Goal: Task Accomplishment & Management: Manage account settings

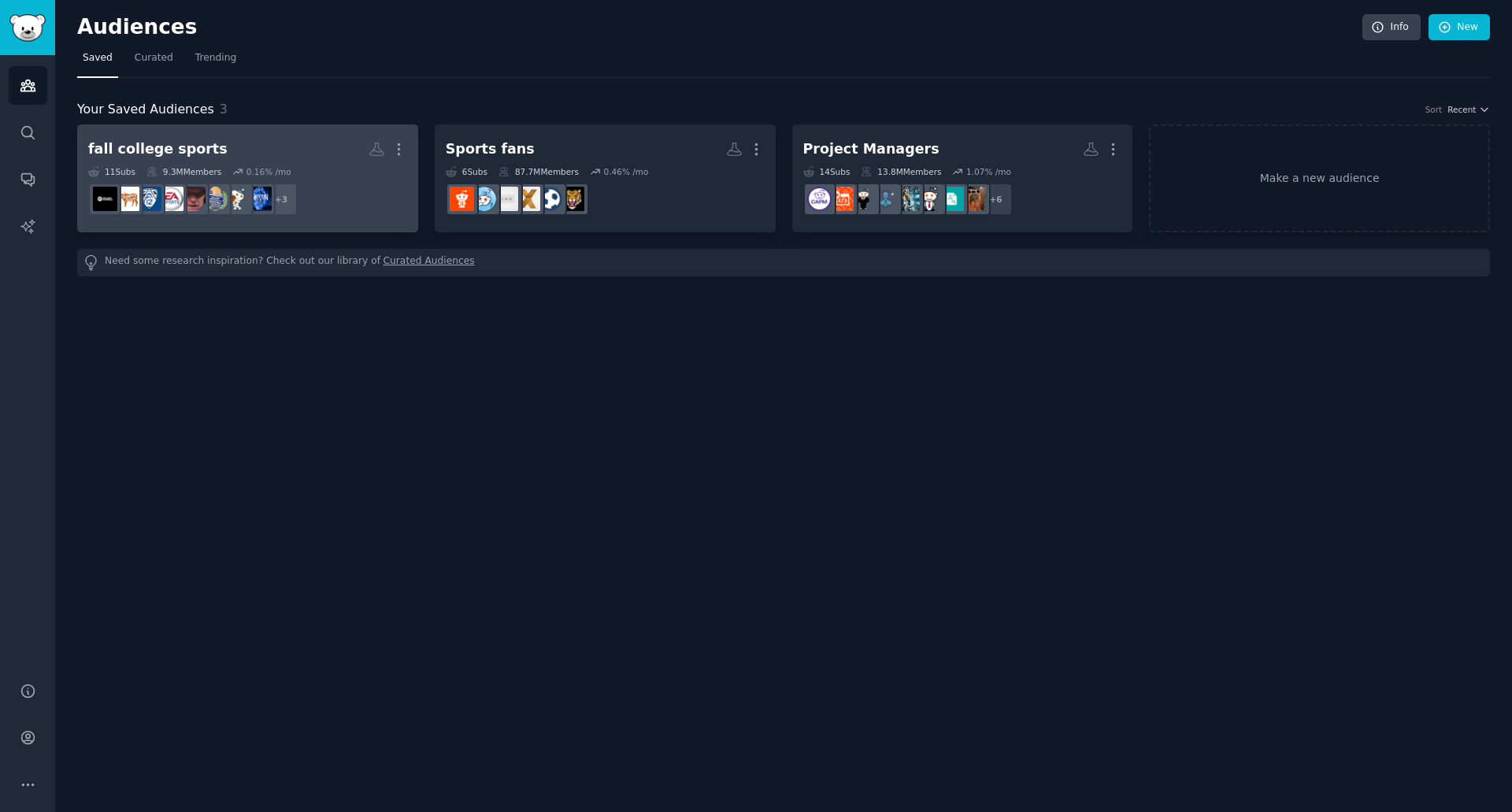
click at [283, 152] on h2 "fall college sports More" at bounding box center [247, 149] width 319 height 27
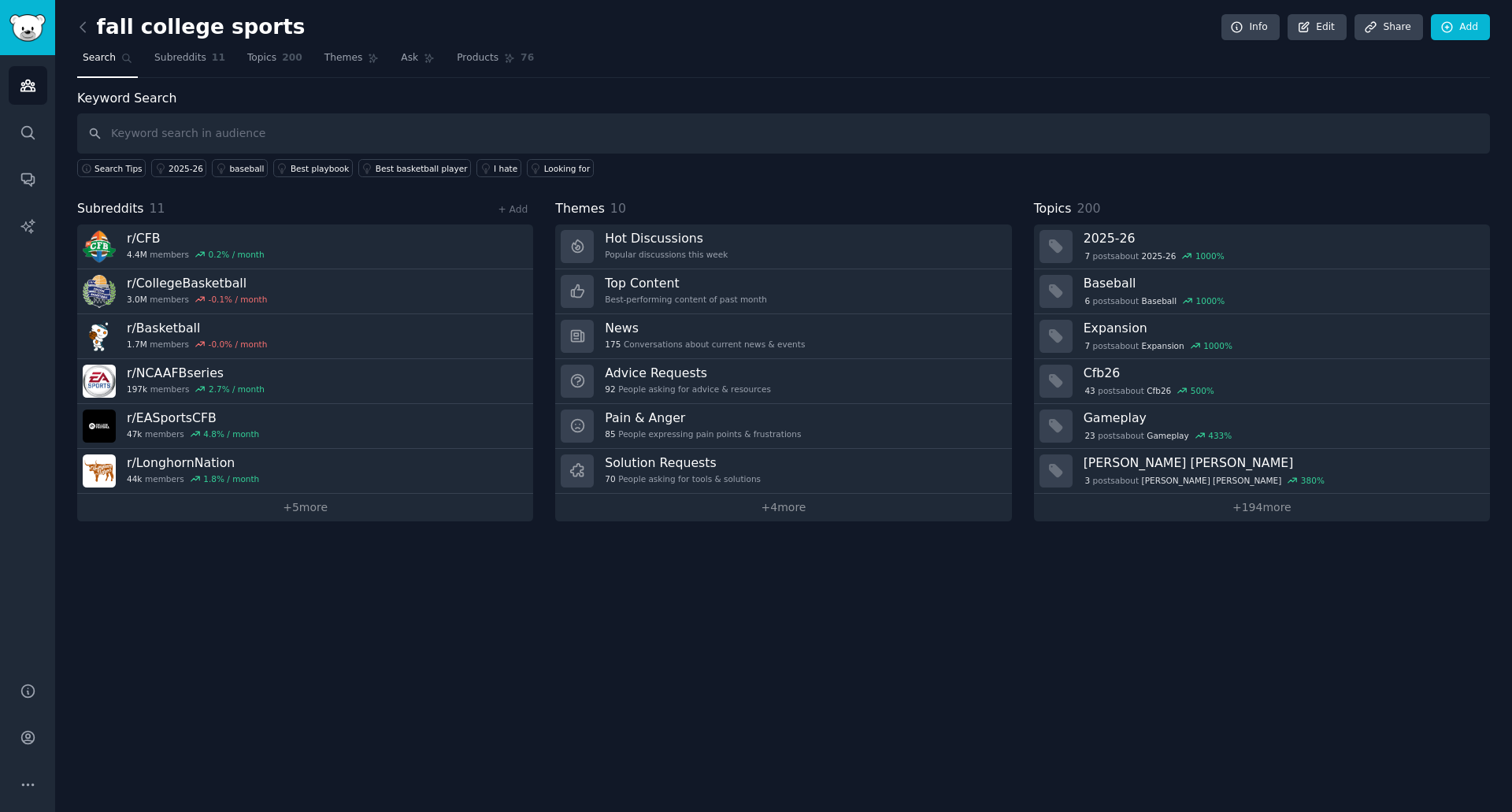
click at [353, 133] on input "text" at bounding box center [783, 133] width 1412 height 40
click at [484, 142] on input "text" at bounding box center [783, 133] width 1412 height 40
type input "SEC"
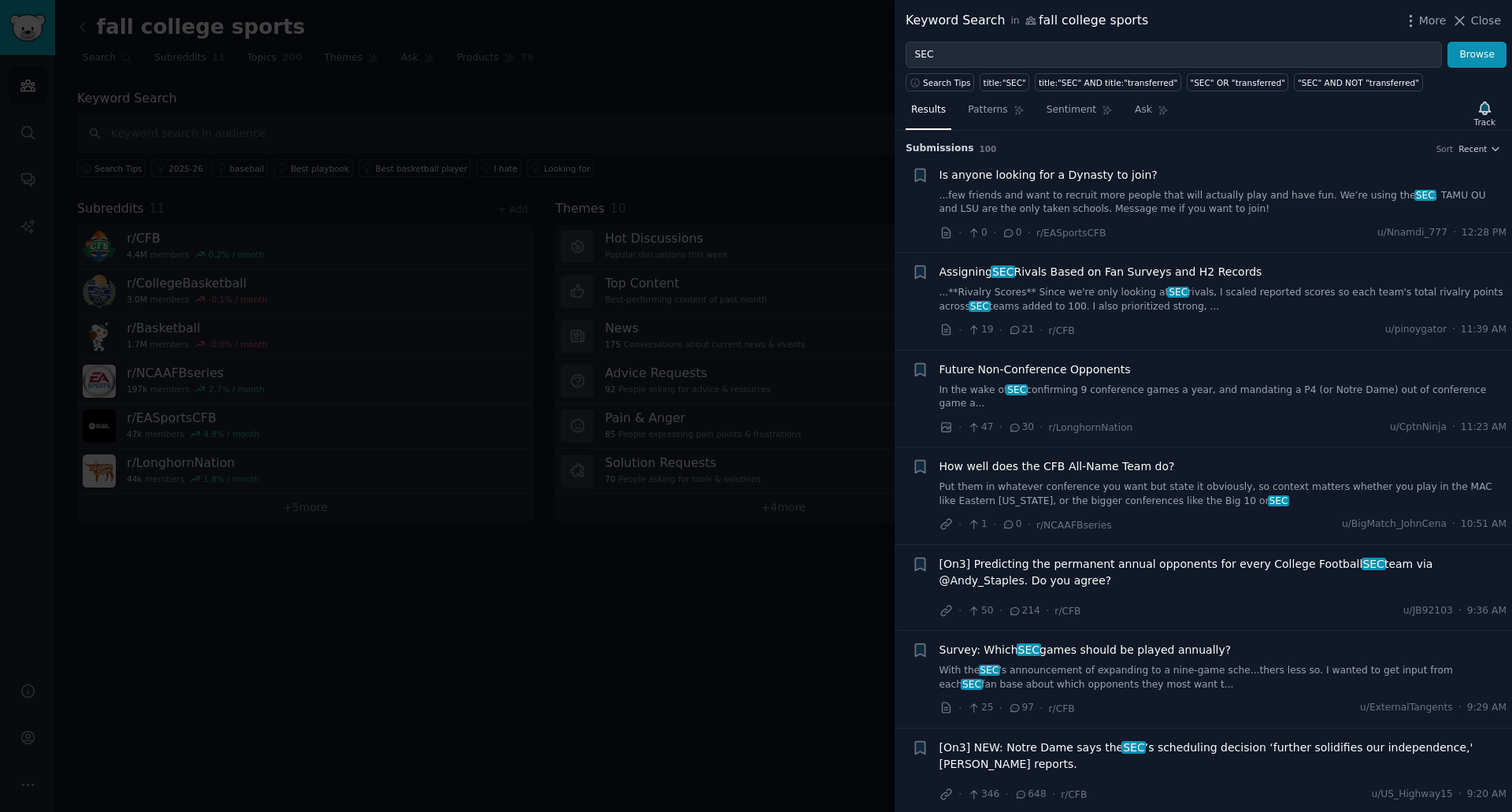
click at [755, 578] on div at bounding box center [756, 406] width 1512 height 812
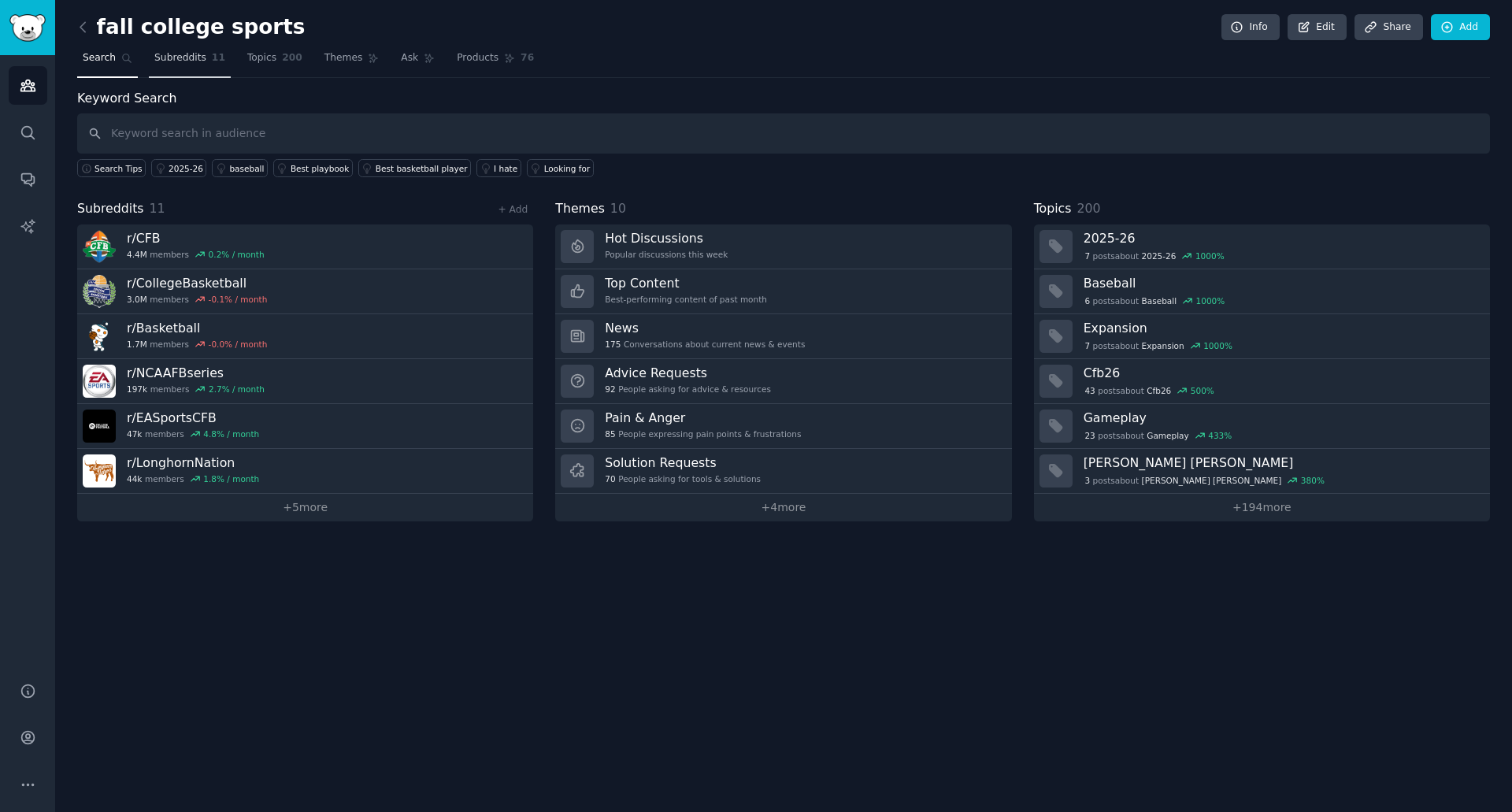
click at [171, 57] on span "Subreddits" at bounding box center [180, 58] width 52 height 15
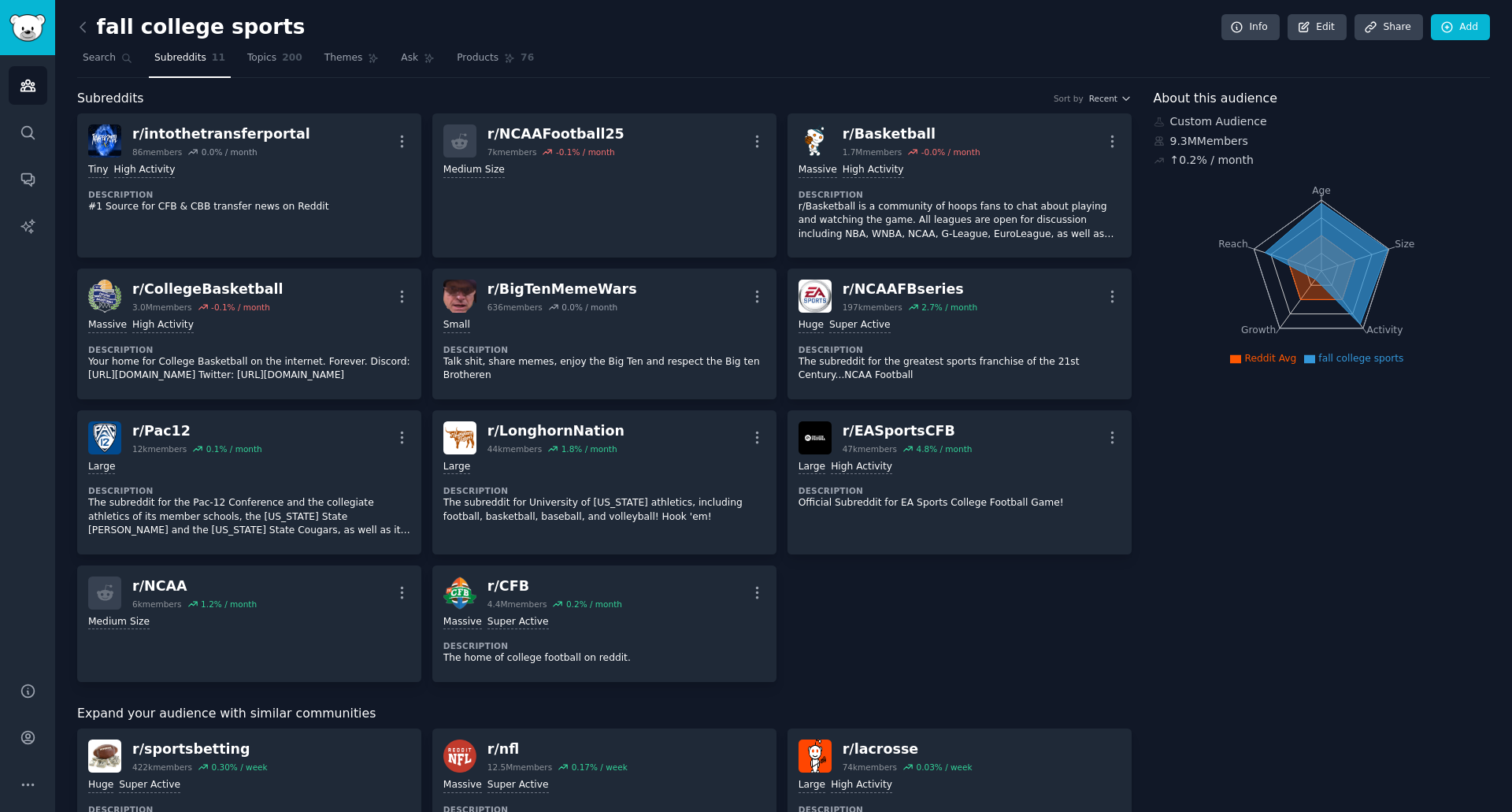
click at [849, 586] on div "r/ intothetransferportal 86 members 0.0 % / month More Tiny High Activity Descr…" at bounding box center [604, 397] width 1055 height 569
click at [1480, 26] on link "Add" at bounding box center [1460, 27] width 59 height 26
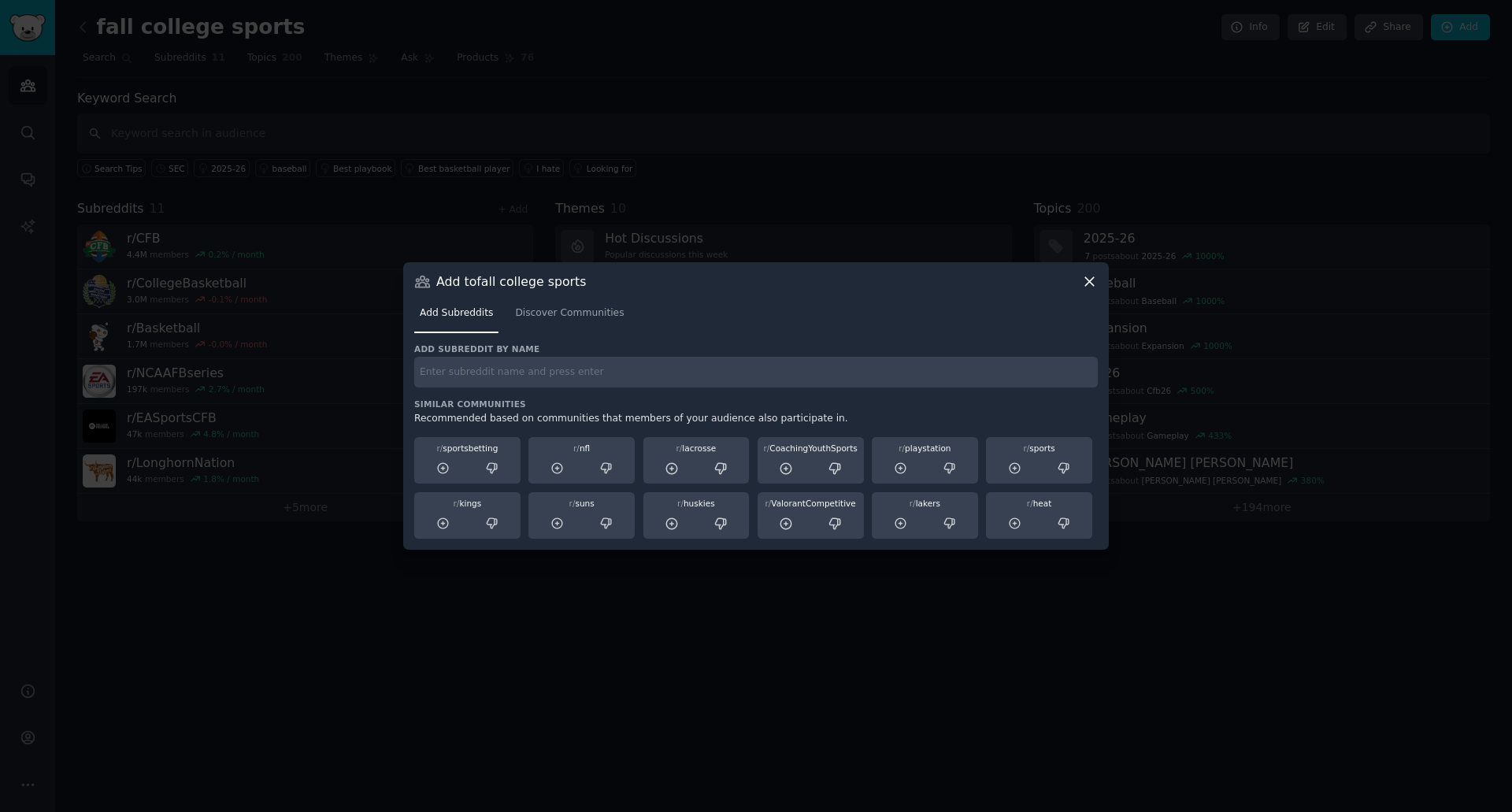
click at [625, 373] on input "text" at bounding box center [756, 373] width 684 height 31
type input "A"
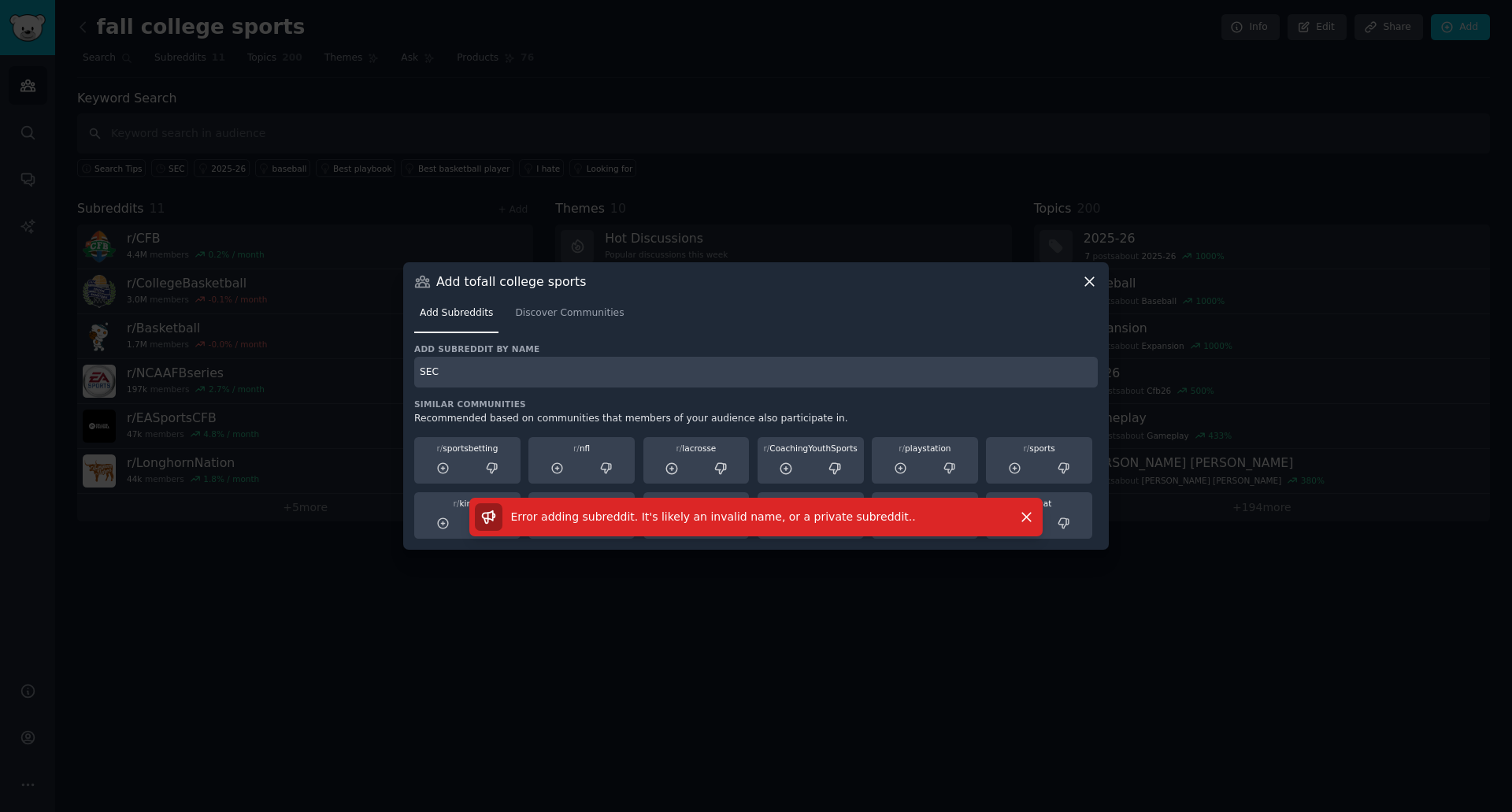
drag, startPoint x: 444, startPoint y: 368, endPoint x: 379, endPoint y: 363, distance: 65.2
click at [376, 363] on div "​ Add to fall college sports Add Subreddits Discover Communities Add subreddit …" at bounding box center [756, 406] width 1501 height 812
type input "/SEC"
click at [541, 353] on h3 "Add subreddit by name" at bounding box center [756, 349] width 684 height 11
drag, startPoint x: 469, startPoint y: 365, endPoint x: 386, endPoint y: 367, distance: 83.0
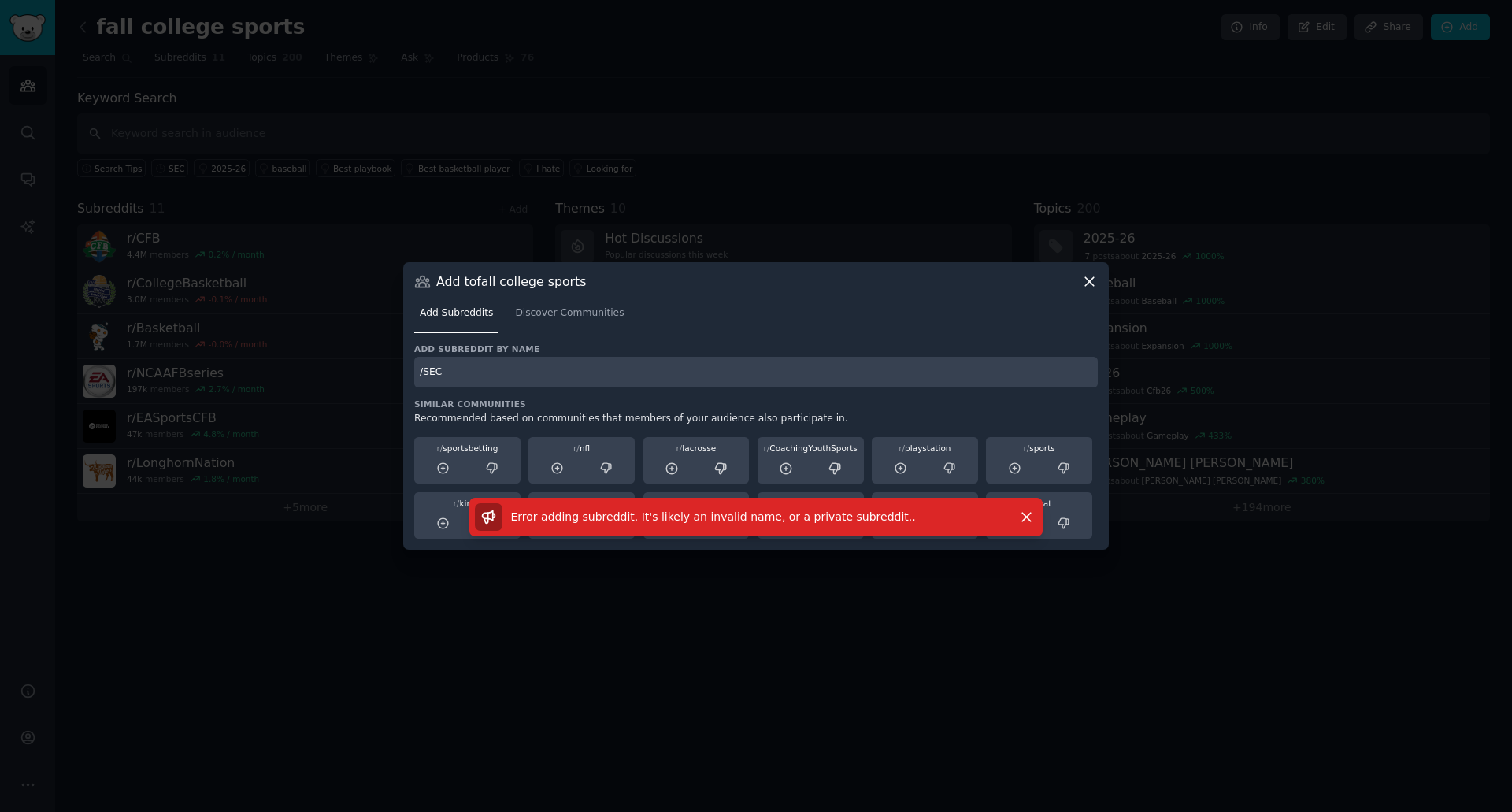
click at [387, 367] on div "​ Add to fall college sports Add Subreddits Discover Communities Add subreddit …" at bounding box center [756, 406] width 1501 height 812
click at [582, 313] on span "Discover Communities" at bounding box center [569, 314] width 109 height 15
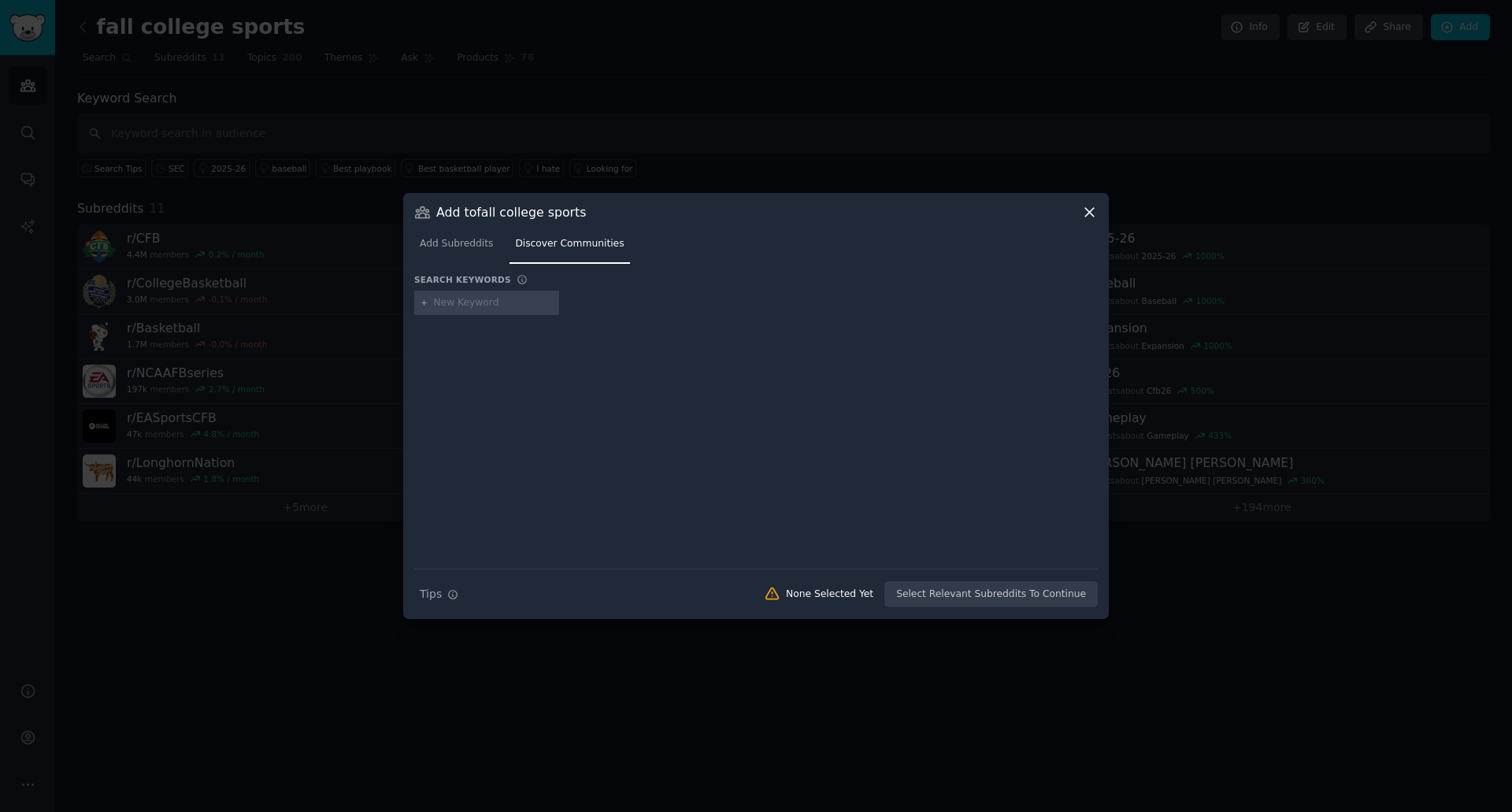
click at [475, 298] on input "text" at bounding box center [493, 303] width 120 height 15
type input "SEC"
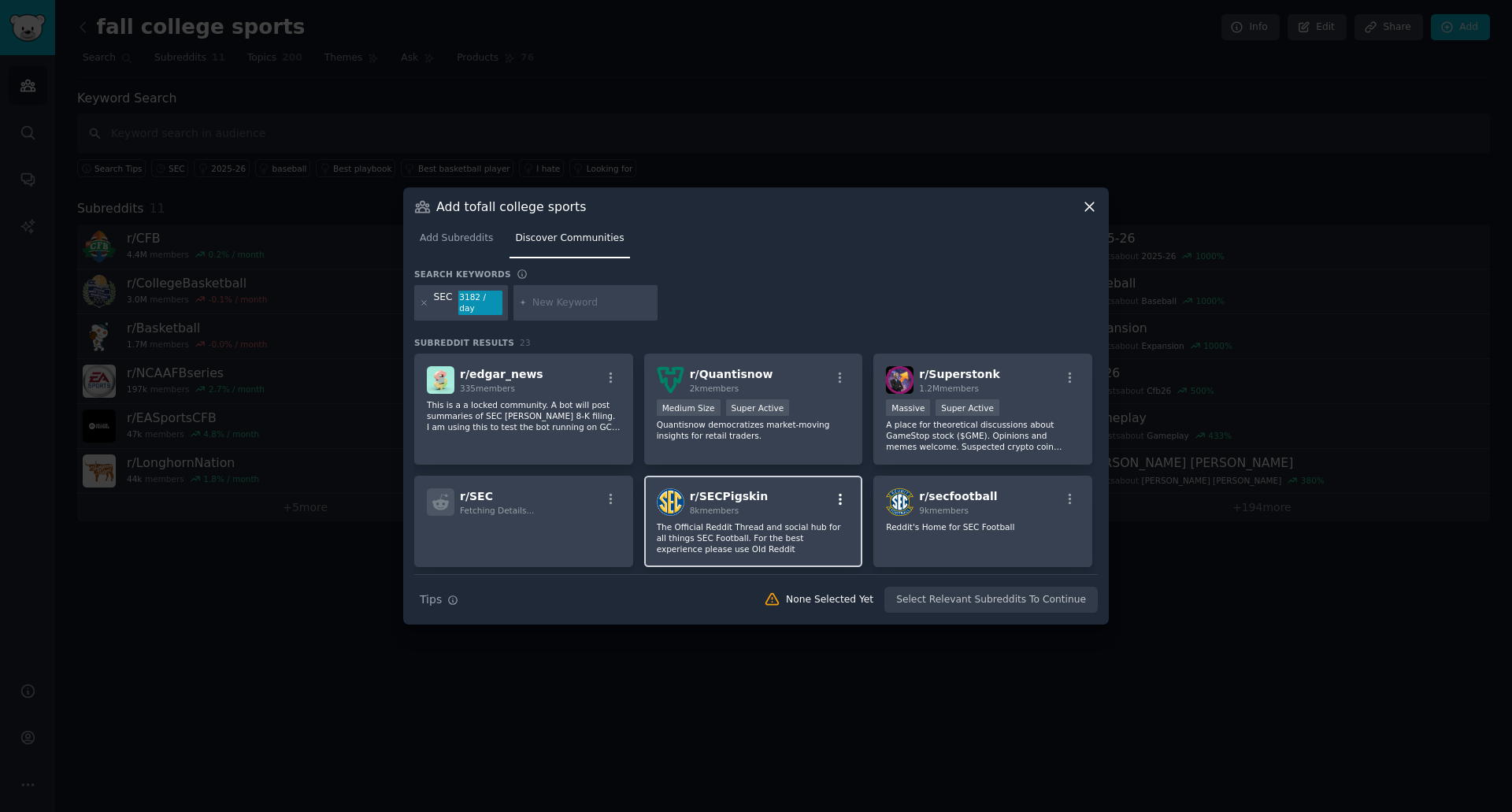
click at [844, 492] on icon "button" at bounding box center [841, 500] width 15 height 15
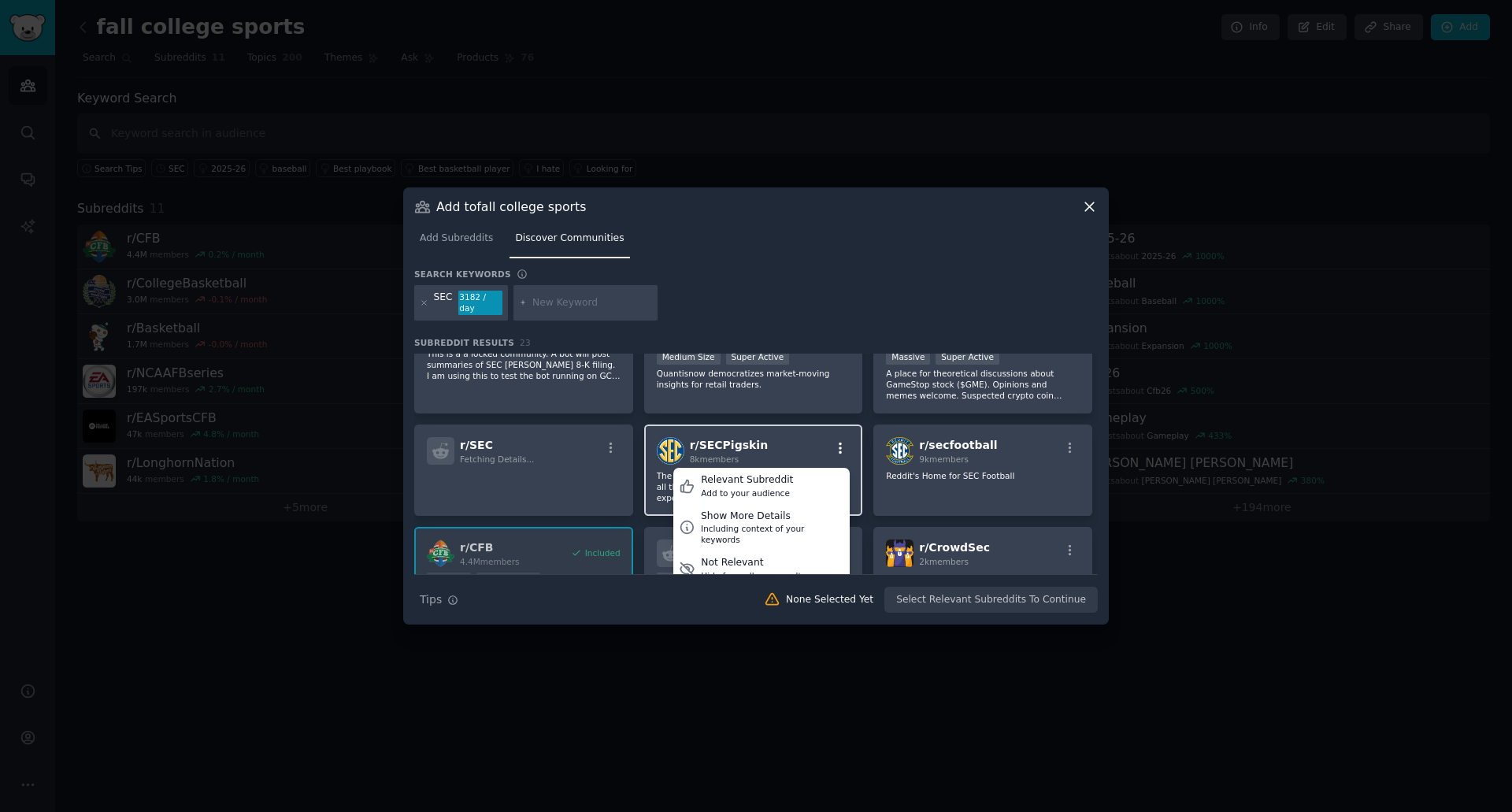
scroll to position [79, 0]
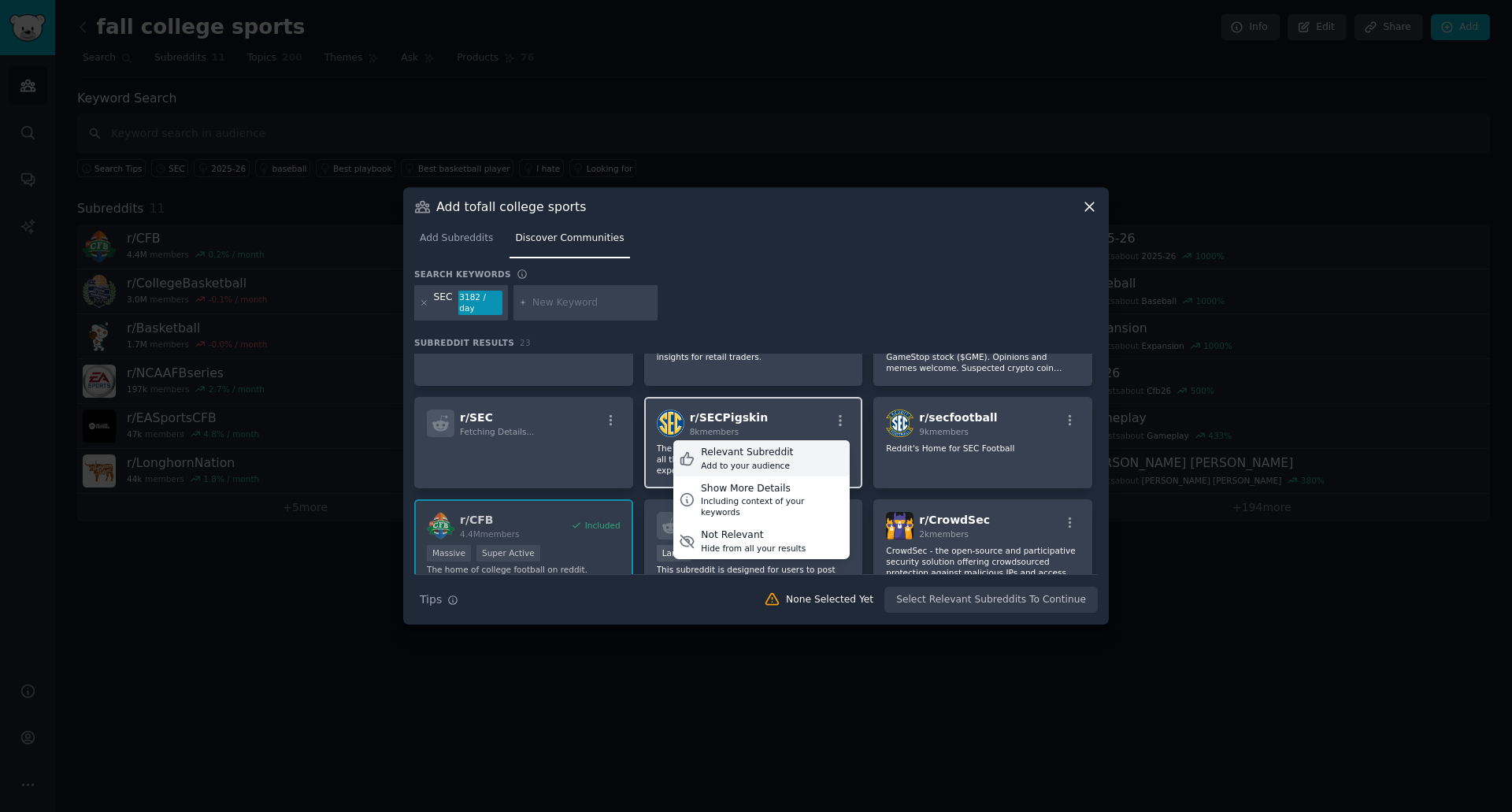
click at [758, 446] on div "Relevant Subreddit" at bounding box center [747, 453] width 92 height 15
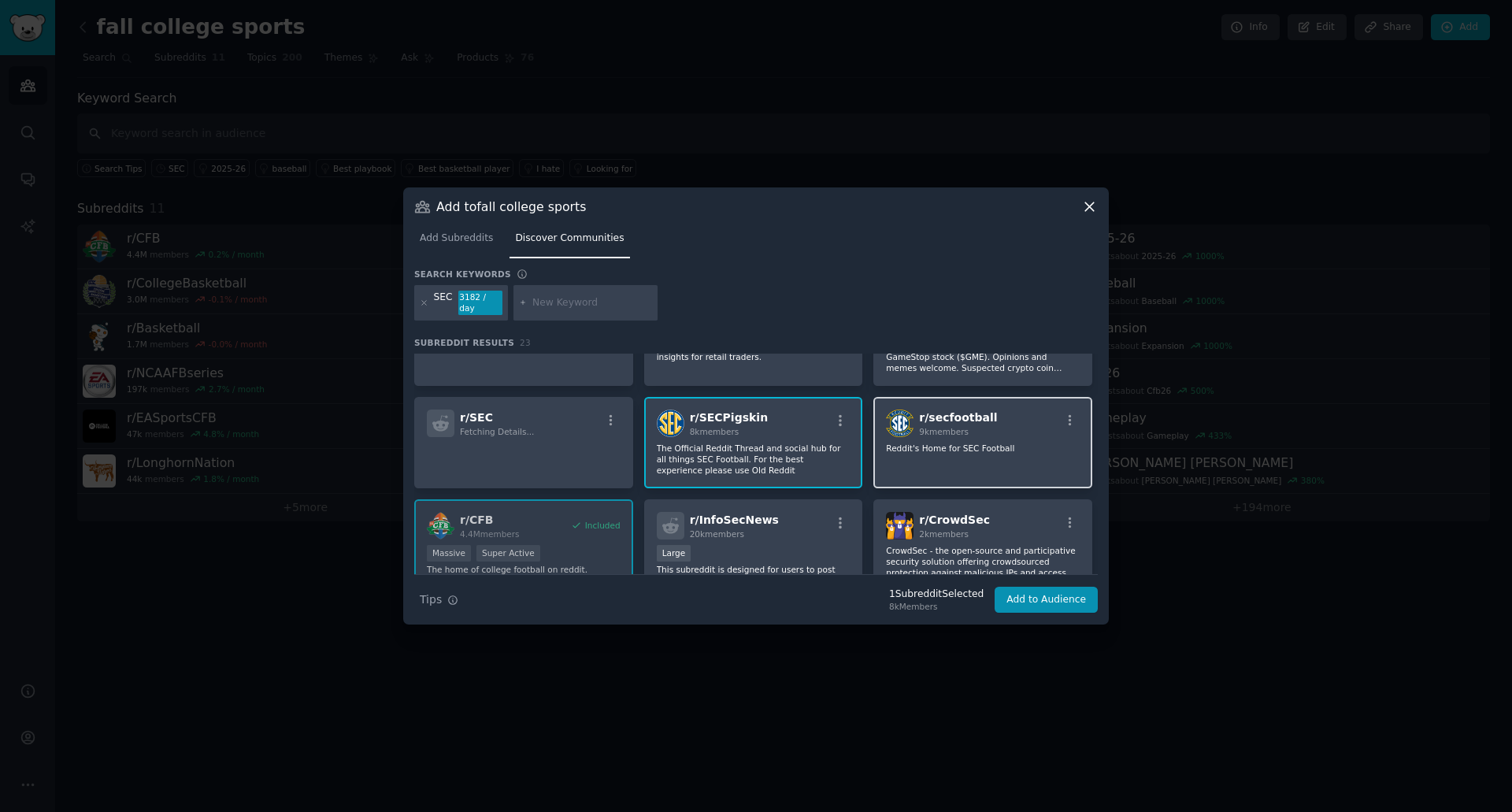
click at [1067, 402] on div "r/ secfootball 9k members Reddit's Home for SEC Football" at bounding box center [982, 443] width 219 height 91
click at [1068, 414] on icon "button" at bounding box center [1070, 421] width 15 height 15
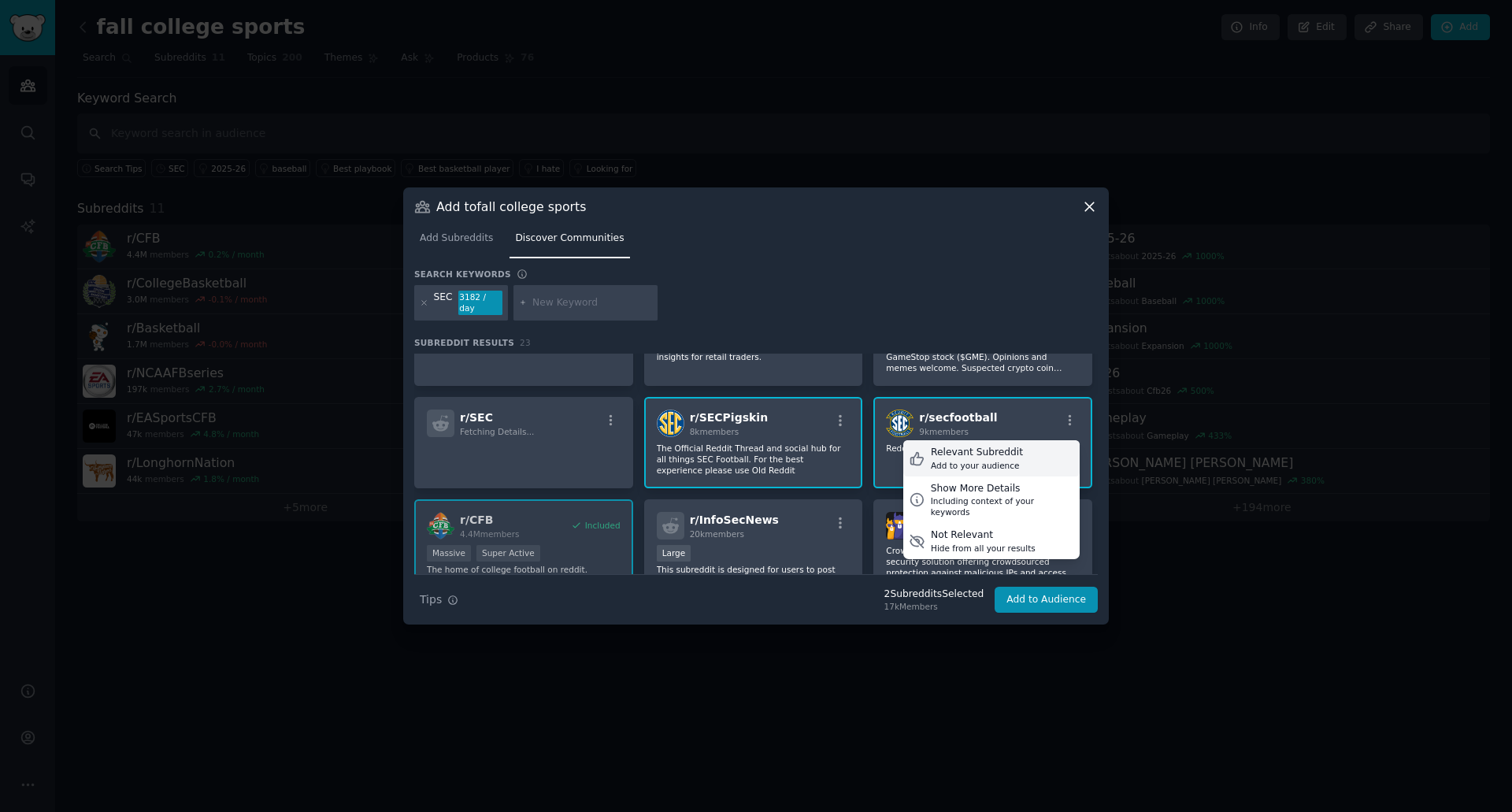
click at [1037, 454] on div "Relevant Subreddit Add to your audience" at bounding box center [991, 459] width 176 height 37
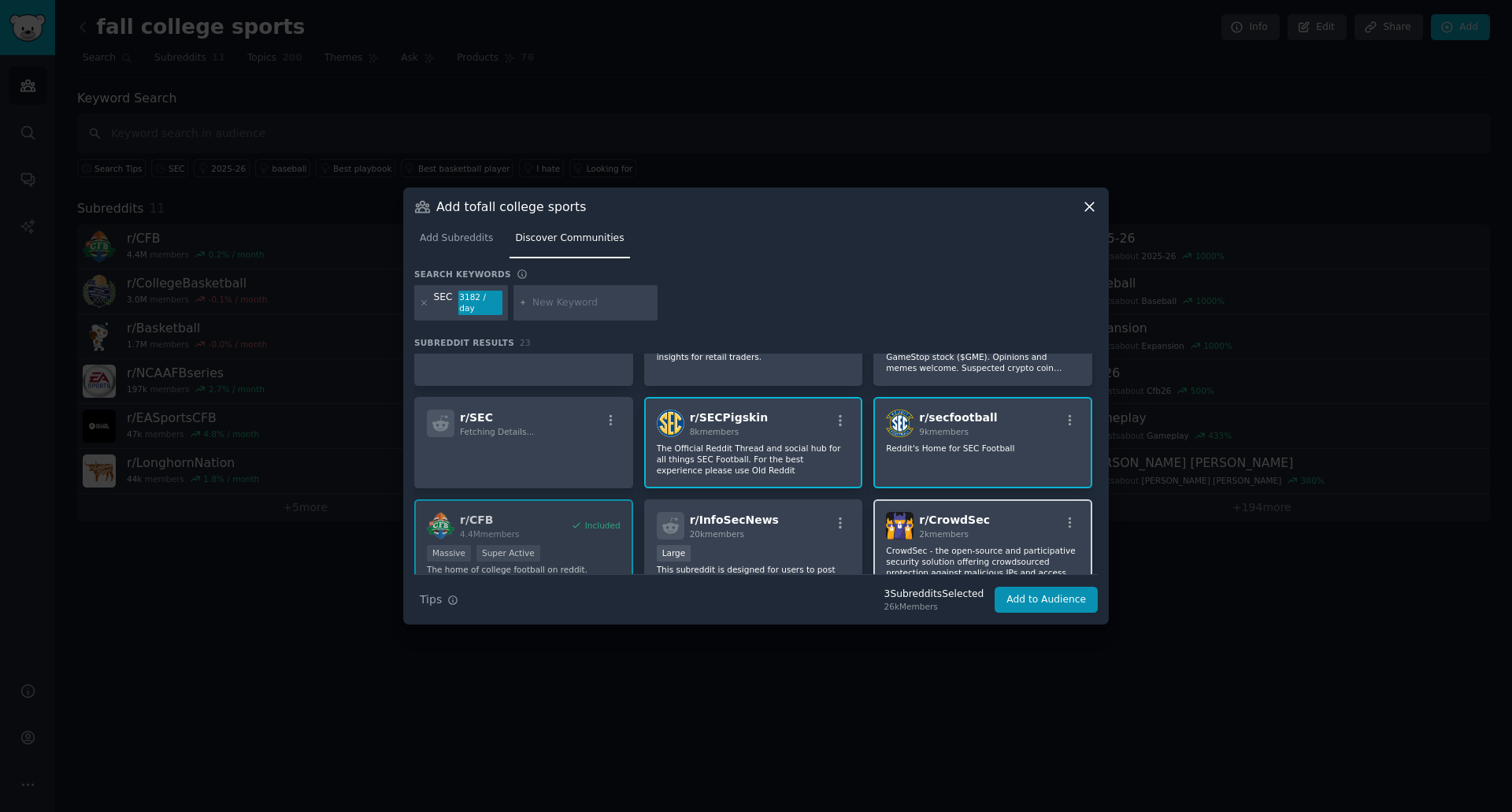
scroll to position [157, 0]
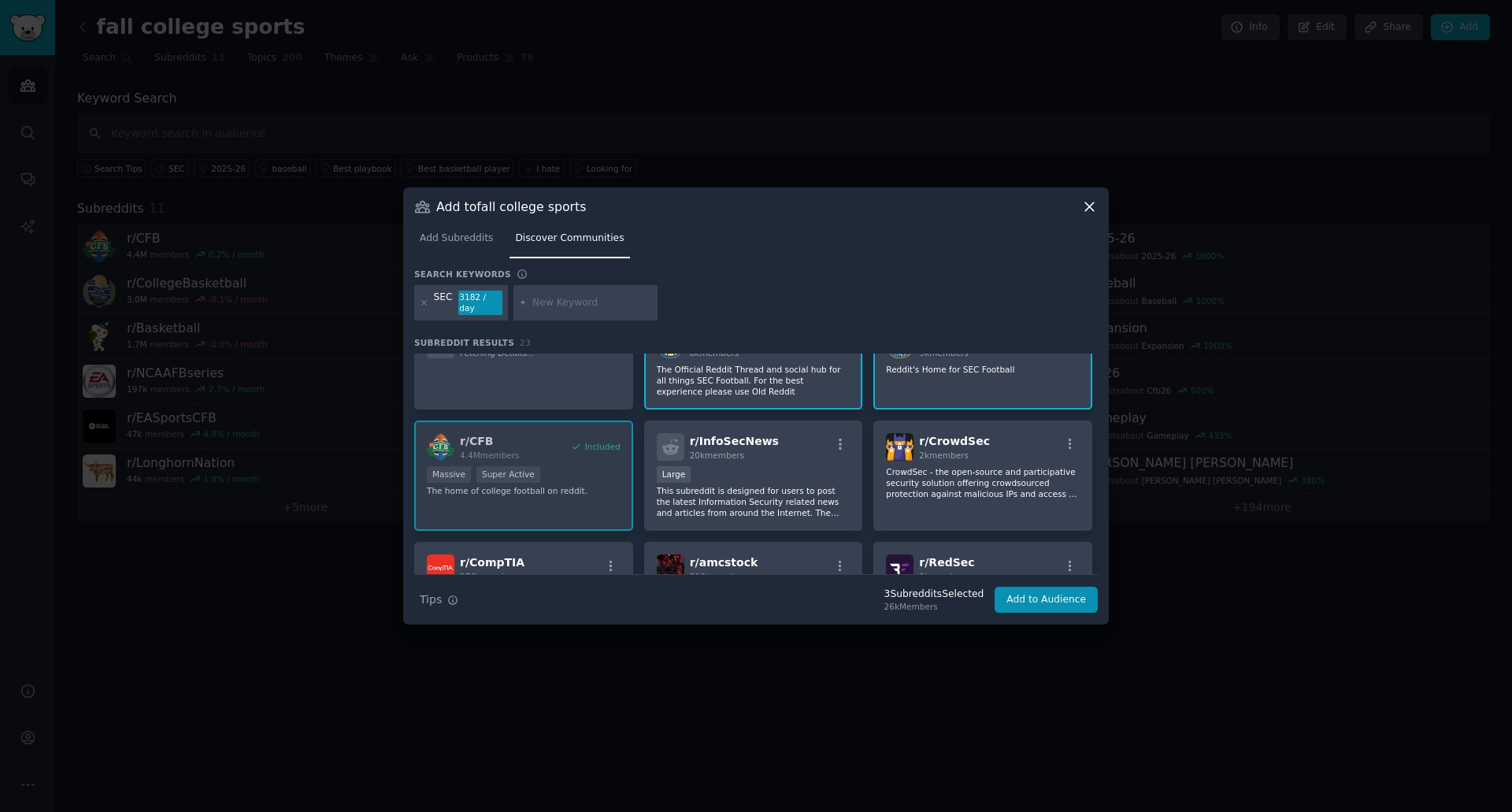
click at [547, 301] on input "text" at bounding box center [592, 303] width 120 height 15
type input "ACC"
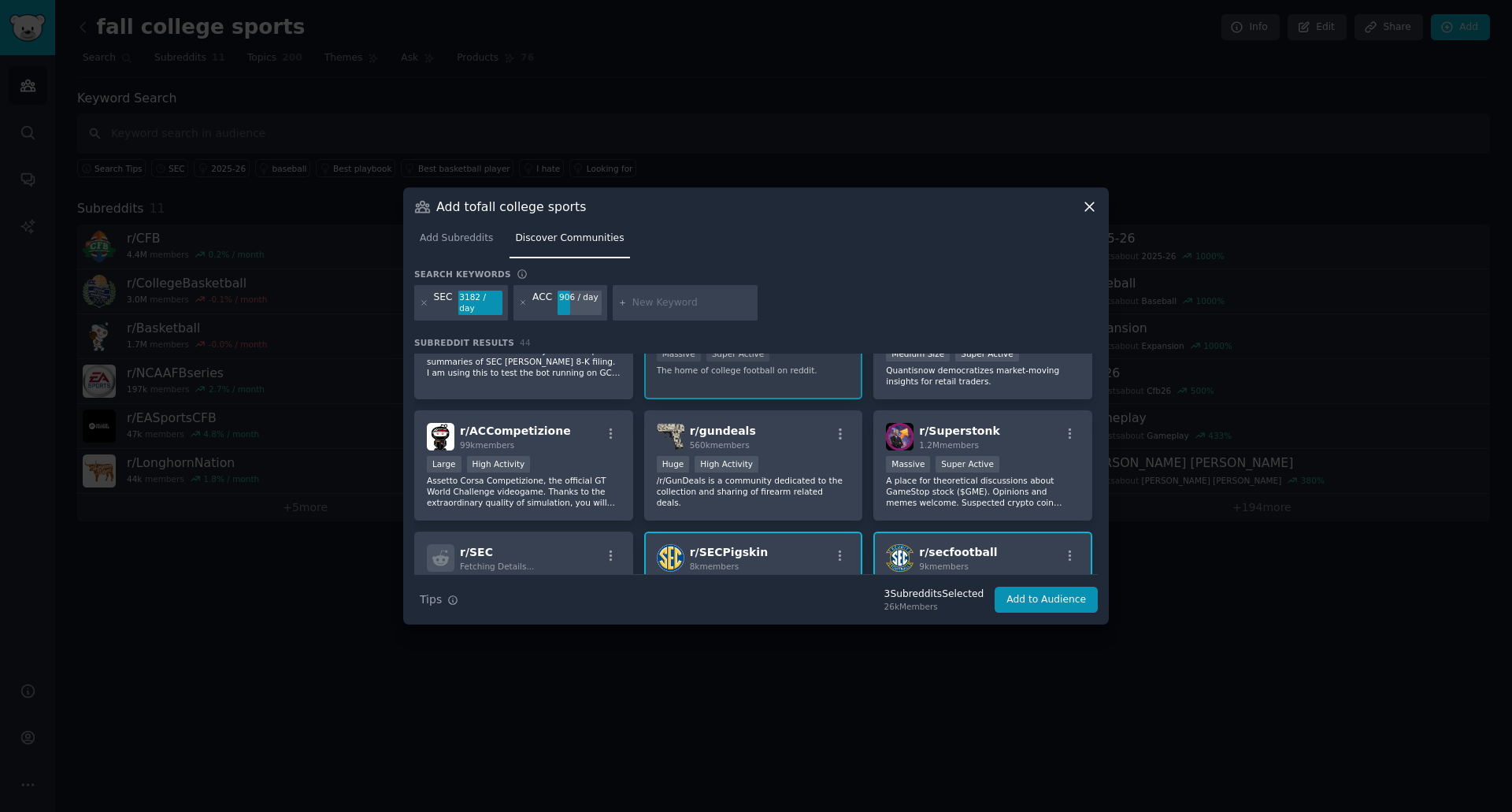
scroll to position [79, 0]
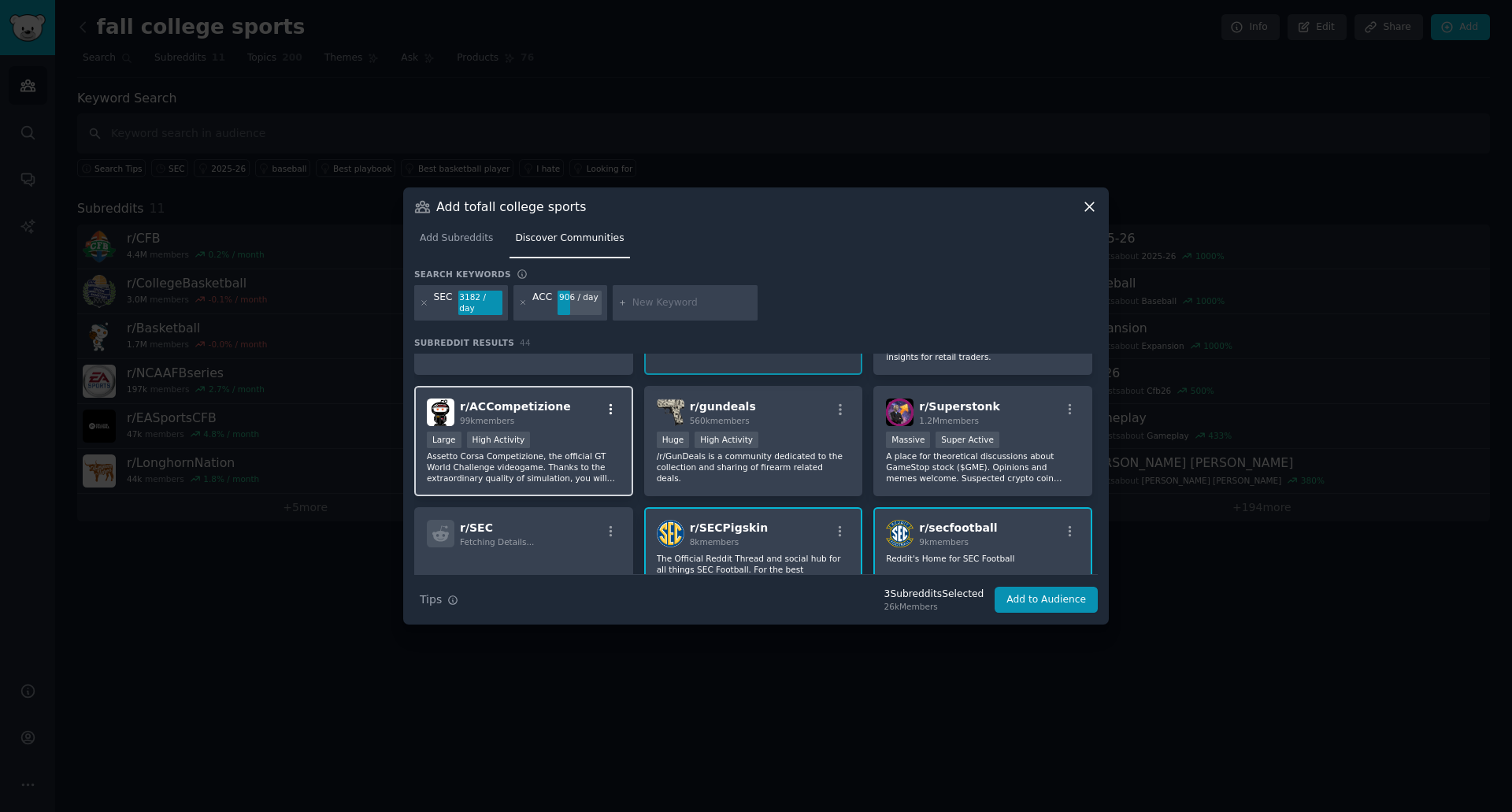
click at [608, 404] on icon "button" at bounding box center [612, 410] width 15 height 15
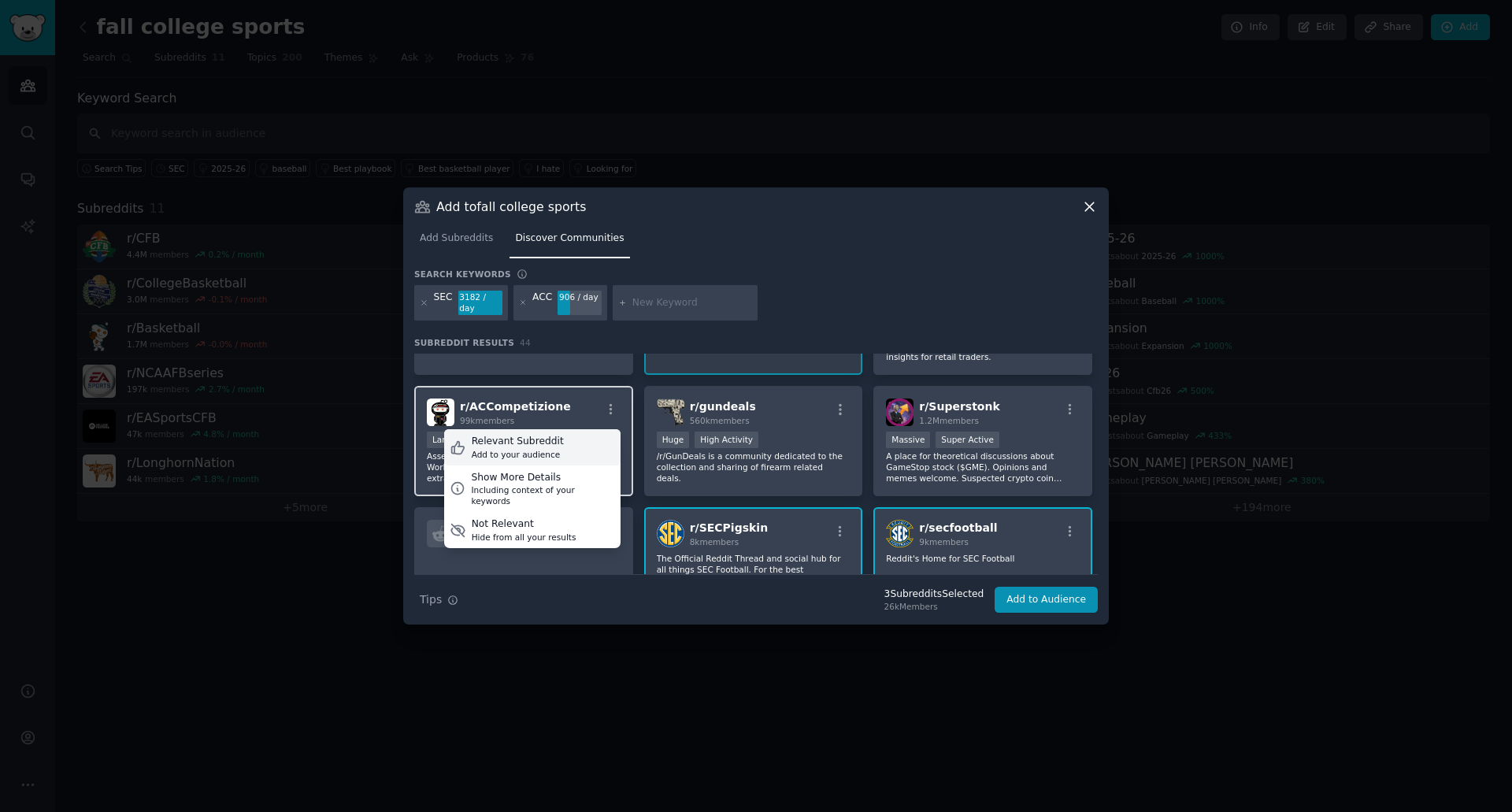
click at [554, 438] on div "Relevant Subreddit Add to your audience" at bounding box center [531, 448] width 176 height 37
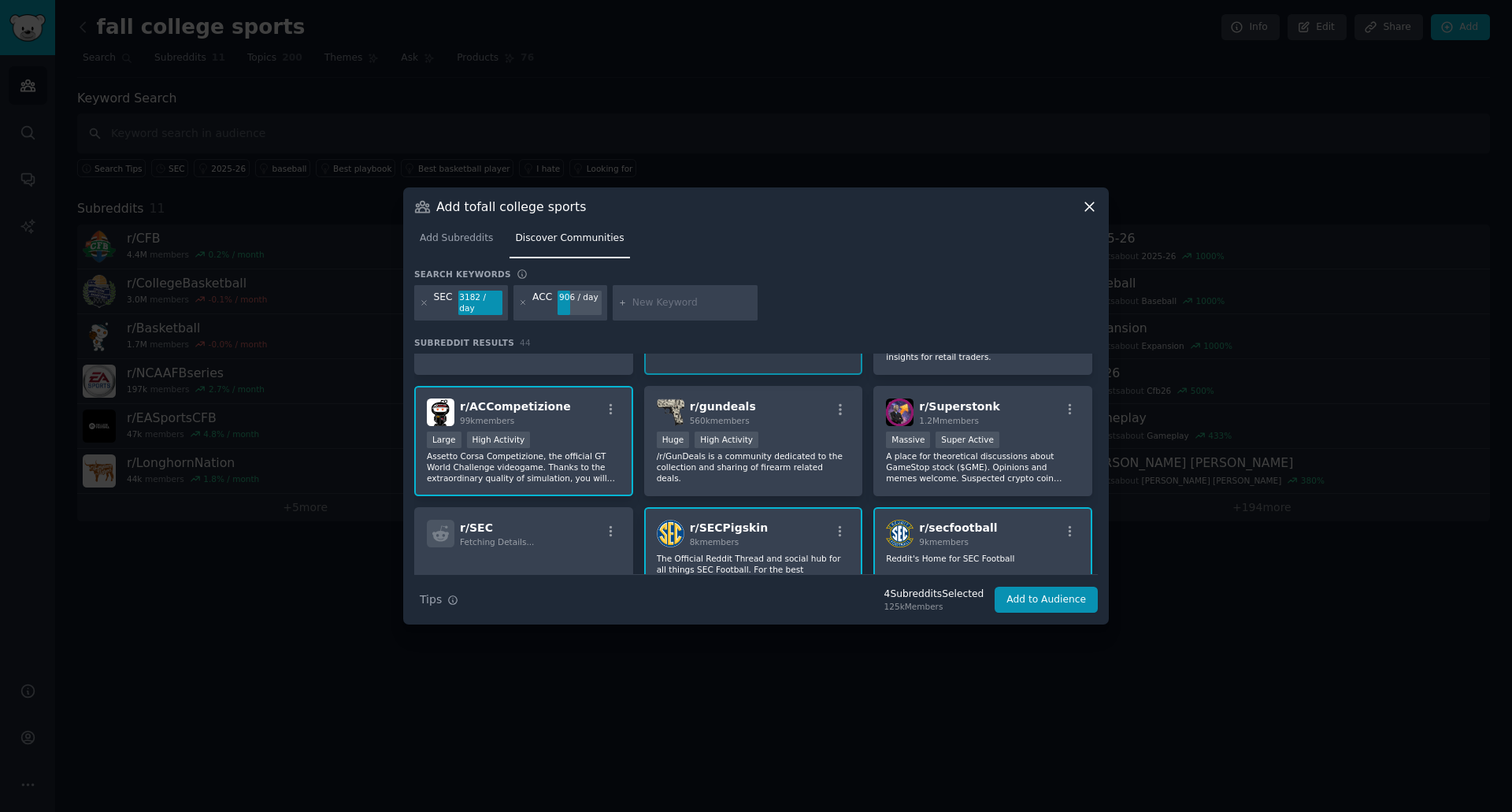
scroll to position [157, 0]
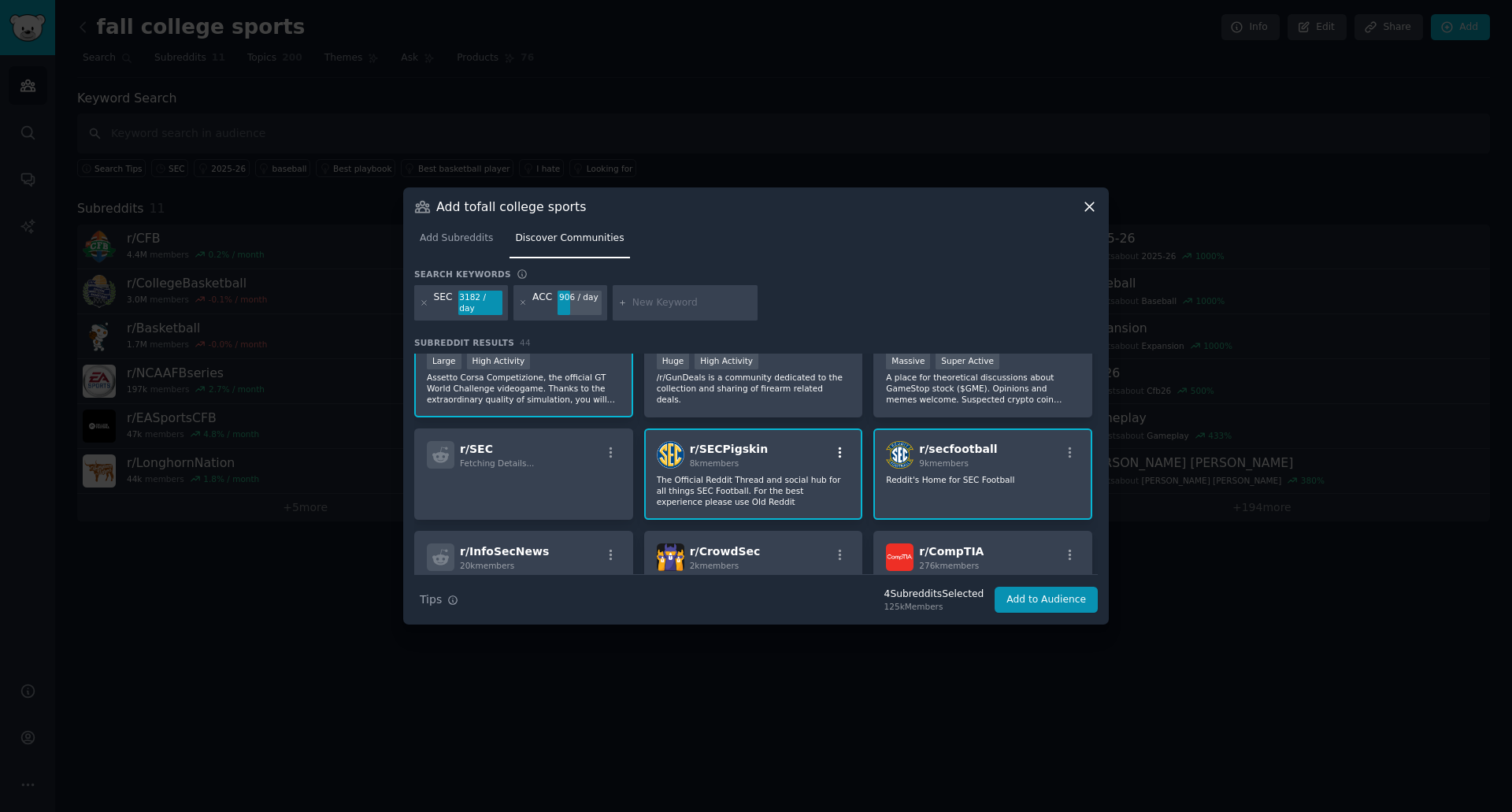
click at [831, 446] on button "button" at bounding box center [841, 453] width 20 height 15
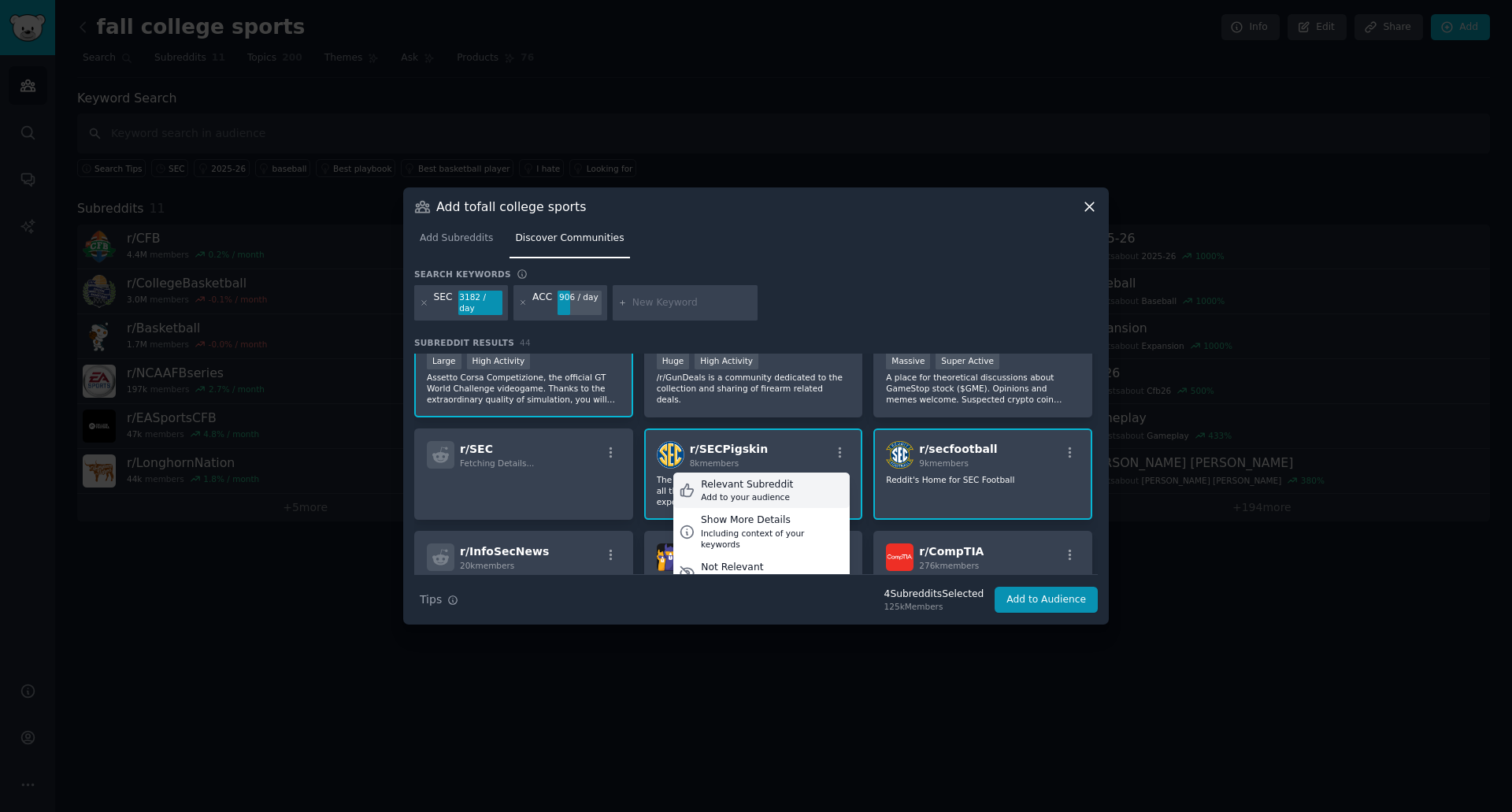
click at [808, 488] on div "Relevant Subreddit Add to your audience" at bounding box center [761, 490] width 176 height 37
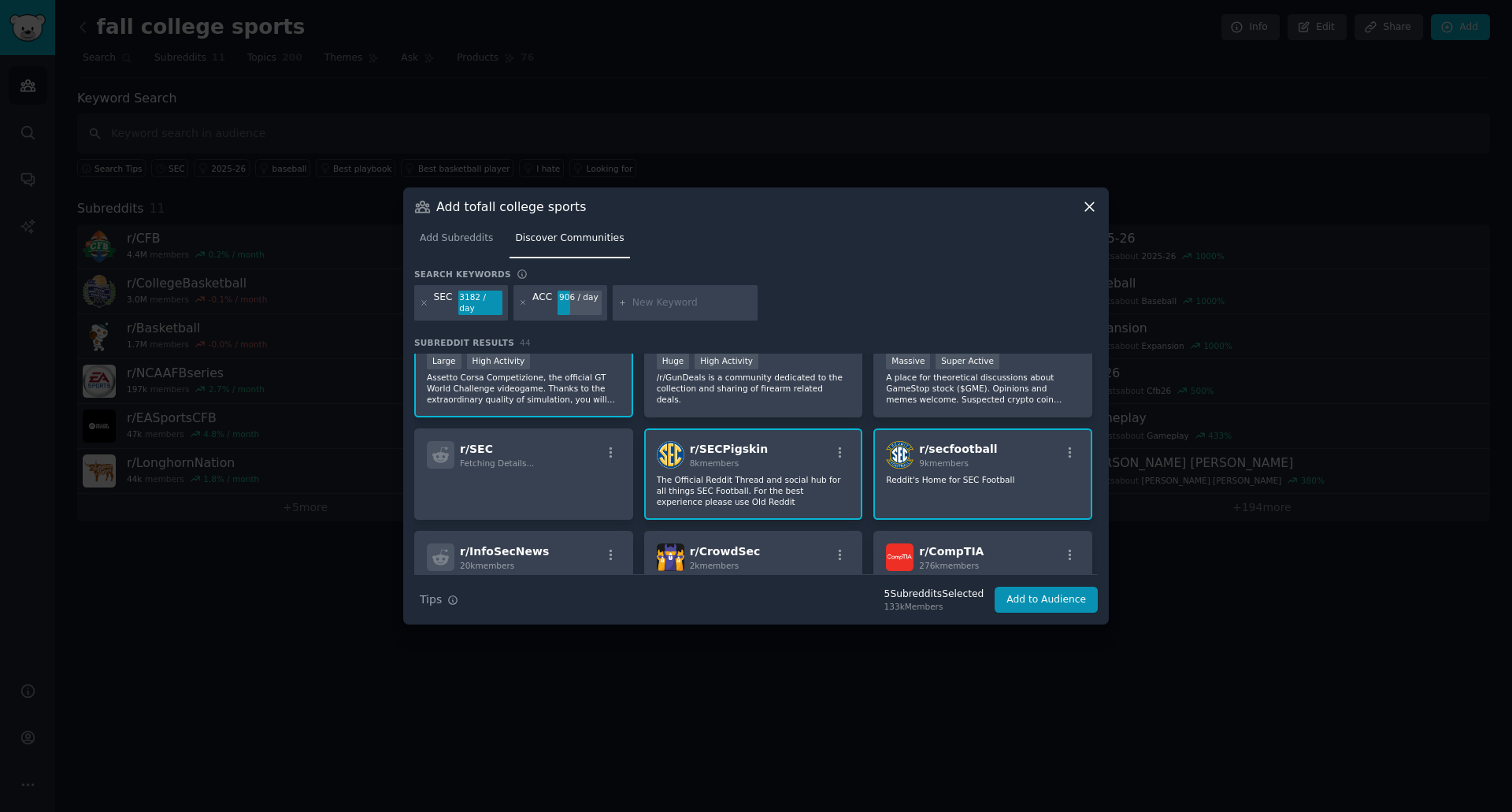
click at [1058, 441] on div "r/ secfootball 9k members" at bounding box center [982, 455] width 194 height 27
click at [1063, 447] on icon "button" at bounding box center [1070, 453] width 15 height 15
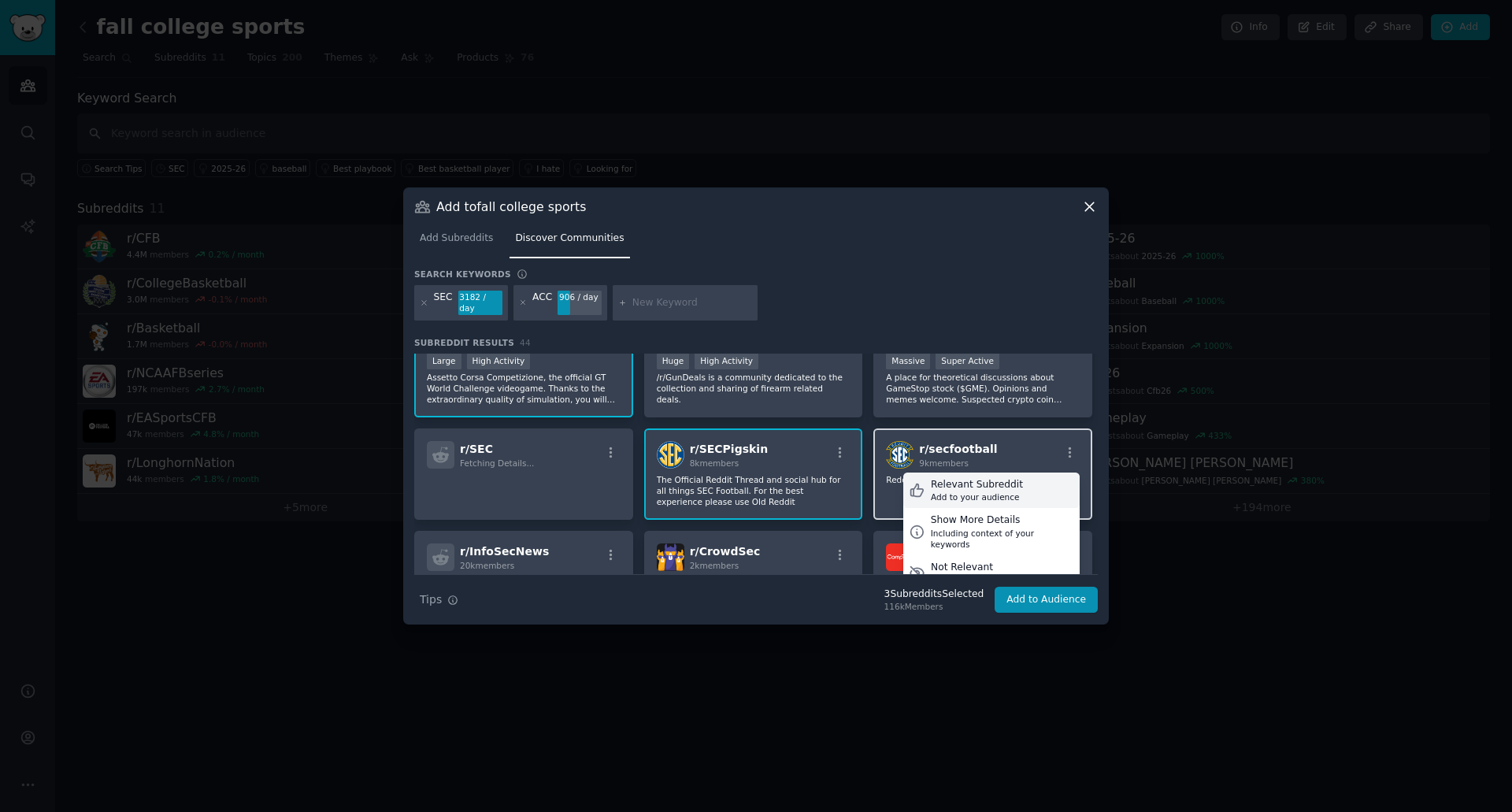
click at [1005, 491] on div "Add to your audience" at bounding box center [976, 497] width 92 height 11
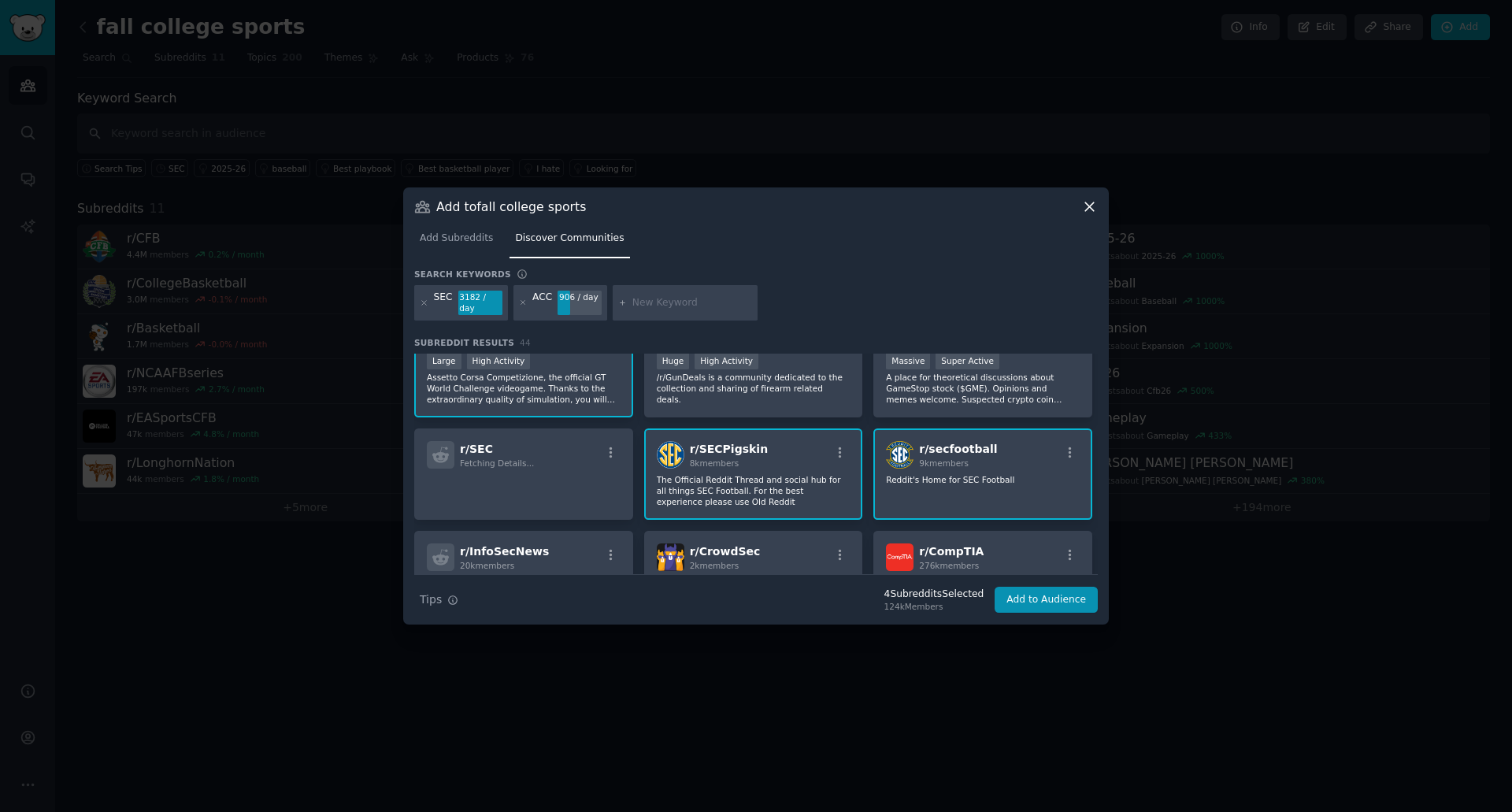
scroll to position [237, 0]
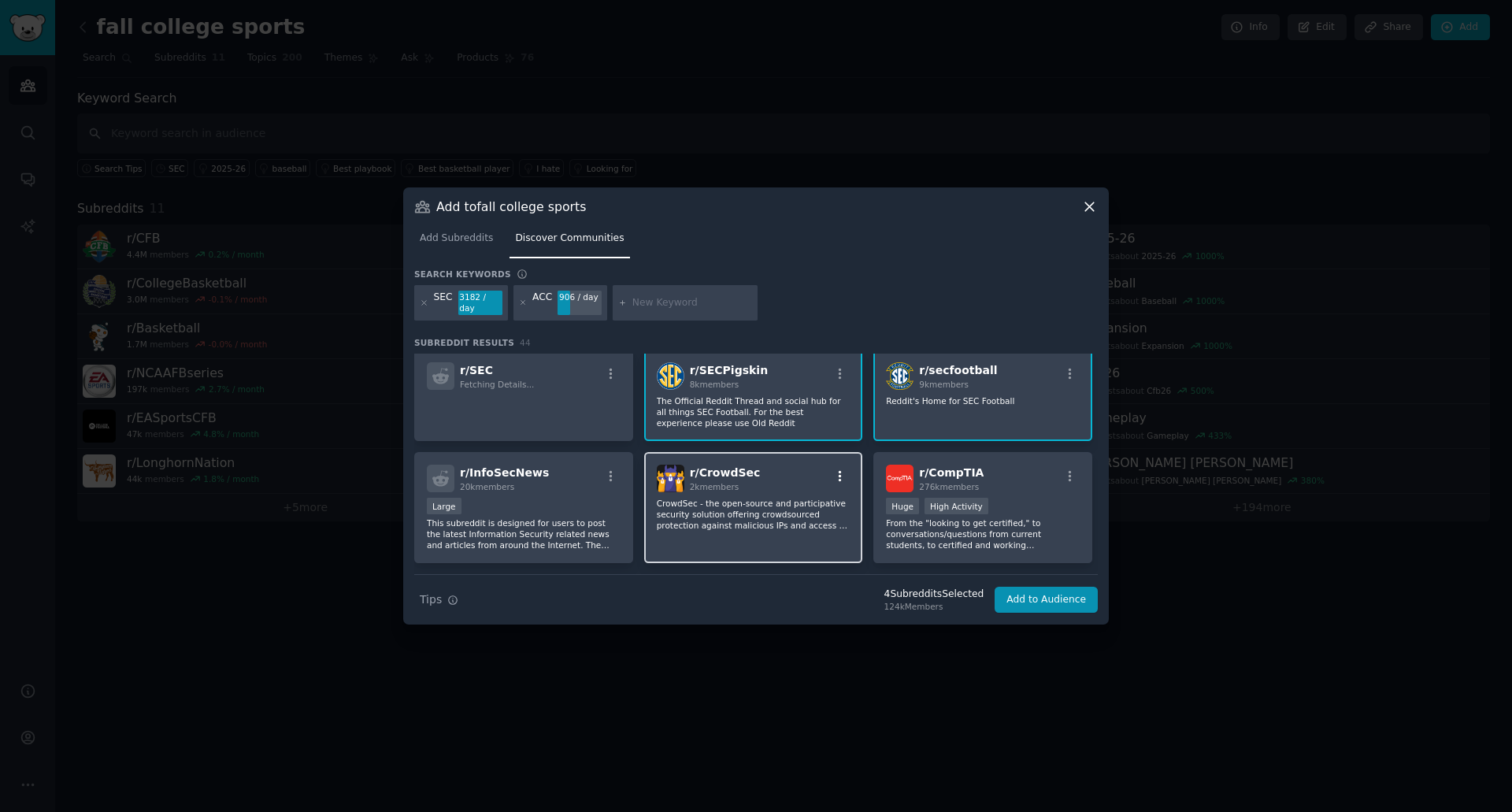
click at [834, 469] on icon "button" at bounding box center [841, 477] width 15 height 15
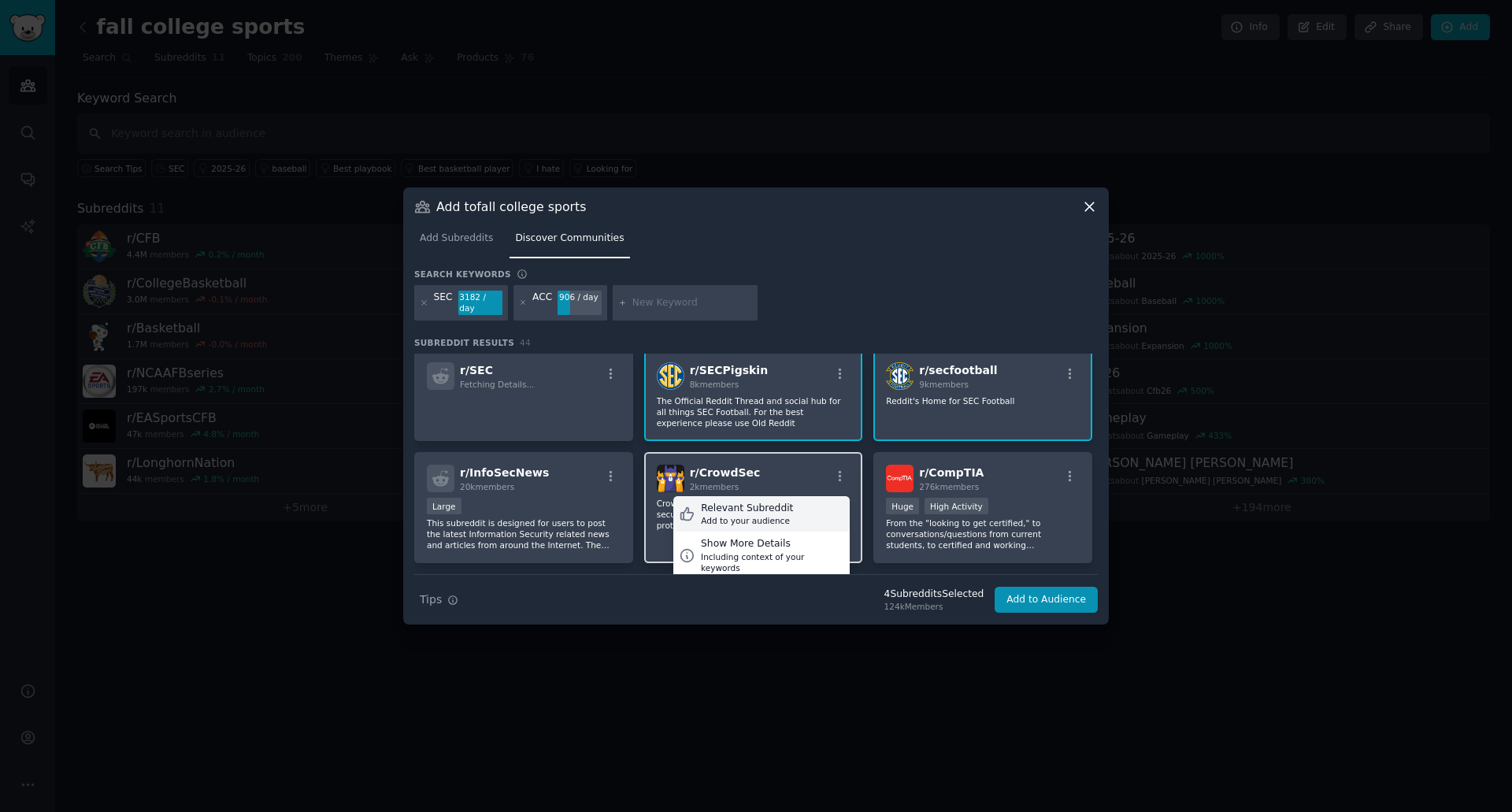
click at [782, 502] on div "Relevant Subreddit Add to your audience" at bounding box center [761, 514] width 176 height 37
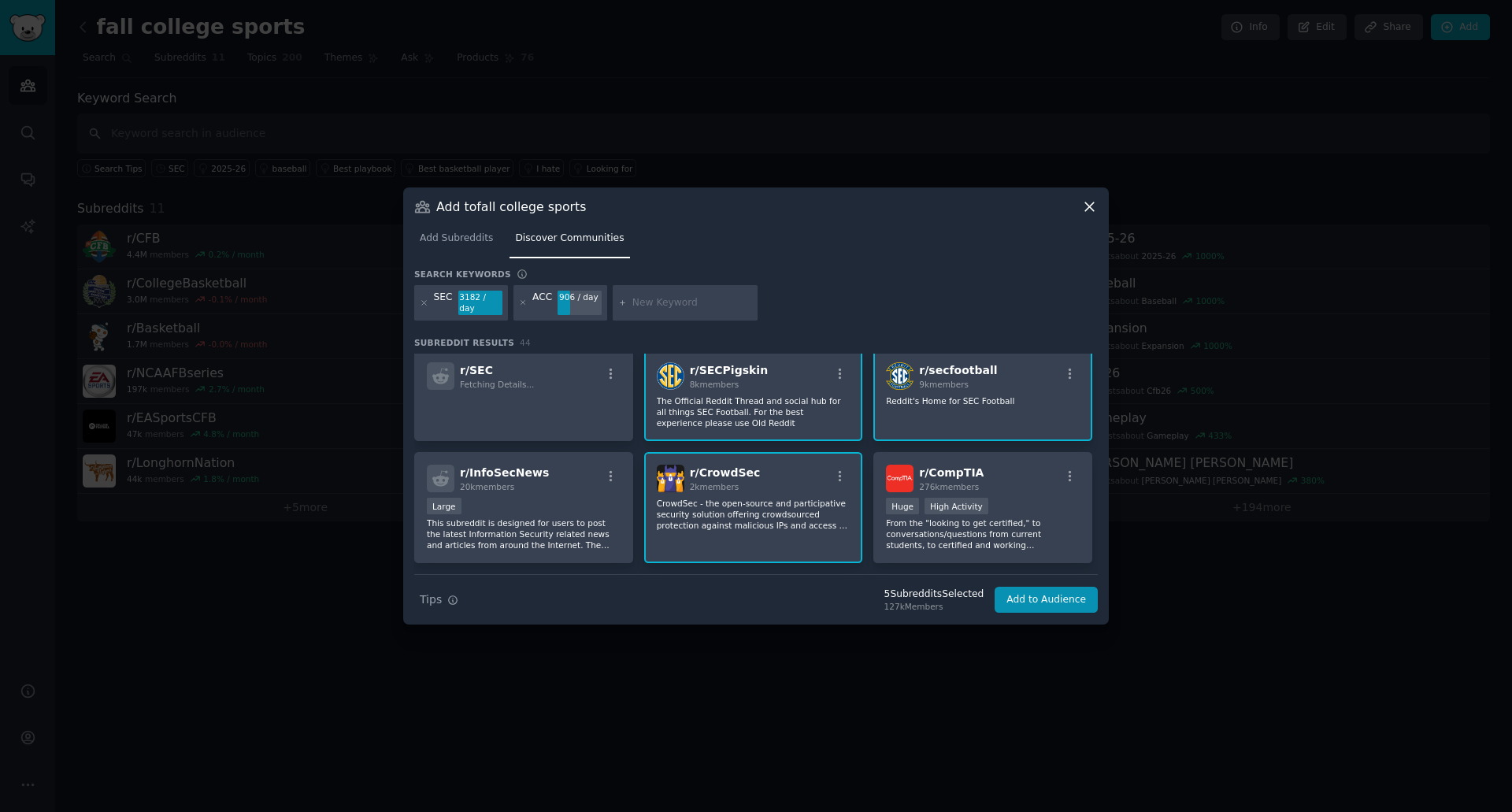
click at [650, 299] on input "text" at bounding box center [692, 303] width 120 height 15
type input "BigTen"
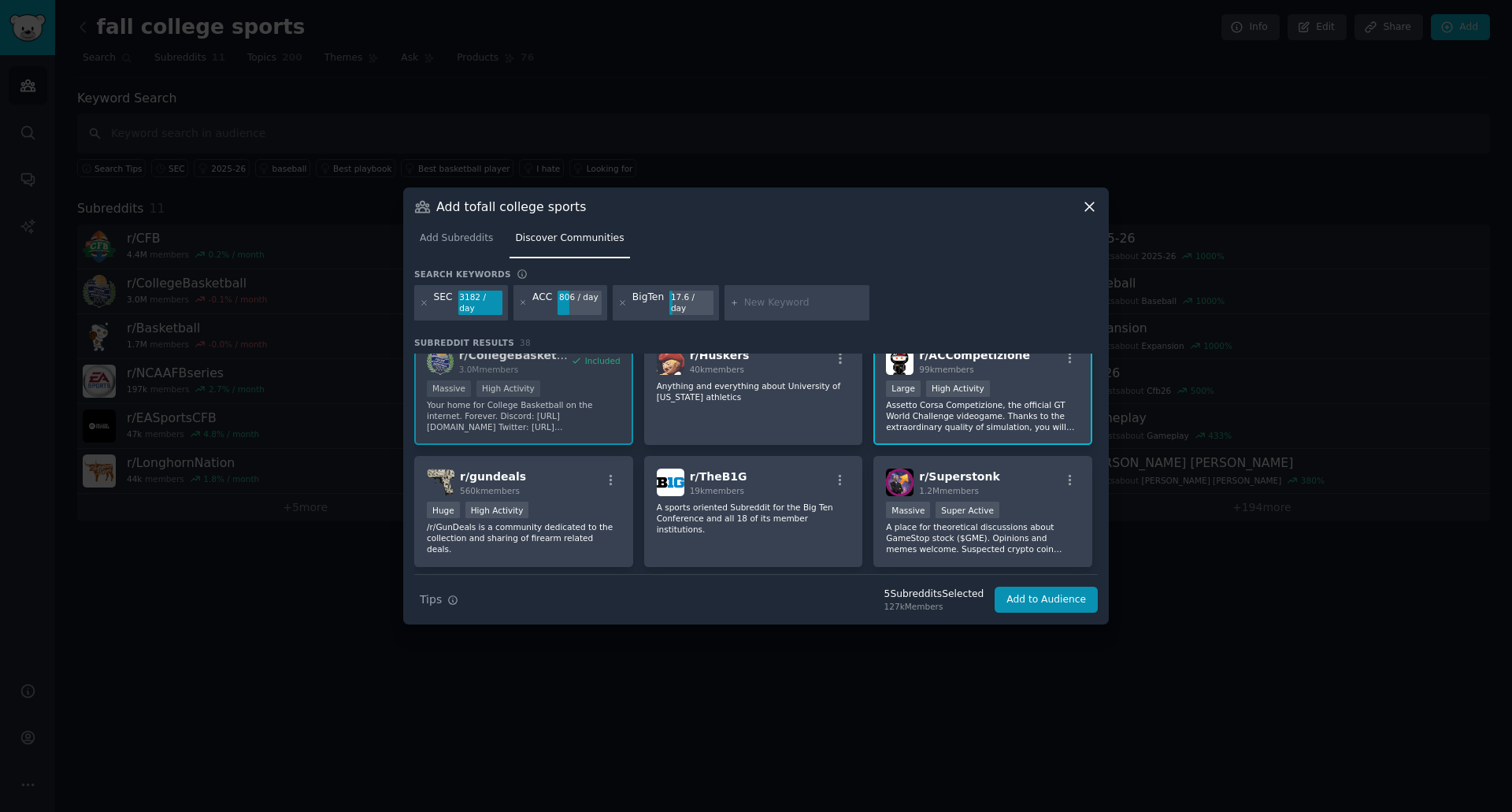
scroll to position [157, 0]
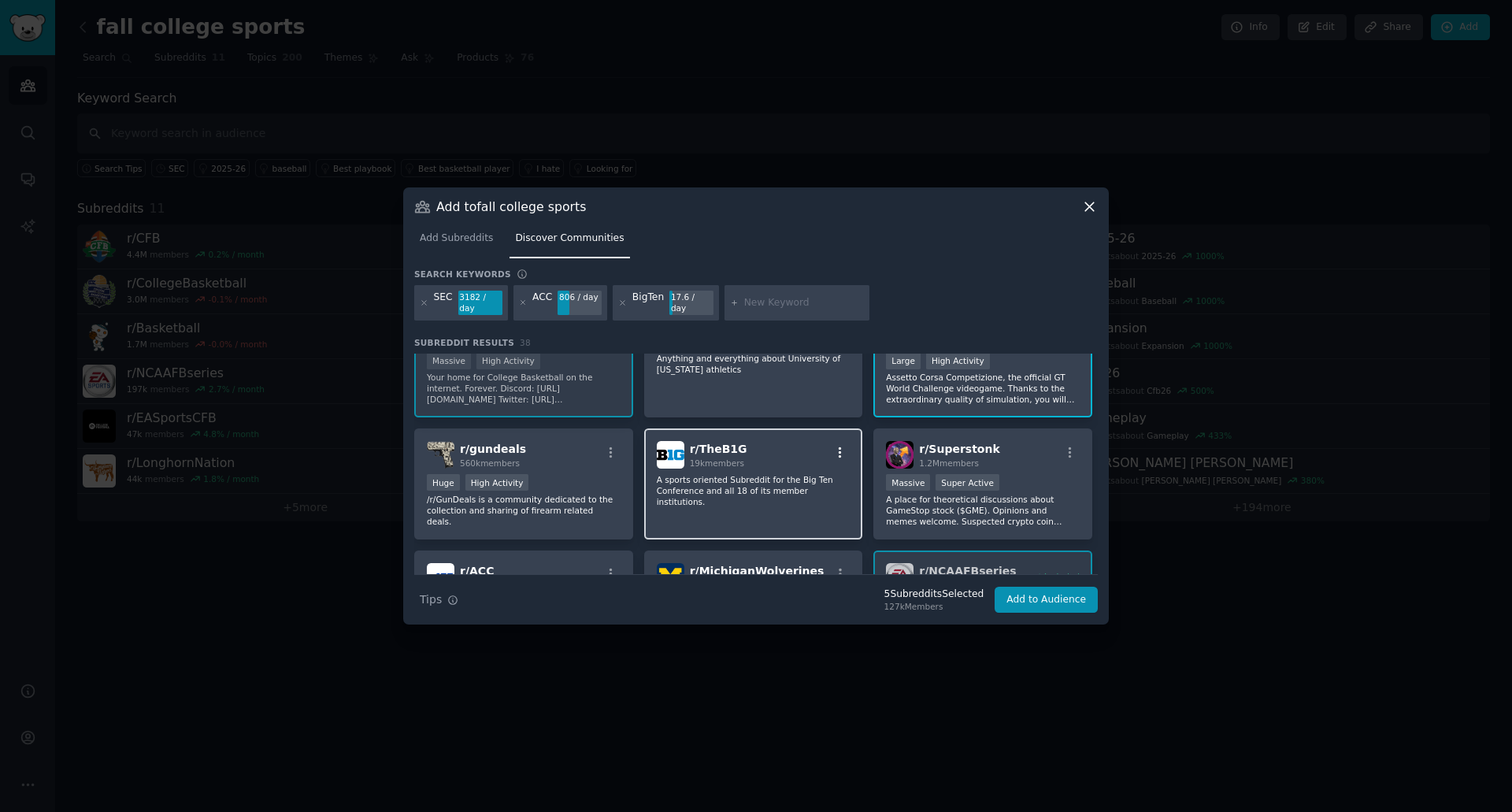
click at [835, 446] on icon "button" at bounding box center [841, 453] width 15 height 15
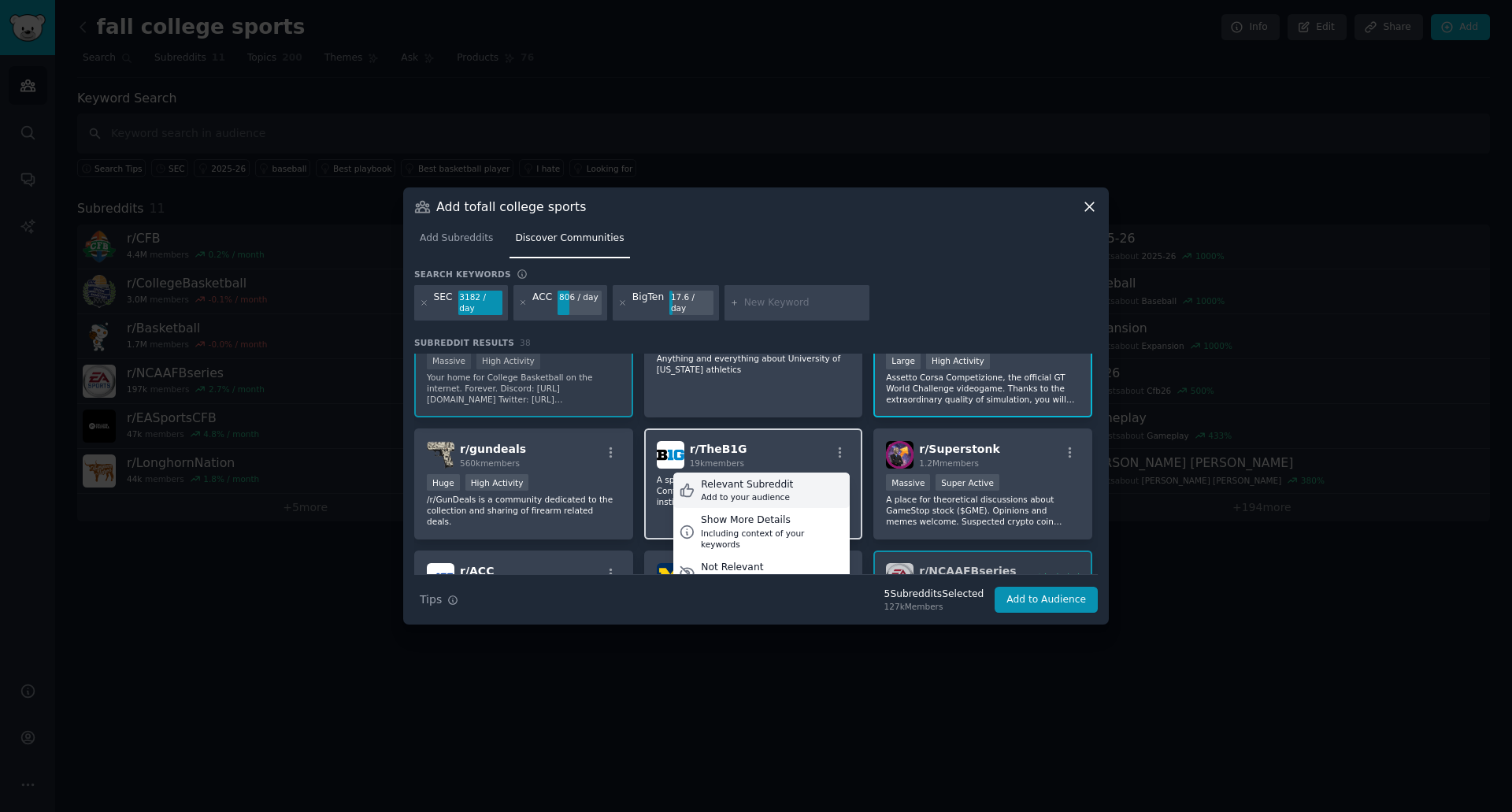
click at [759, 484] on div "Relevant Subreddit" at bounding box center [747, 486] width 92 height 15
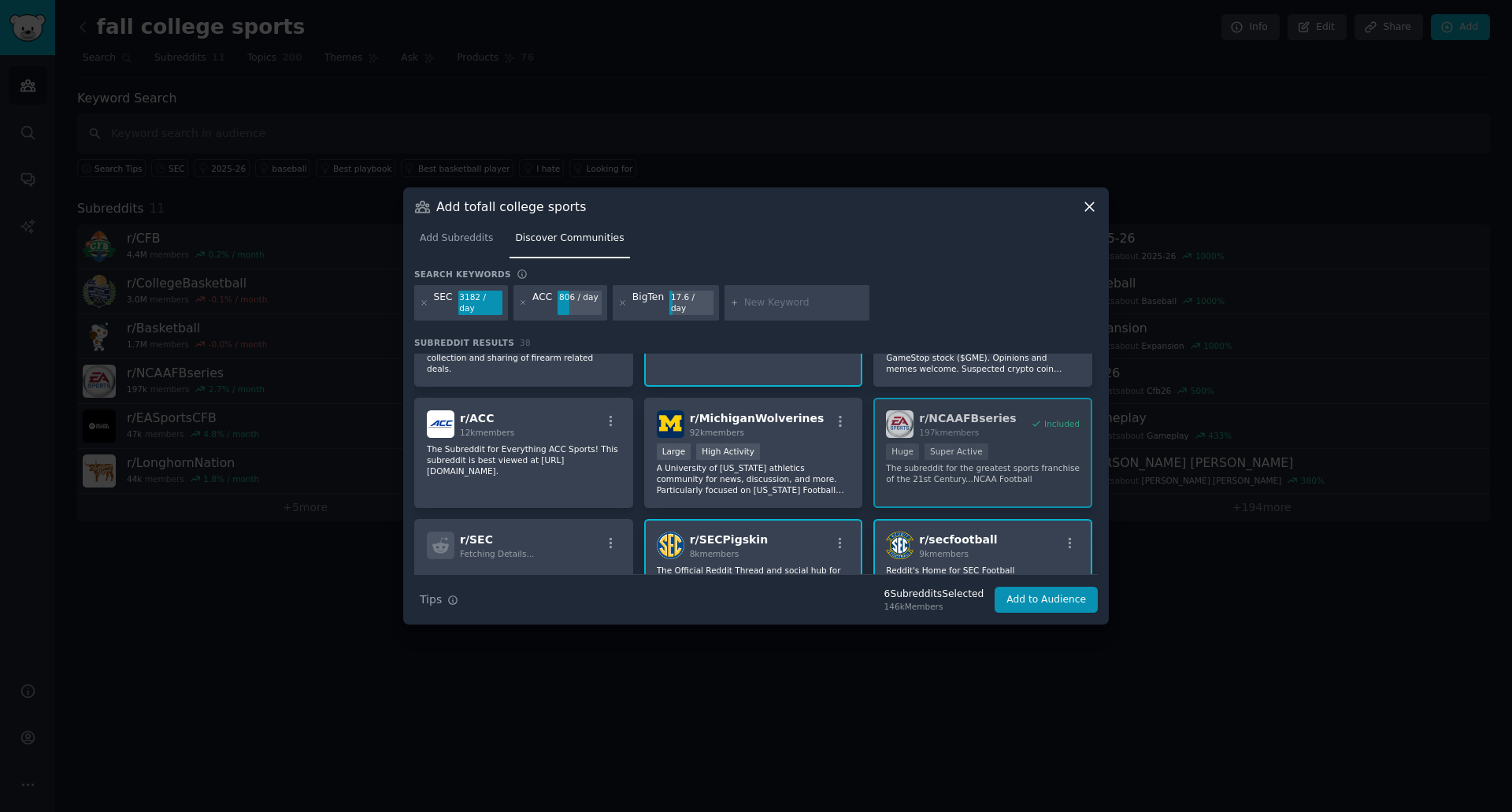
scroll to position [315, 0]
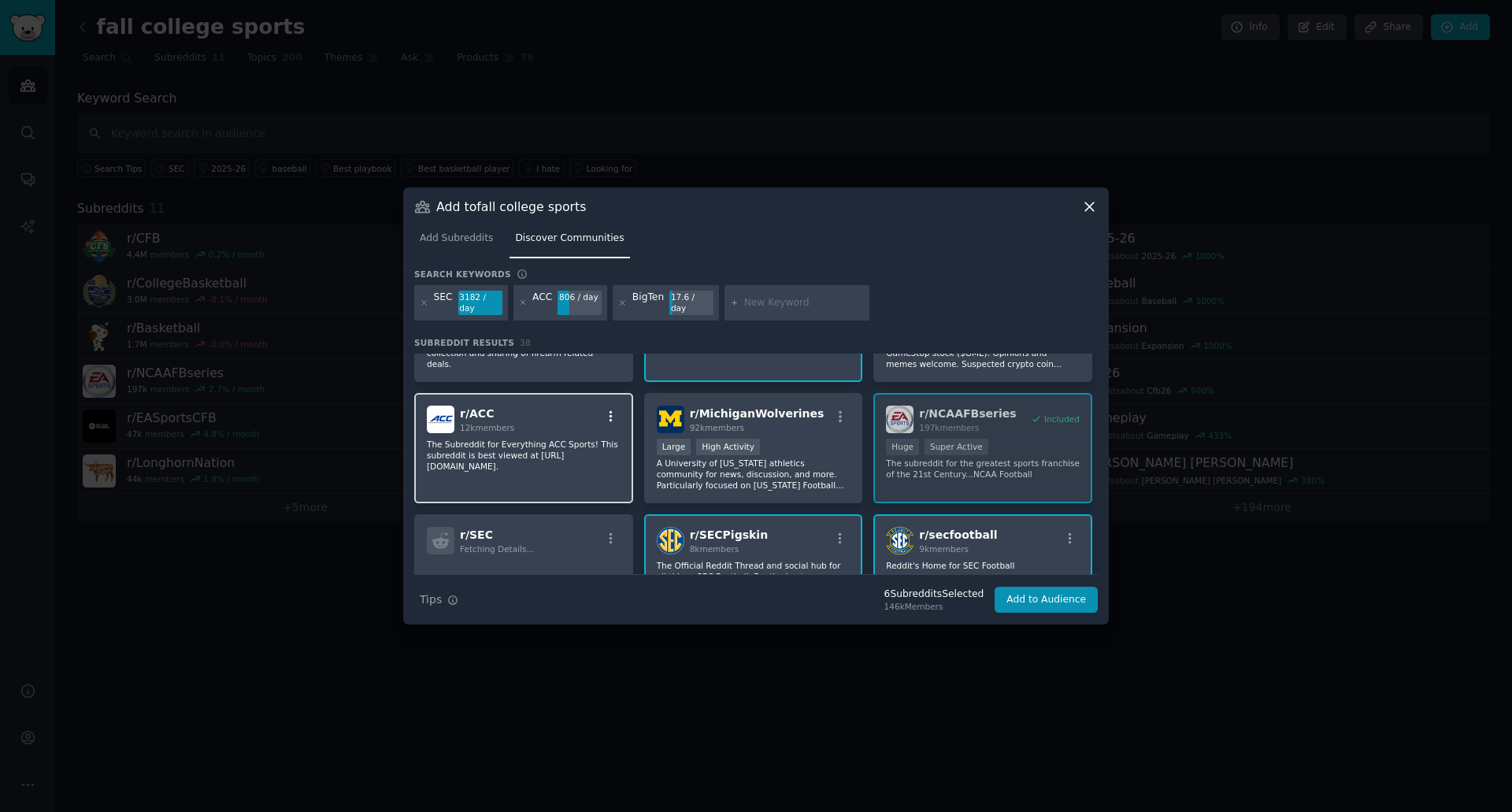
click at [613, 411] on icon "button" at bounding box center [612, 417] width 15 height 15
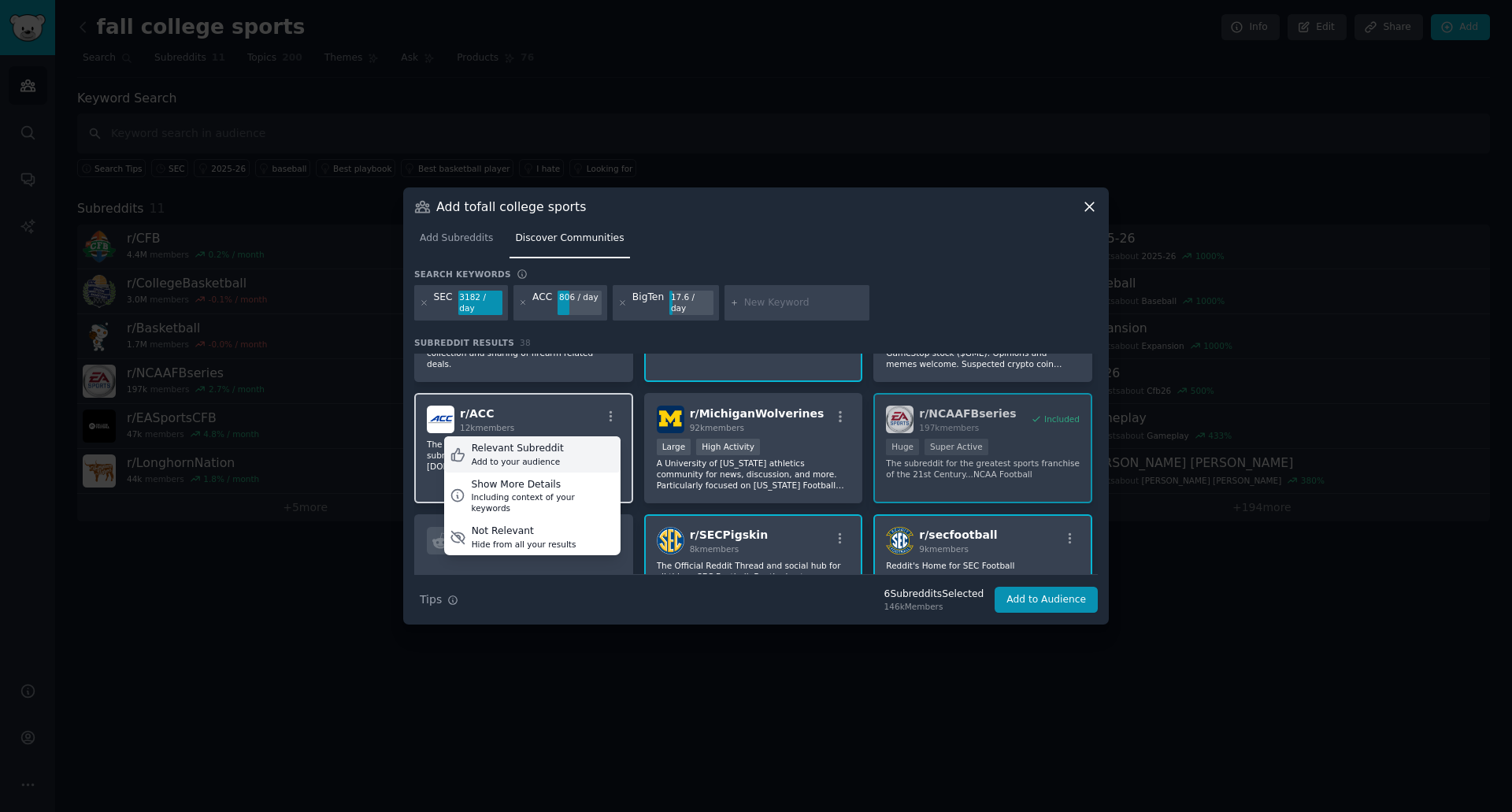
click at [556, 445] on div "Relevant Subreddit Add to your audience" at bounding box center [531, 455] width 176 height 37
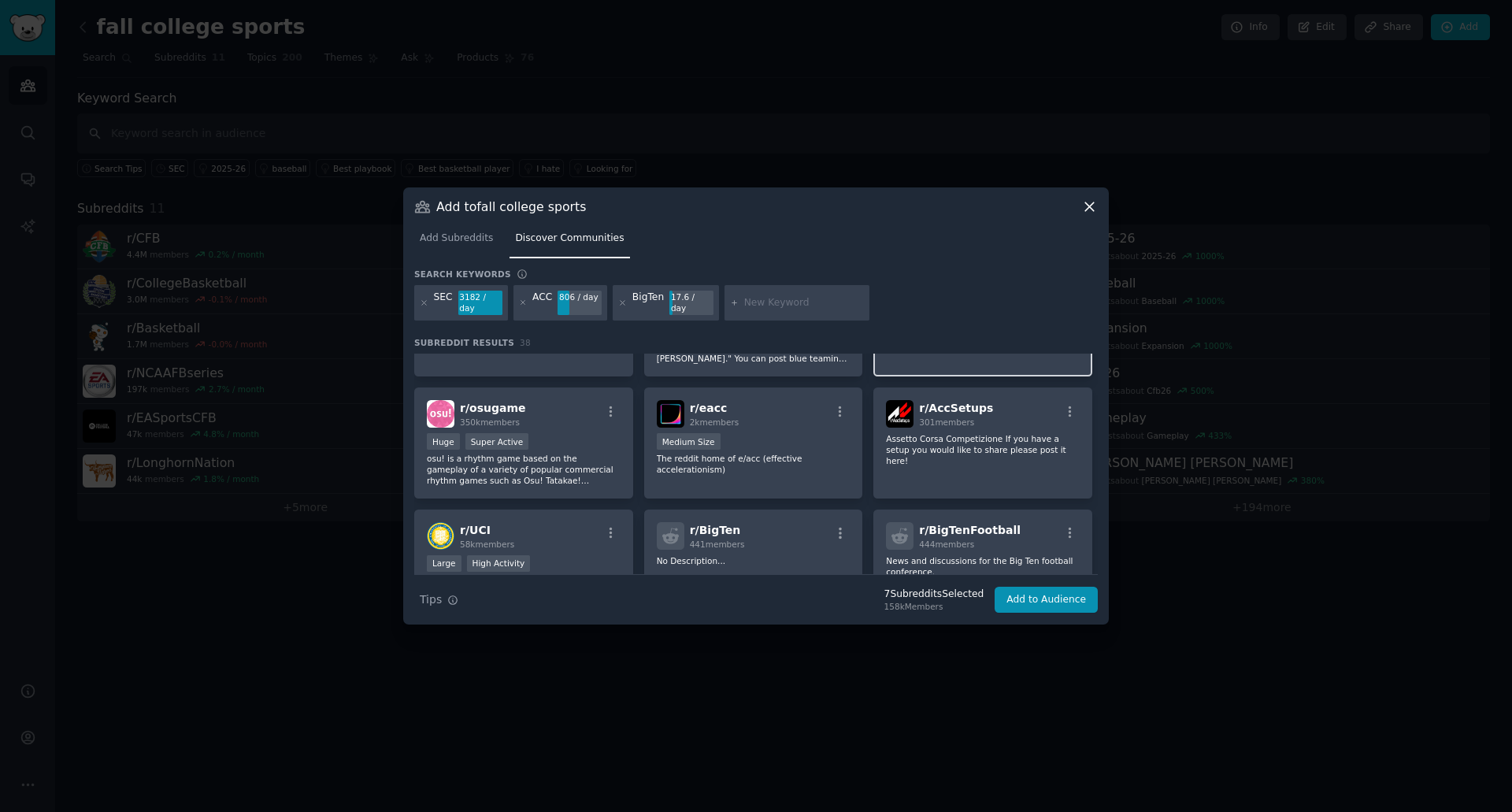
scroll to position [945, 0]
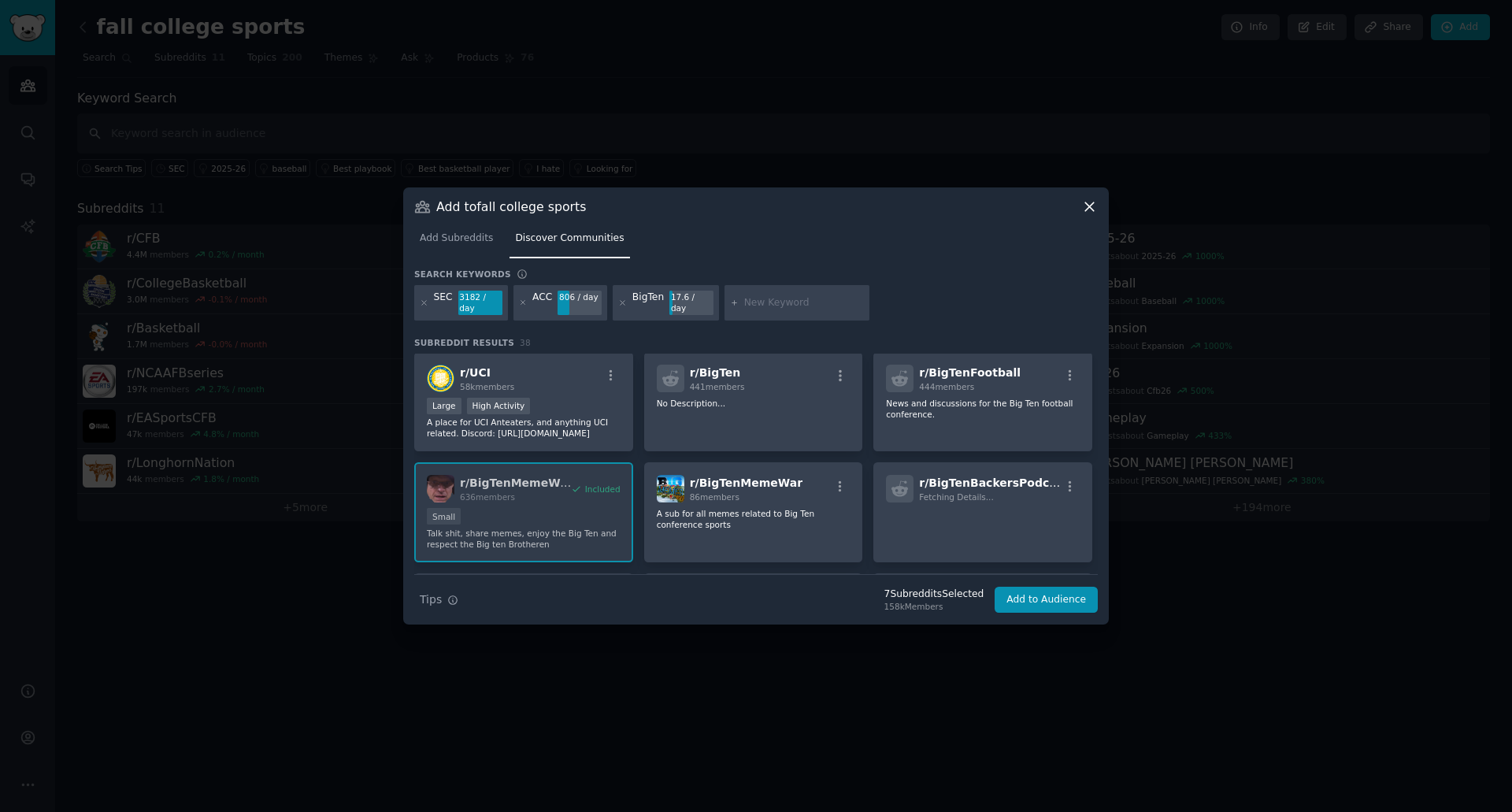
click at [757, 297] on input "text" at bounding box center [803, 303] width 120 height 15
type input "Big10"
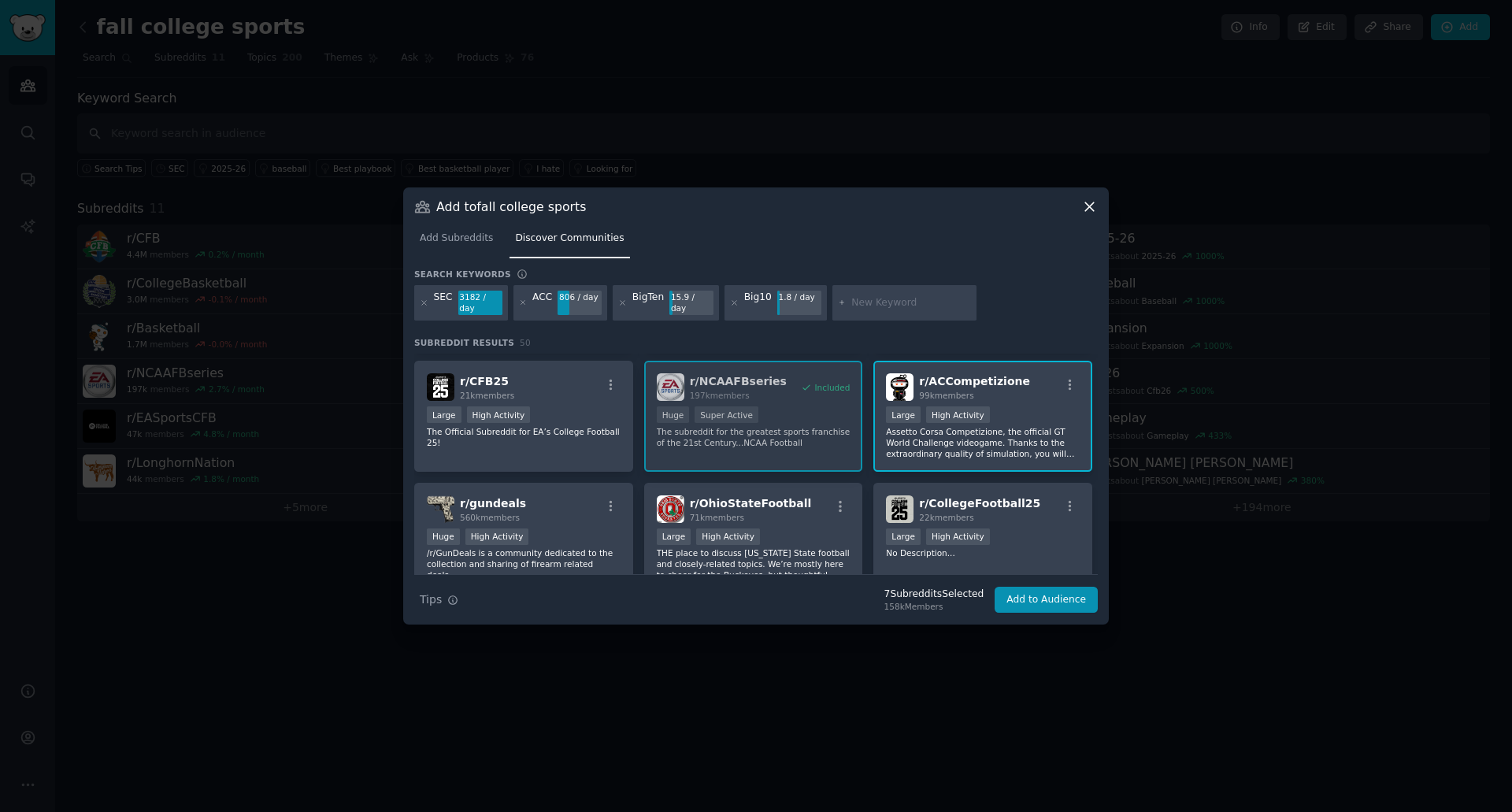
scroll to position [315, 0]
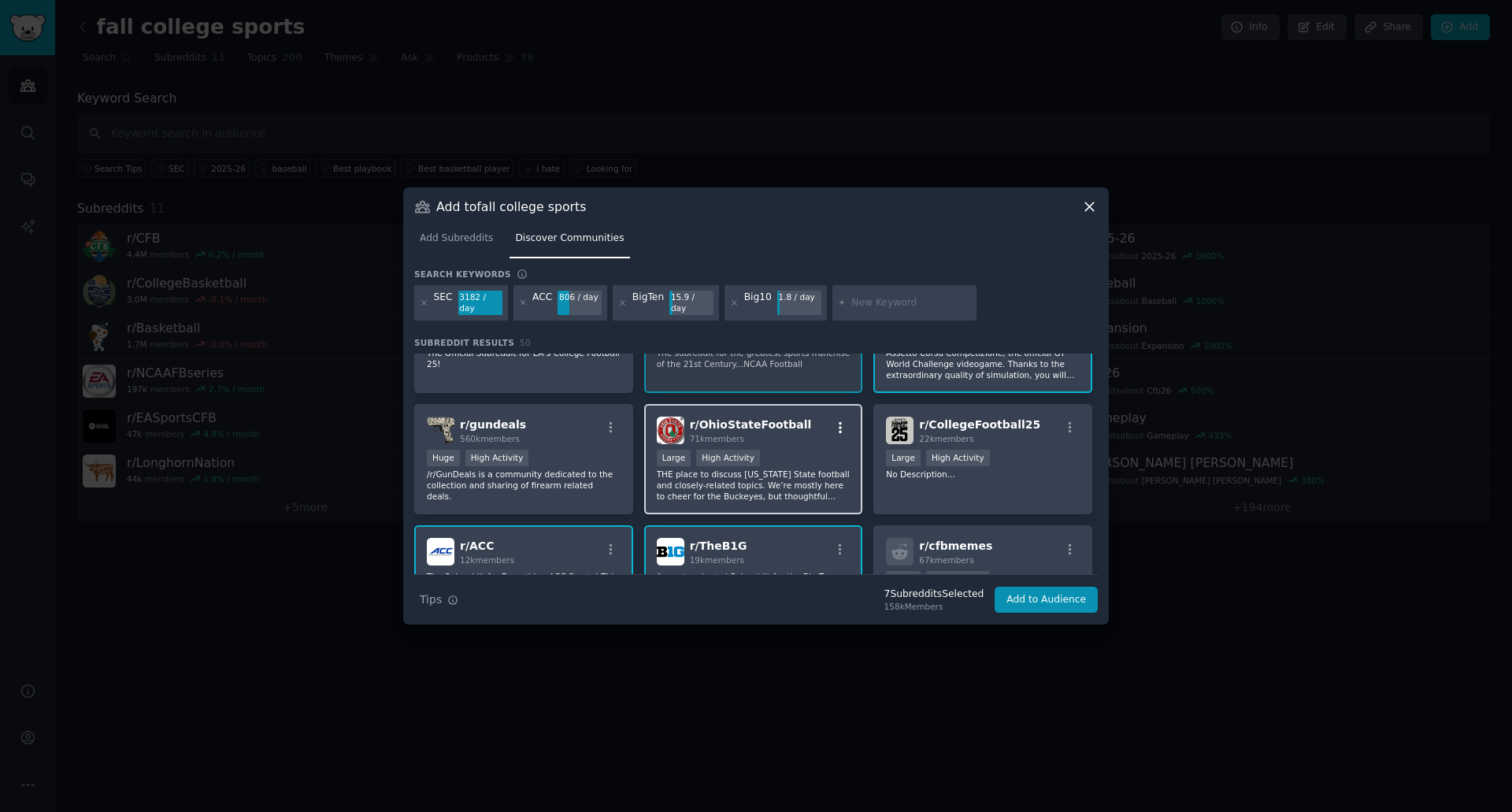
click at [837, 421] on icon "button" at bounding box center [841, 428] width 15 height 15
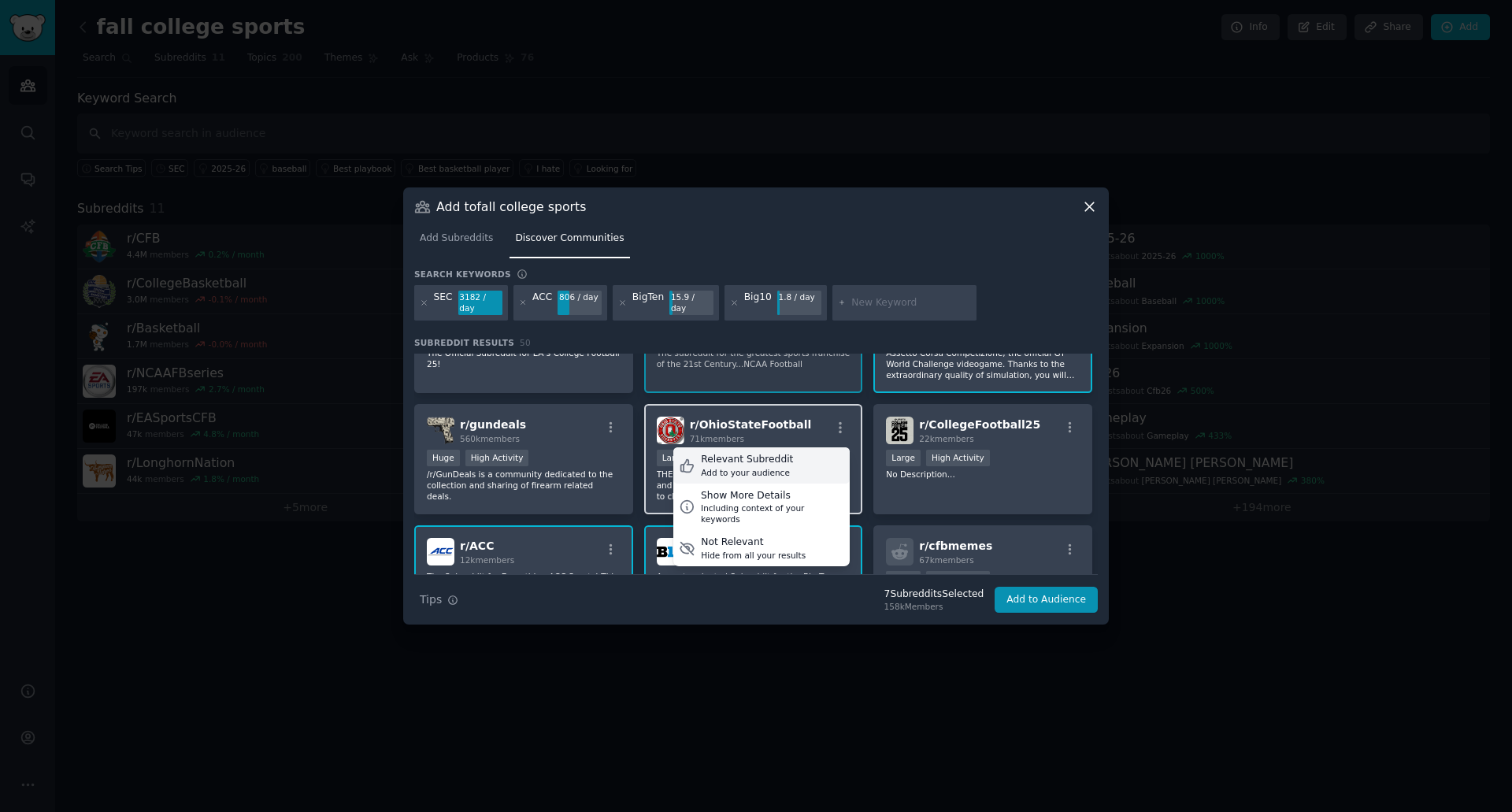
click at [776, 460] on div "Relevant Subreddit" at bounding box center [747, 460] width 92 height 15
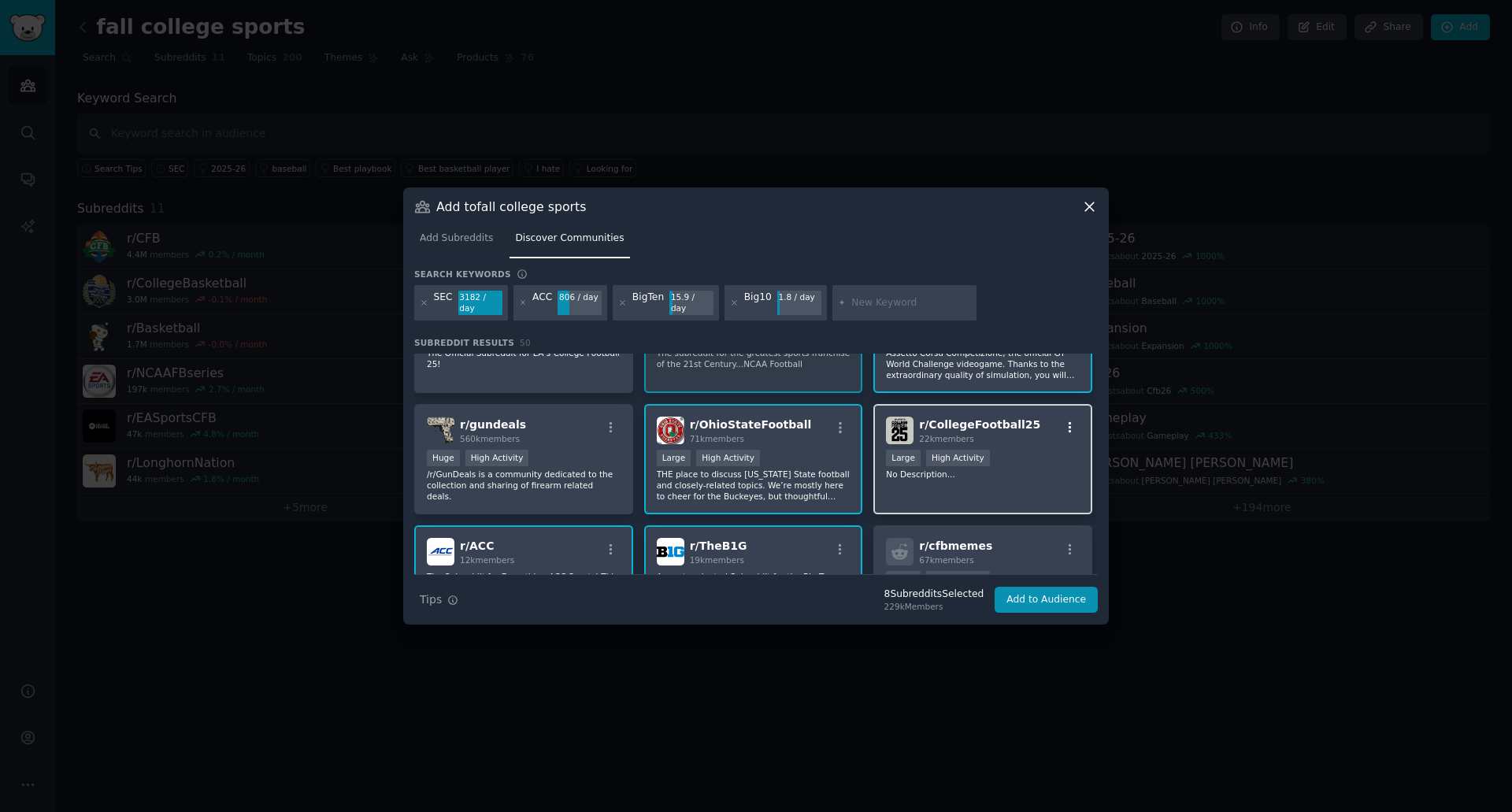
click at [1066, 421] on icon "button" at bounding box center [1070, 428] width 15 height 15
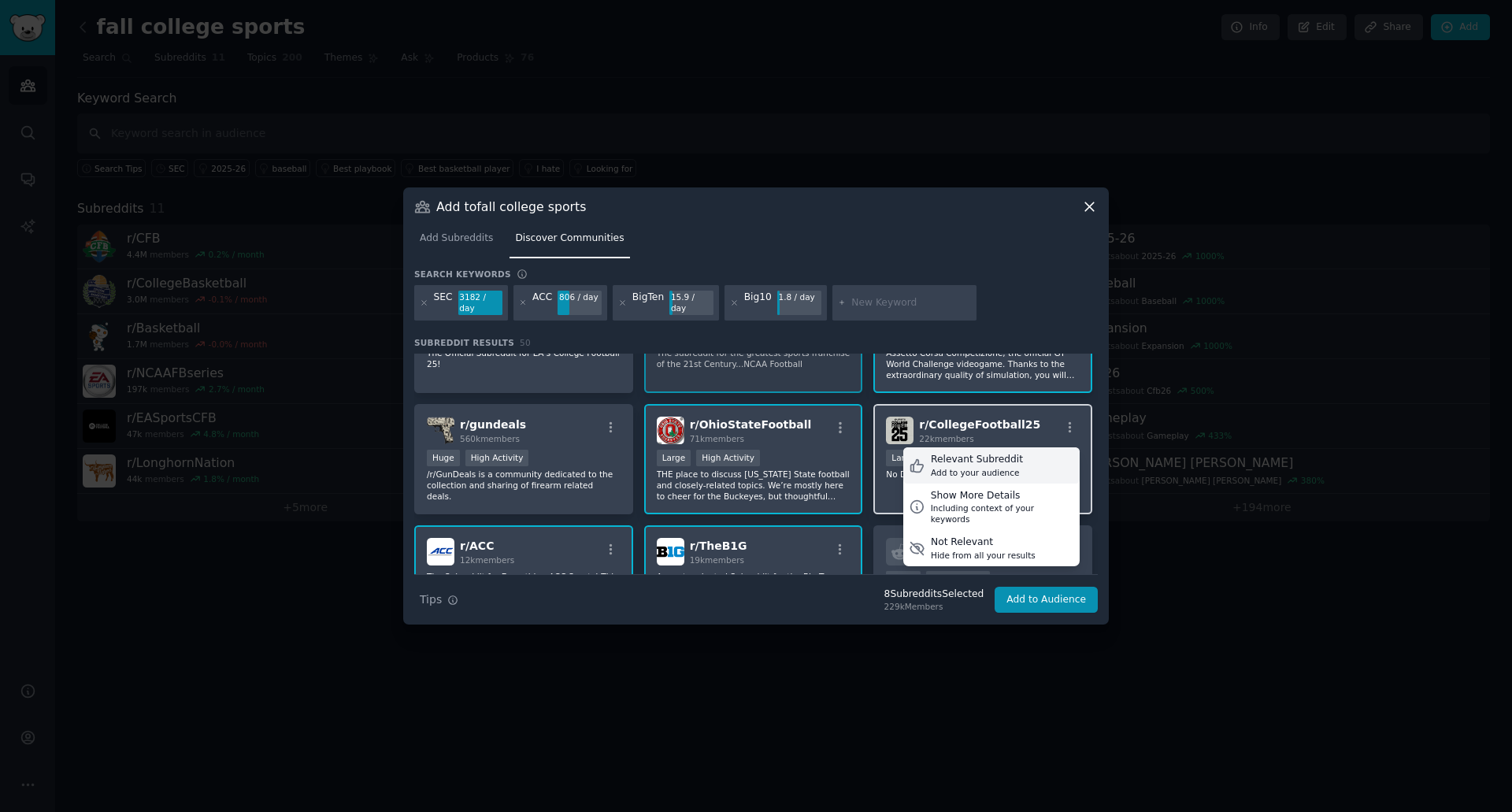
click at [997, 467] on div "Add to your audience" at bounding box center [976, 472] width 92 height 11
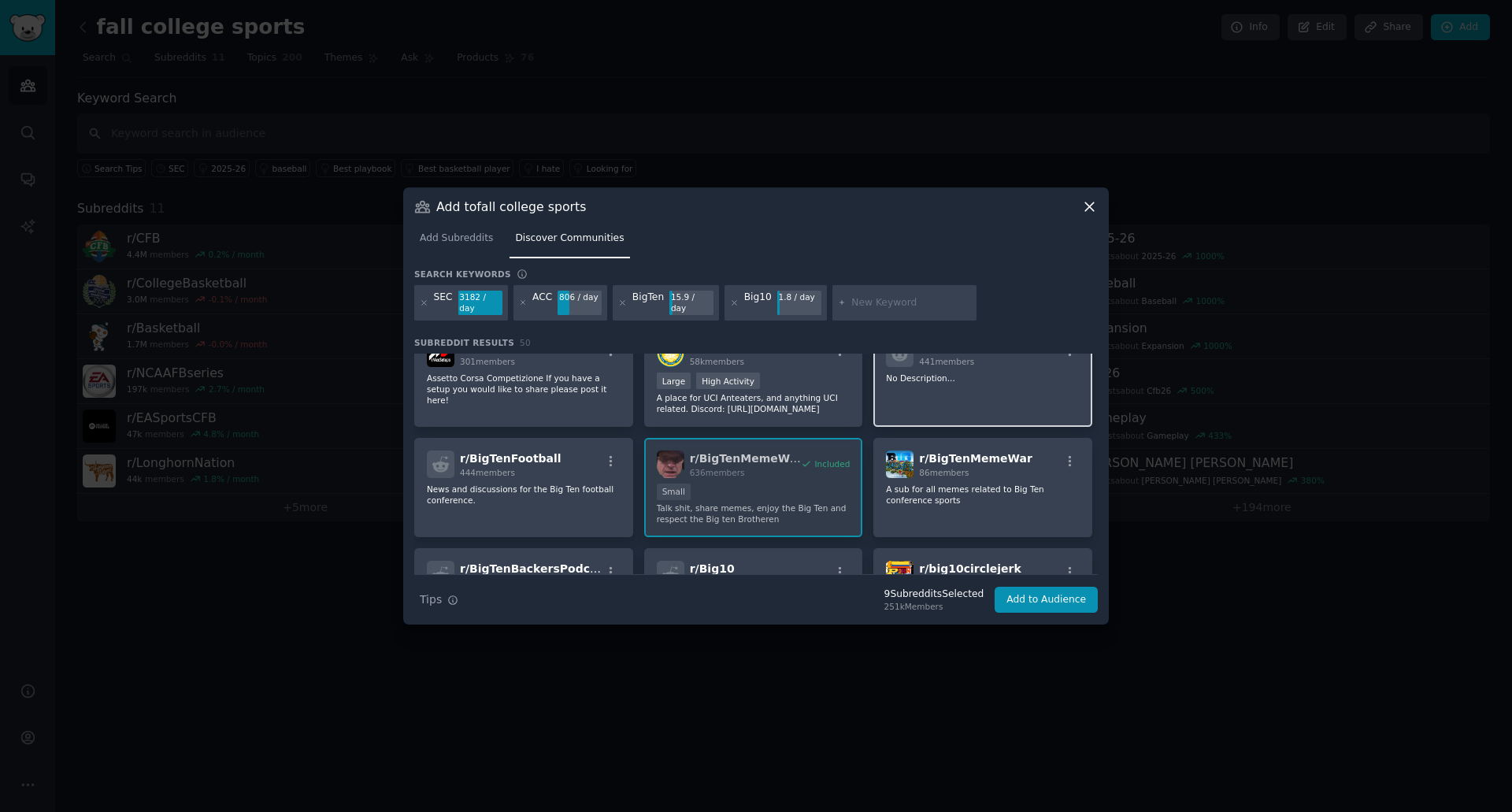
scroll to position [1182, 0]
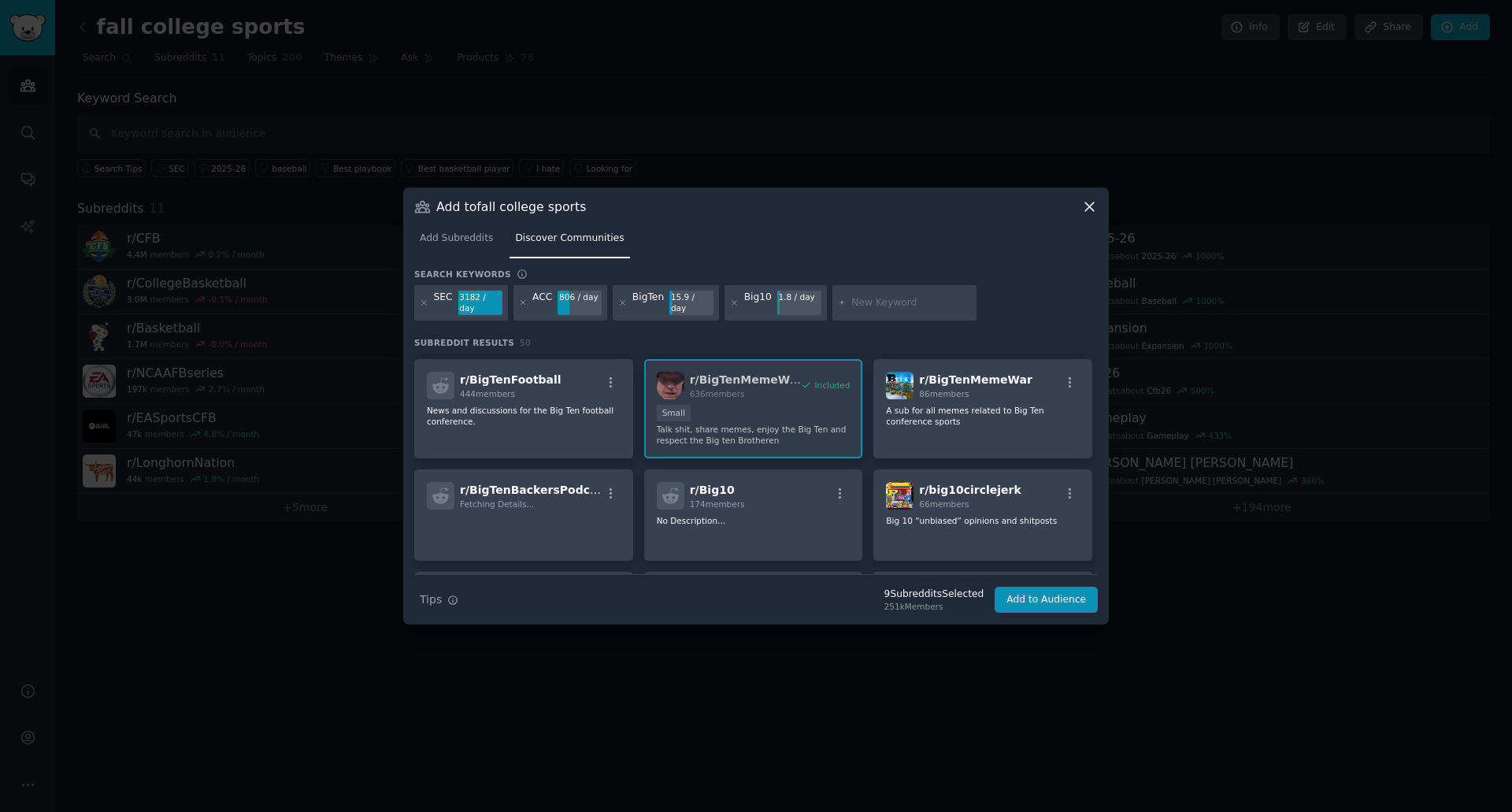
click at [873, 297] on input "text" at bounding box center [910, 303] width 120 height 15
type input "Big 12"
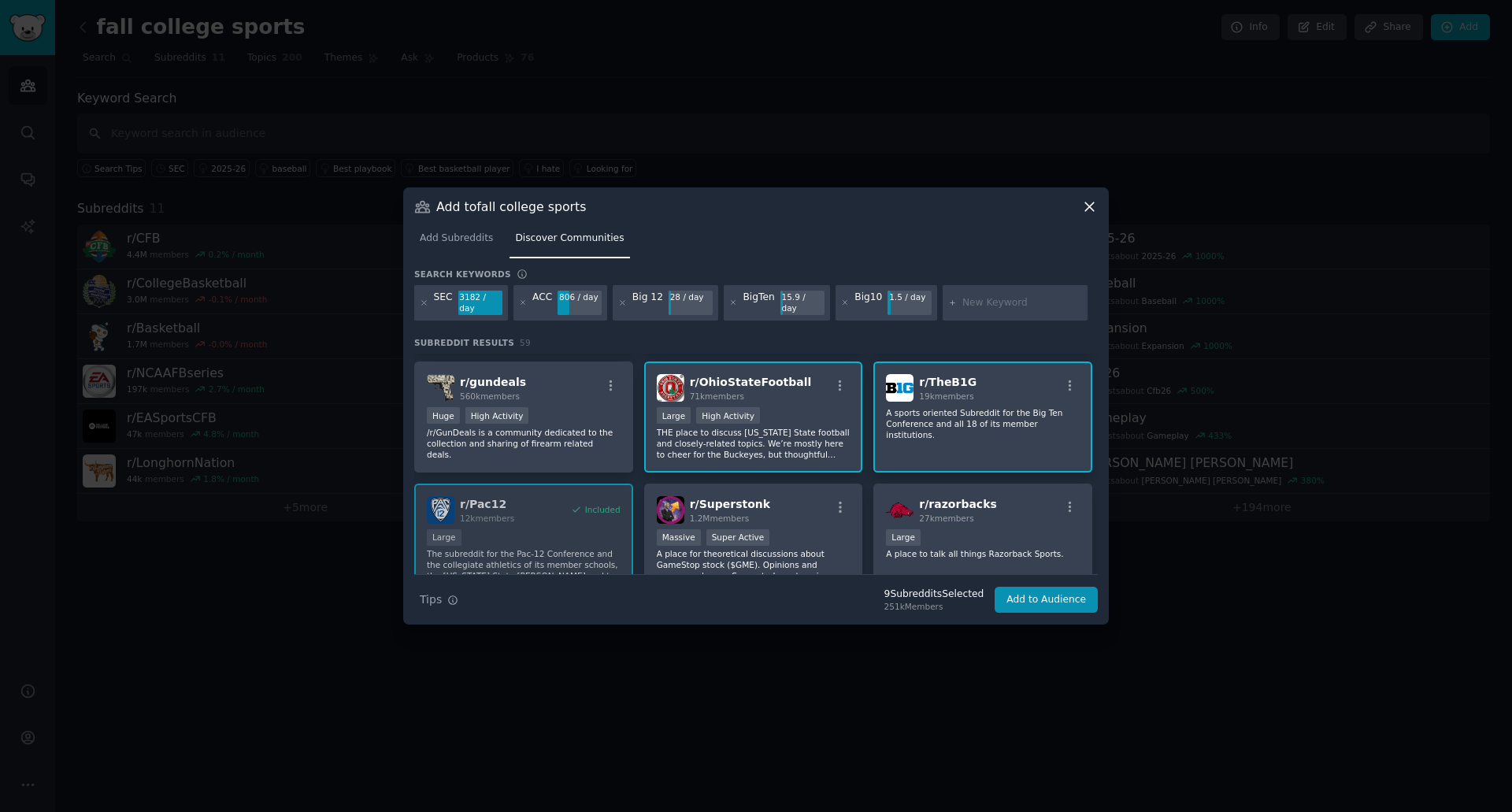
scroll to position [547, 0]
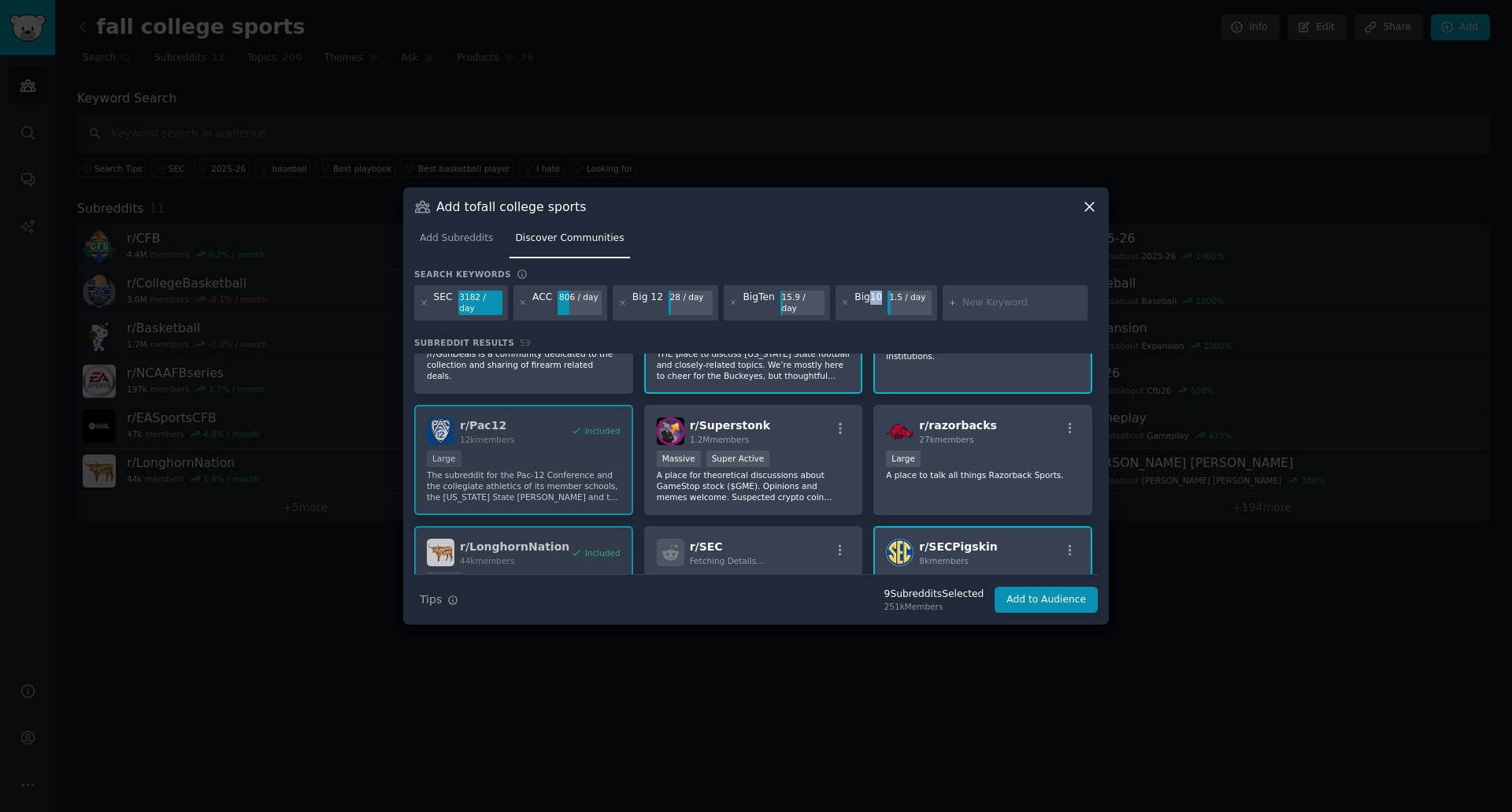
drag, startPoint x: 854, startPoint y: 303, endPoint x: 866, endPoint y: 301, distance: 12.2
click at [866, 301] on div "Big10" at bounding box center [868, 303] width 27 height 26
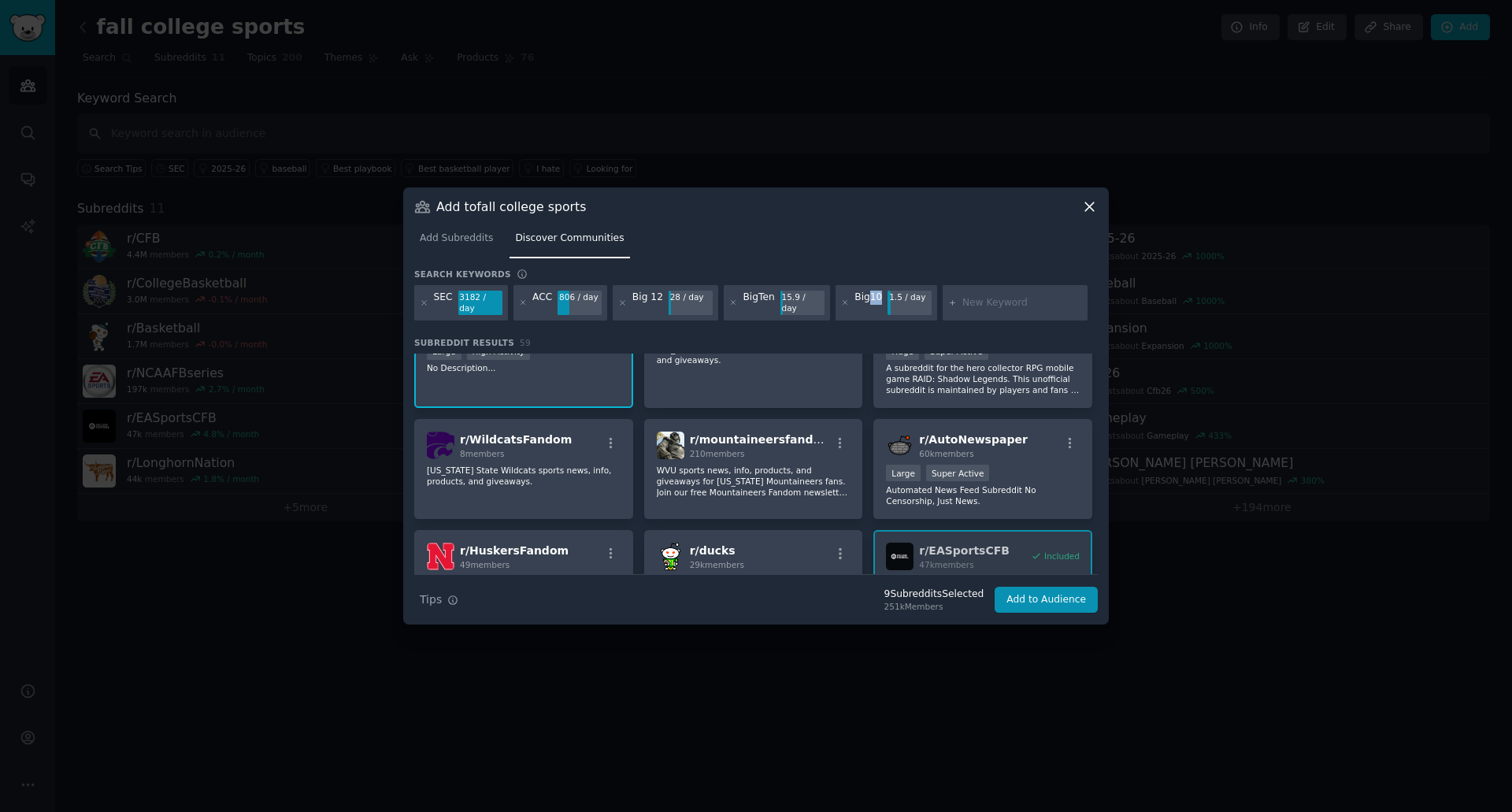
scroll to position [2173, 0]
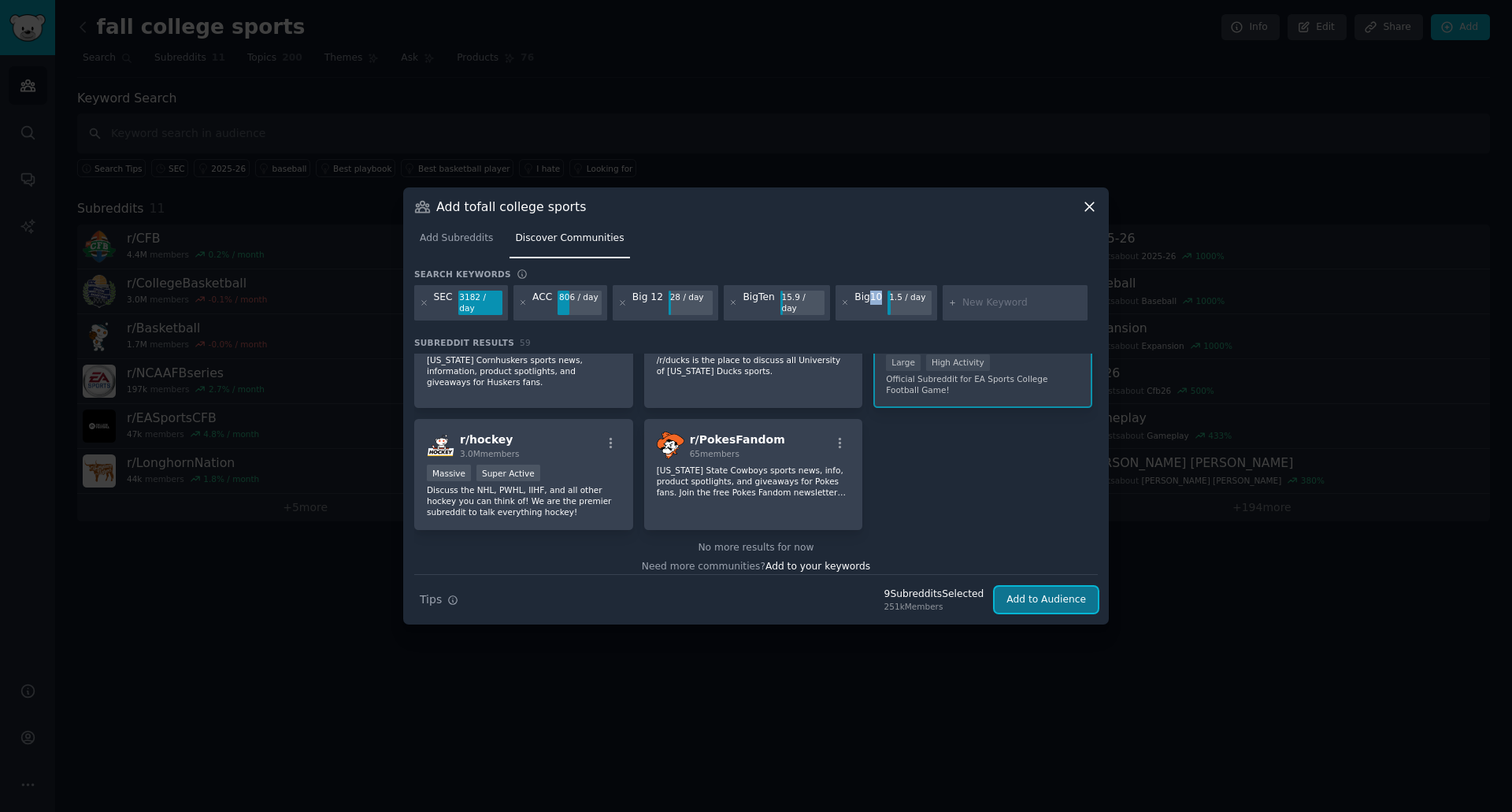
click at [1028, 592] on button "Add to Audience" at bounding box center [1045, 600] width 103 height 26
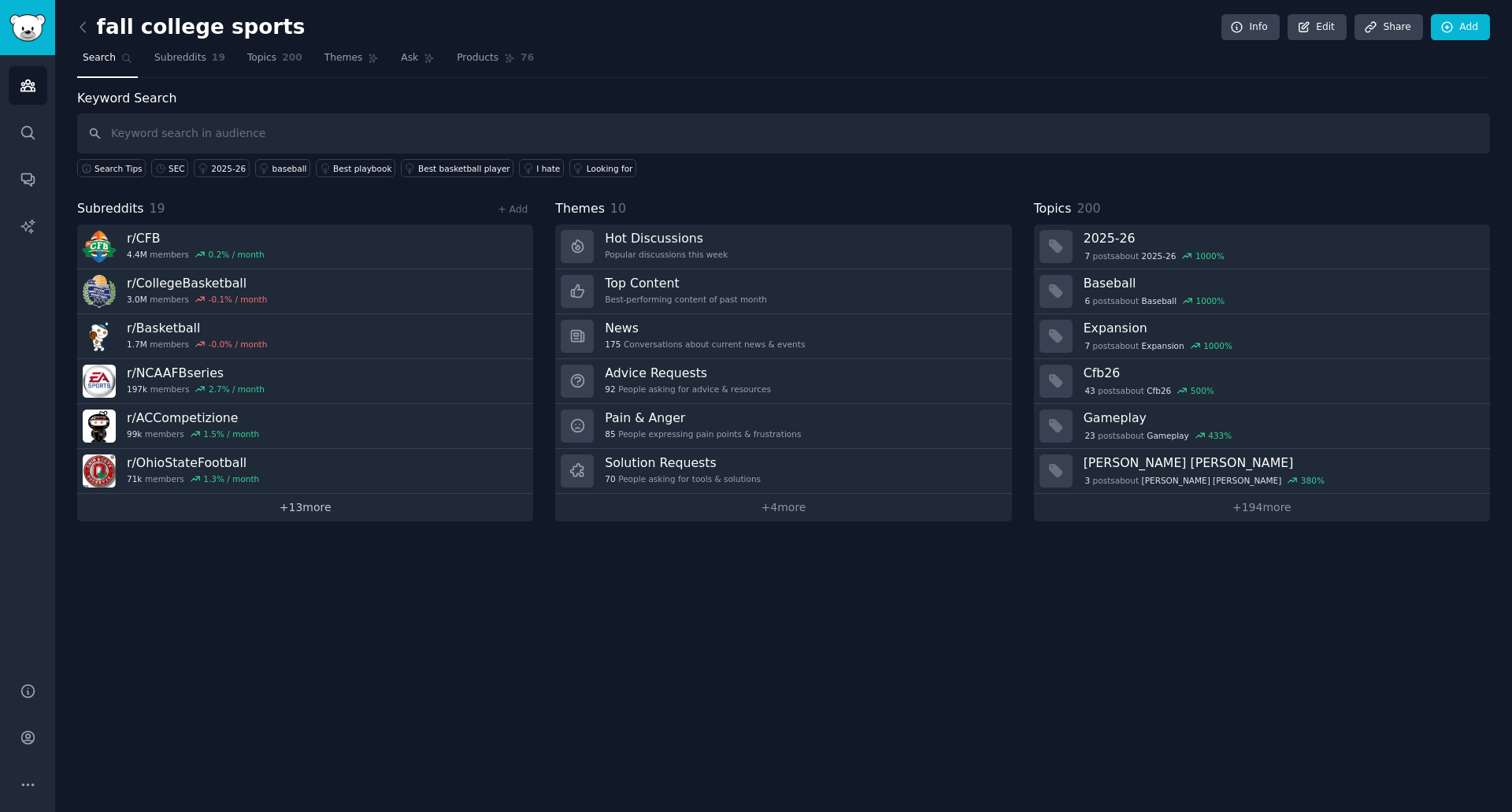
click at [295, 507] on link "+ 13 more" at bounding box center [305, 508] width 456 height 27
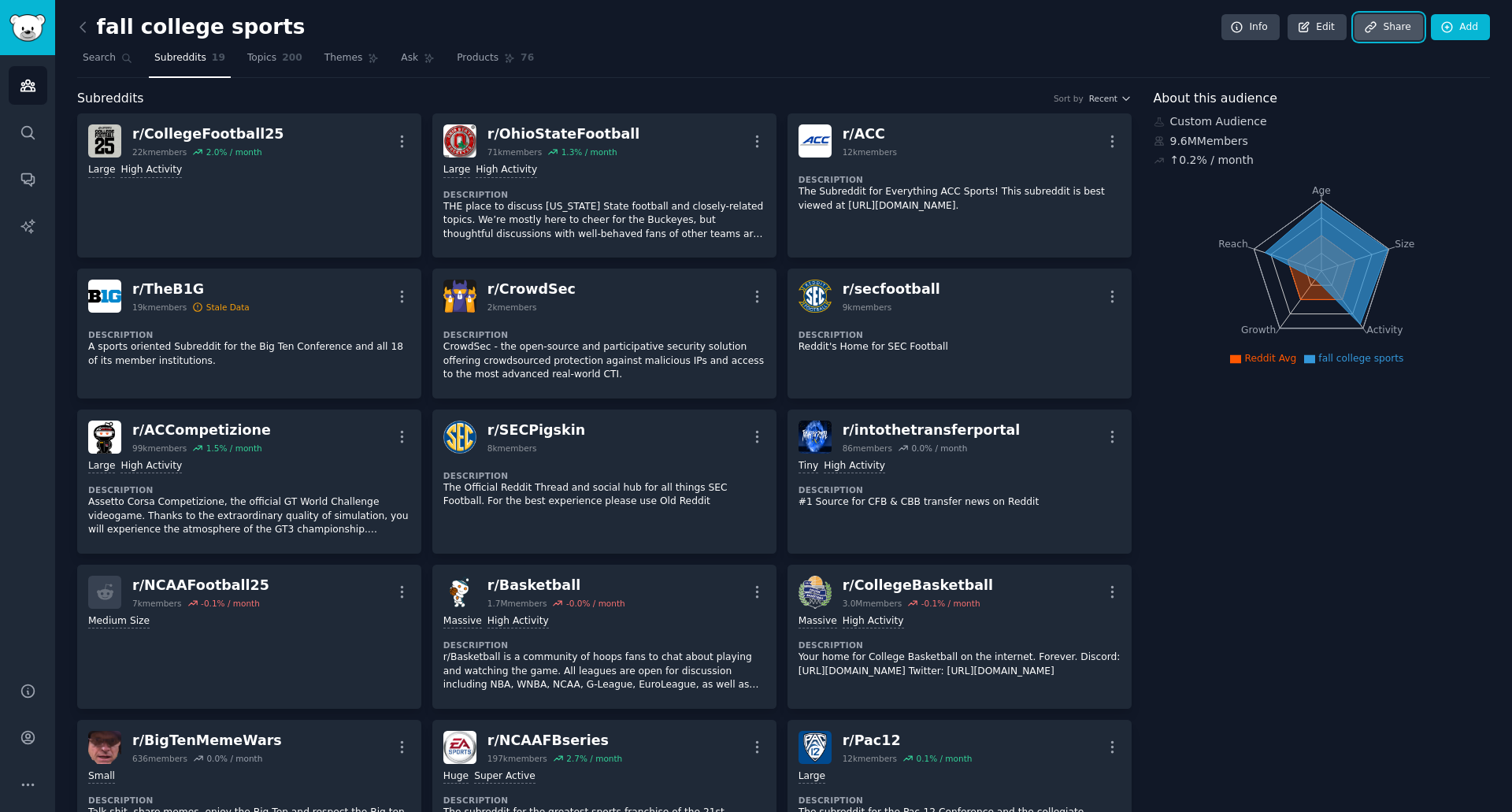
click at [1380, 24] on link "Share" at bounding box center [1388, 27] width 68 height 26
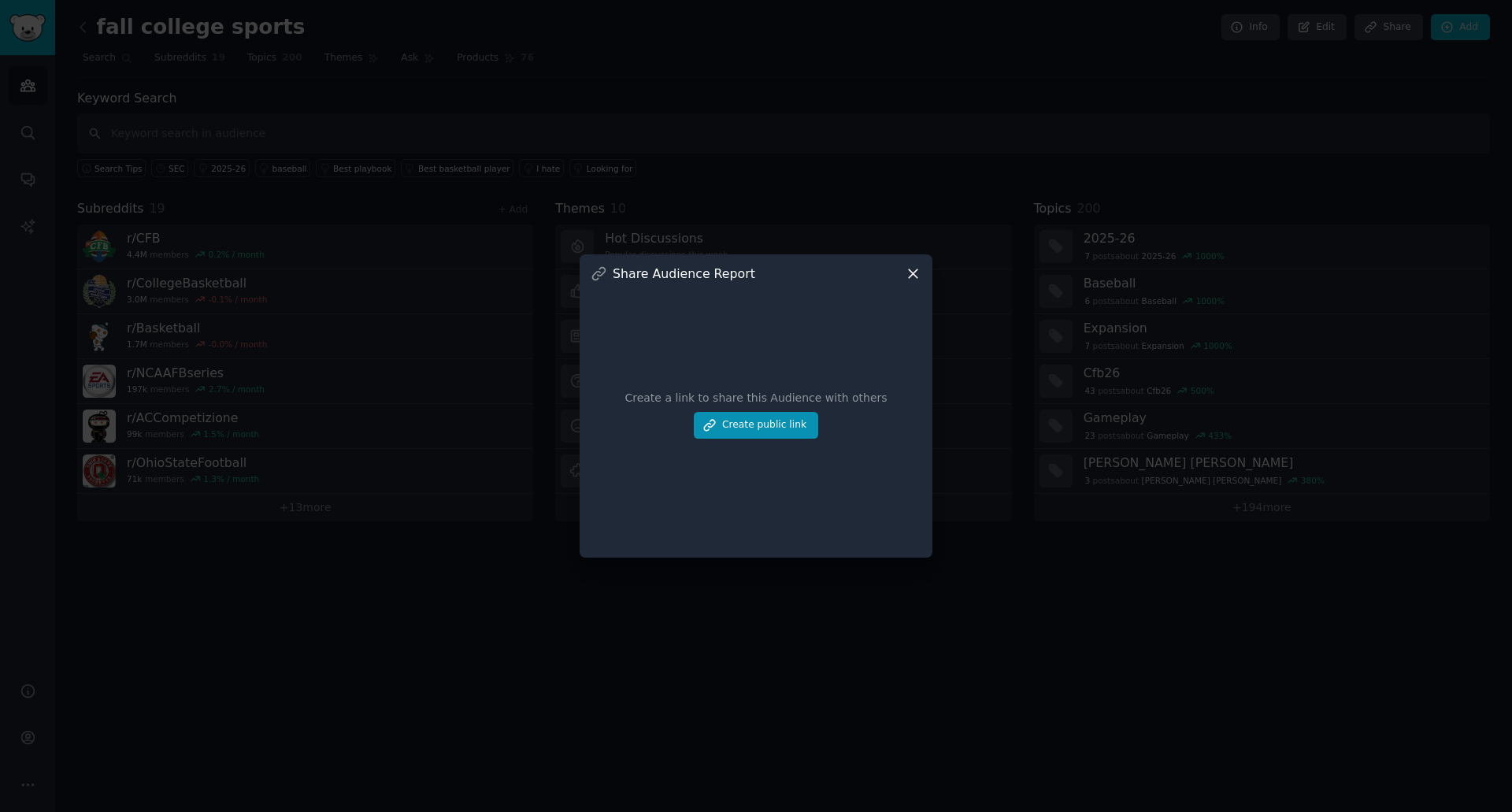
click at [915, 270] on icon at bounding box center [913, 274] width 16 height 16
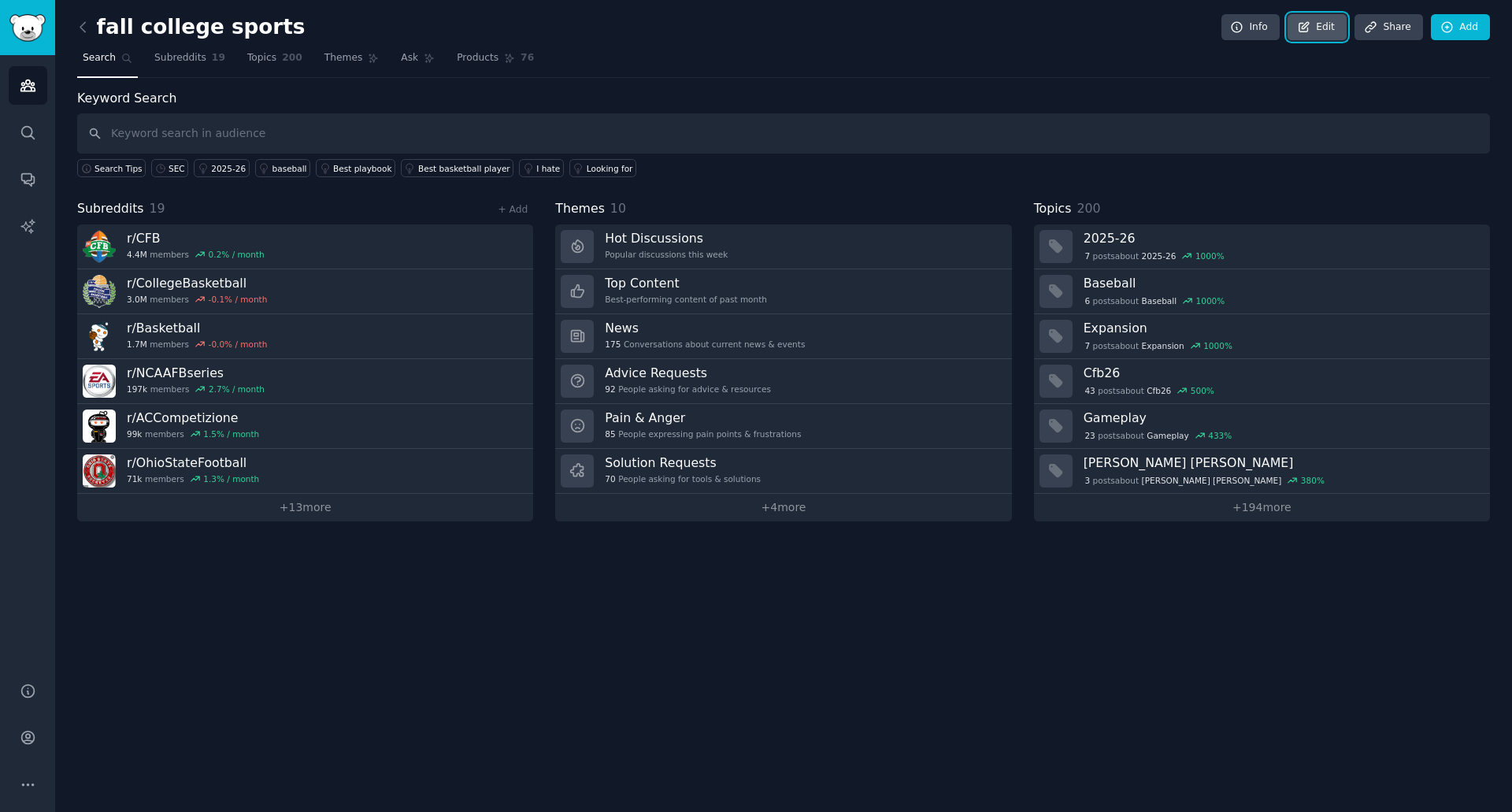
click at [1311, 28] on icon at bounding box center [1305, 27] width 15 height 15
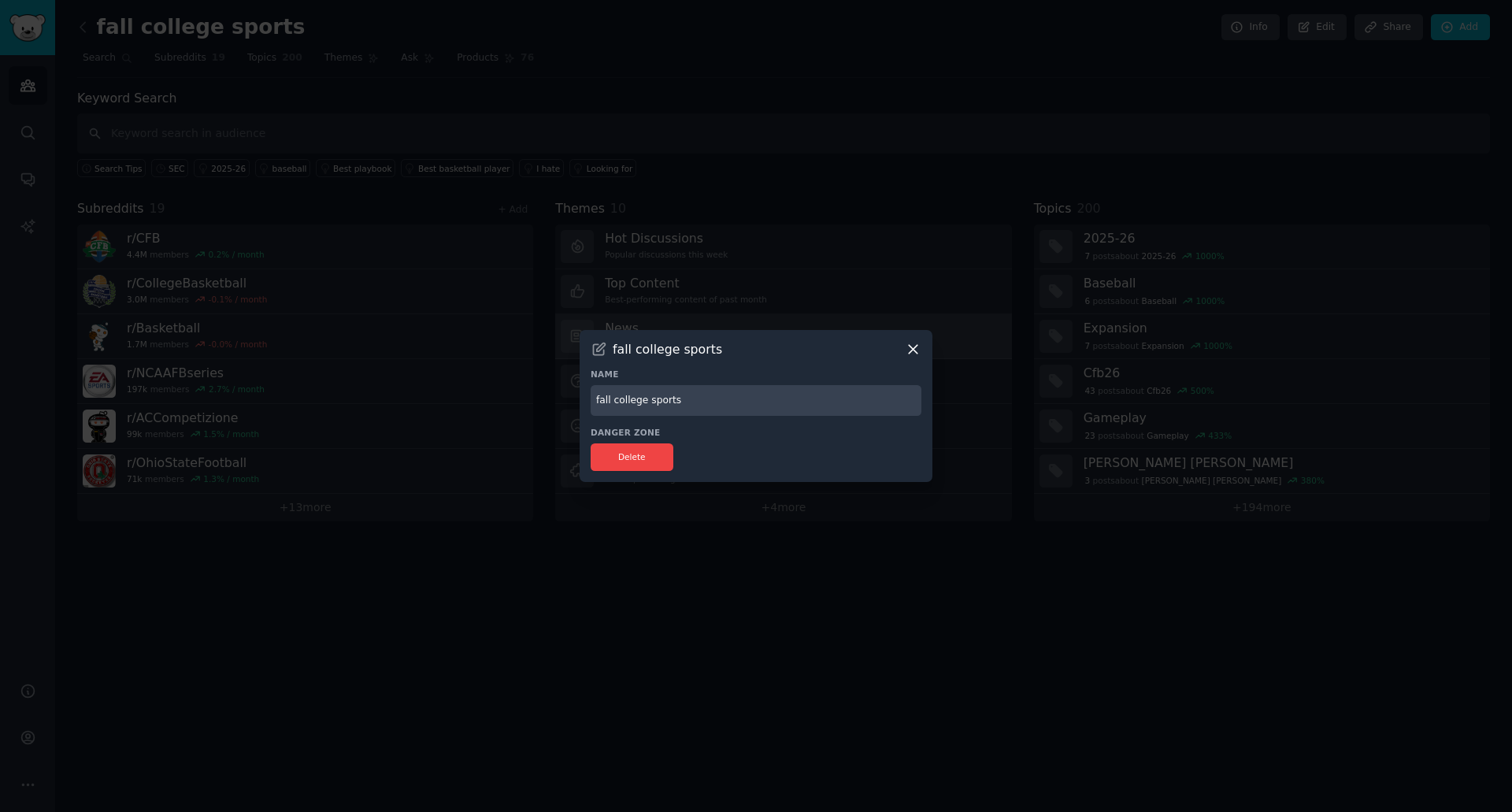
click at [911, 348] on icon at bounding box center [912, 350] width 8 height 8
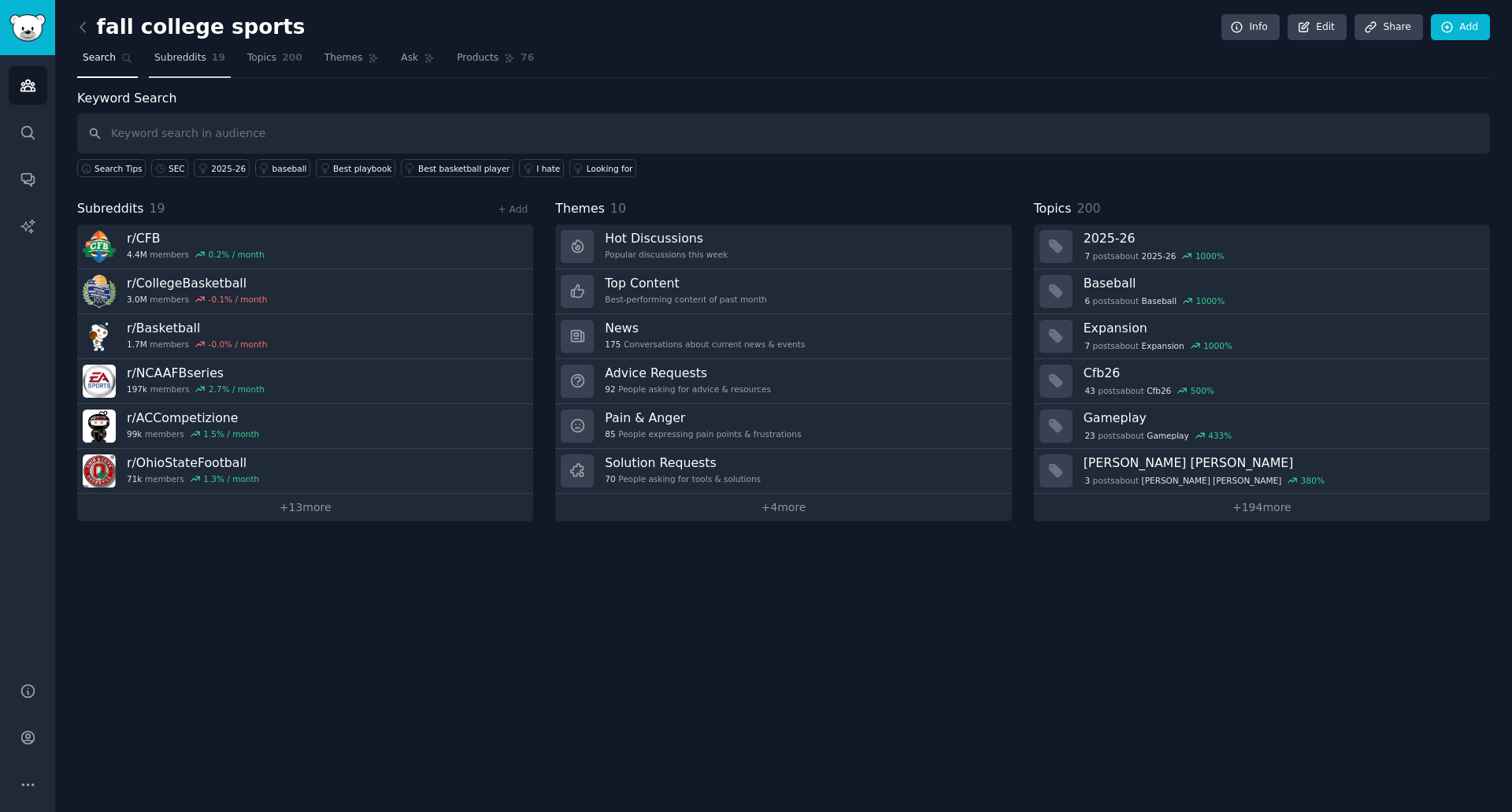
click at [159, 58] on span "Subreddits" at bounding box center [180, 58] width 52 height 15
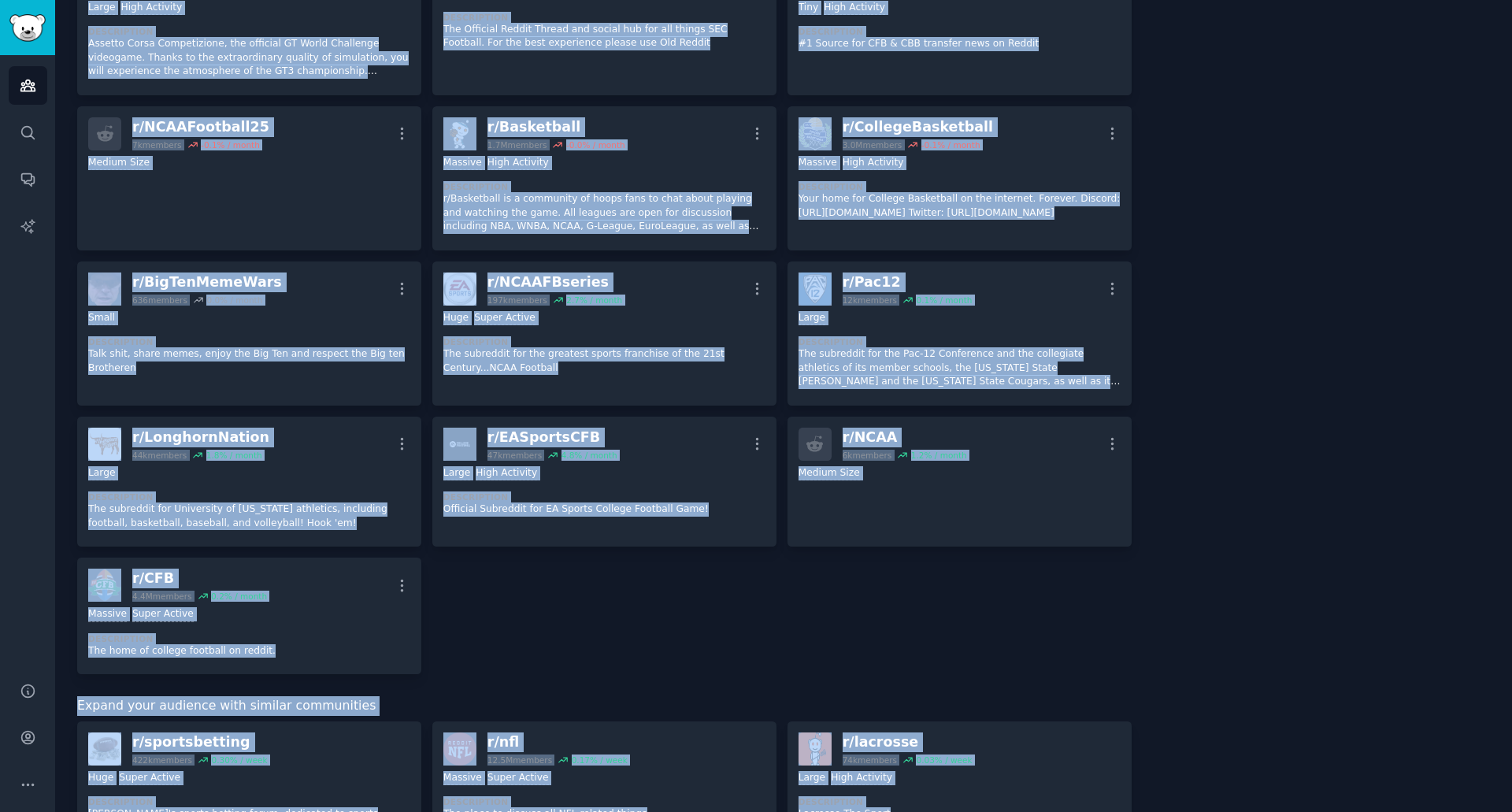
scroll to position [533, 0]
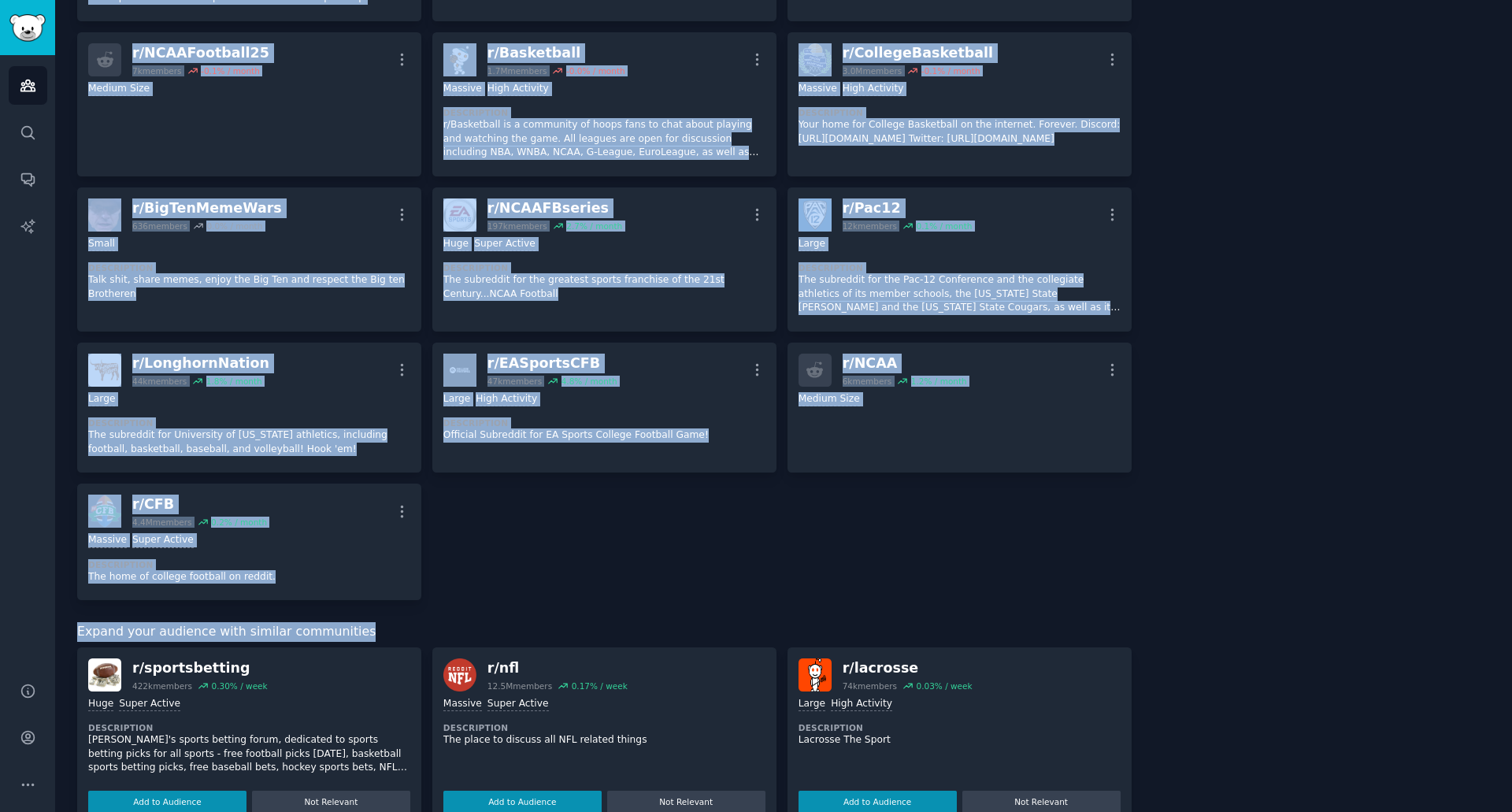
drag, startPoint x: 78, startPoint y: 98, endPoint x: 850, endPoint y: 564, distance: 901.7
click at [930, 617] on div "Subreddits Sort by Recent r/ CollegeFootball25 22k members 2.0 % / month More L…" at bounding box center [604, 471] width 1055 height 1830
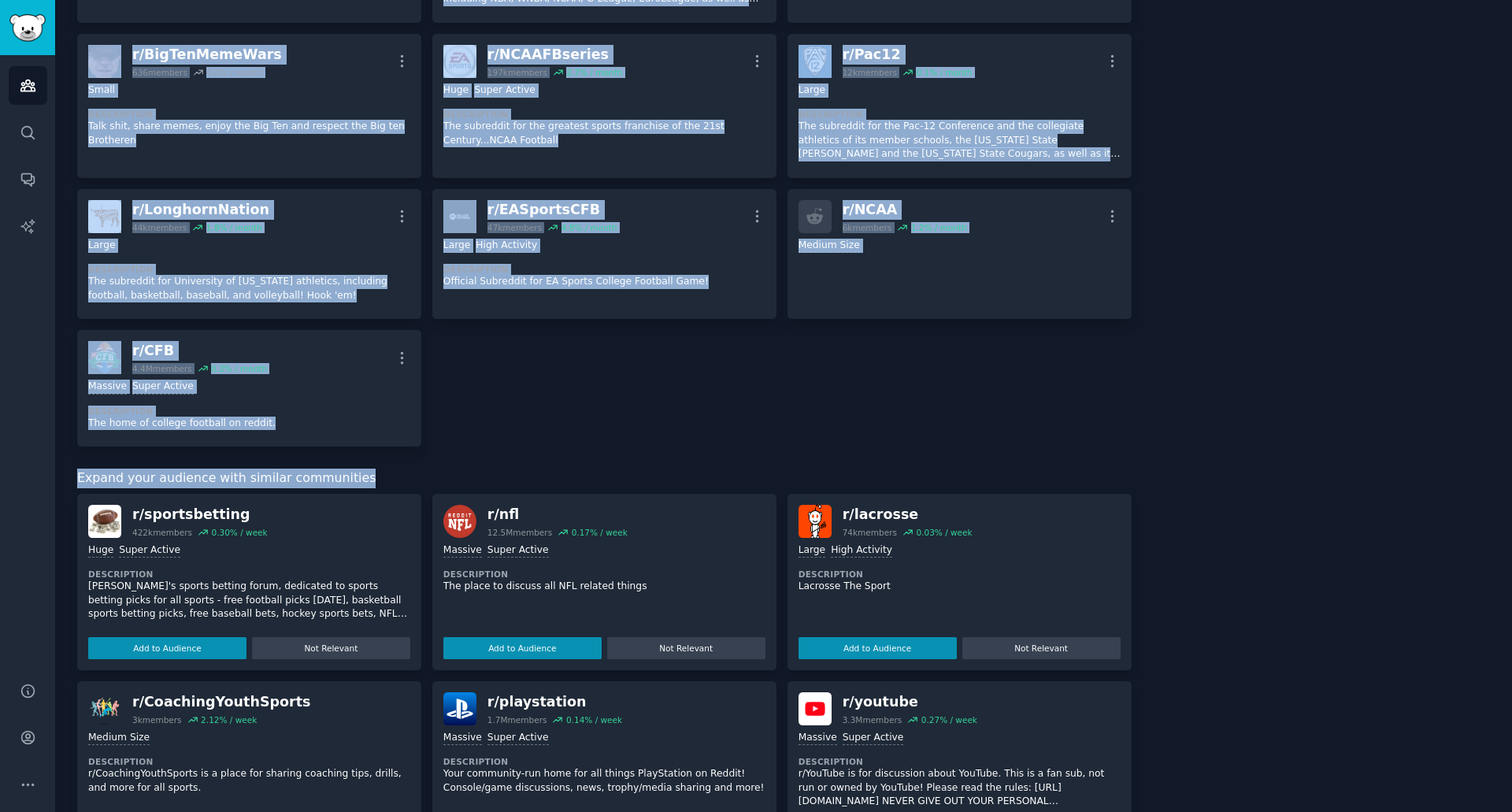
scroll to position [691, 0]
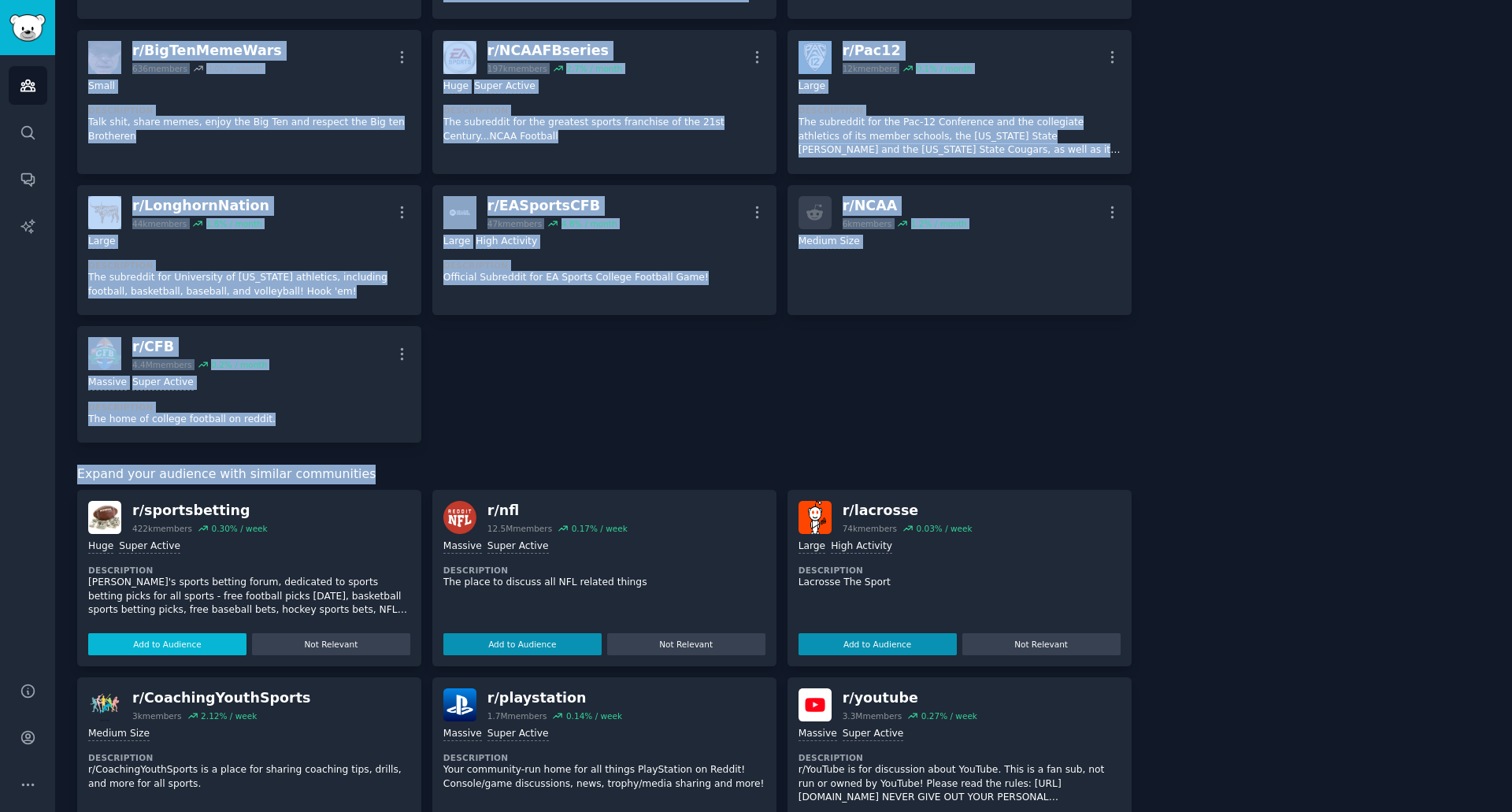
click at [173, 646] on button "Add to Audience" at bounding box center [167, 644] width 158 height 22
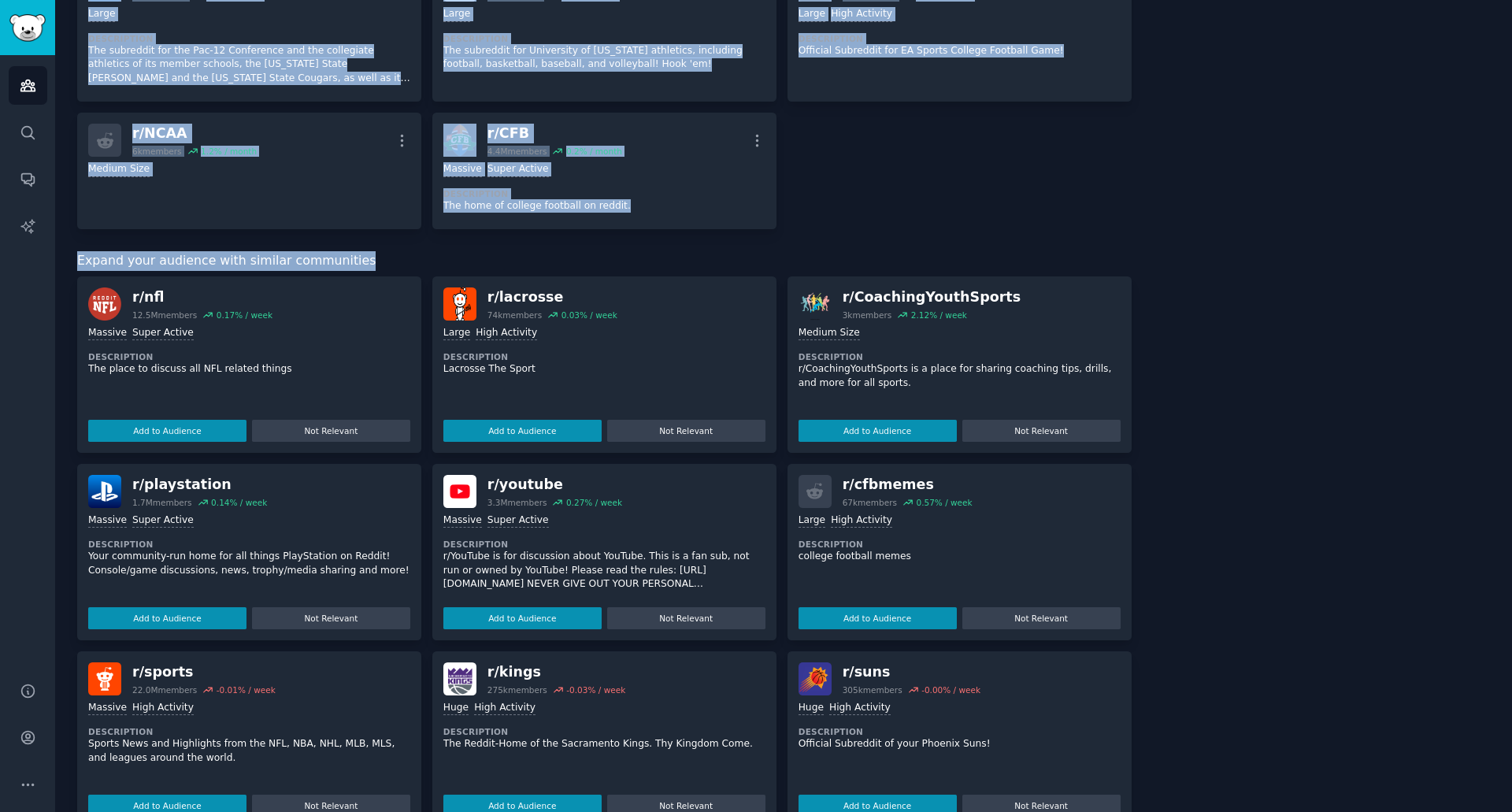
scroll to position [927, 0]
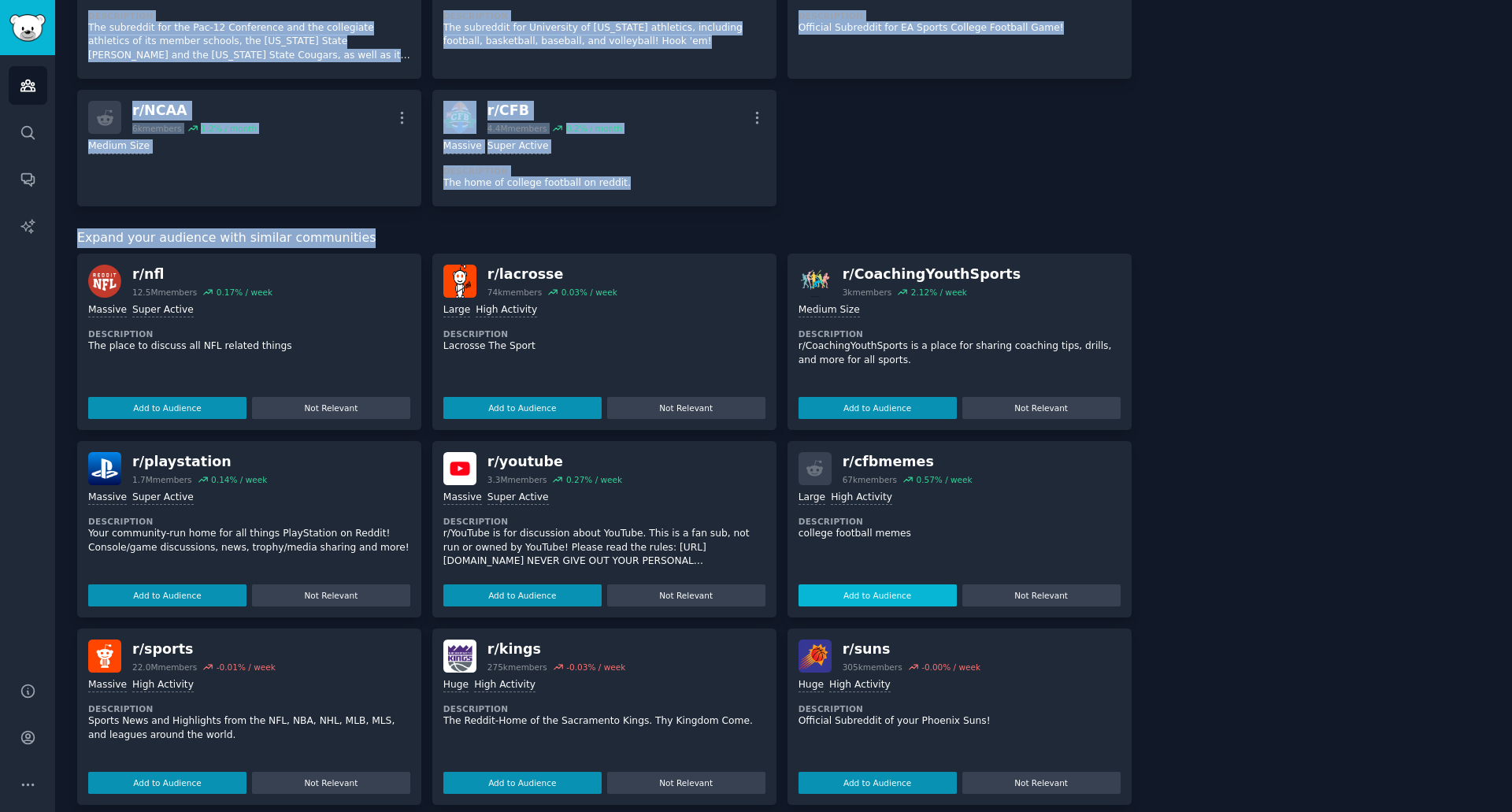
click at [887, 592] on button "Add to Audience" at bounding box center [877, 596] width 158 height 22
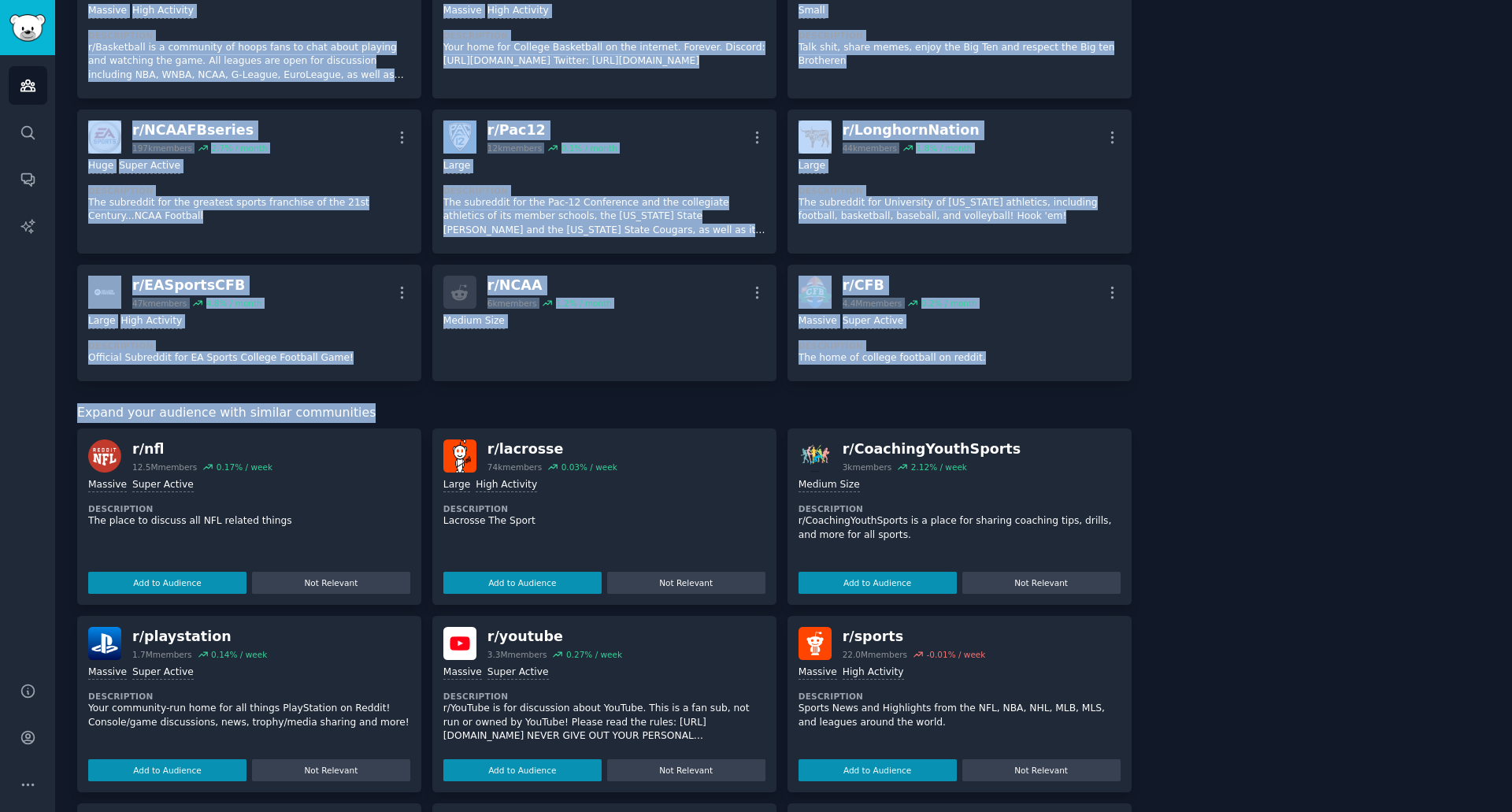
scroll to position [657, 0]
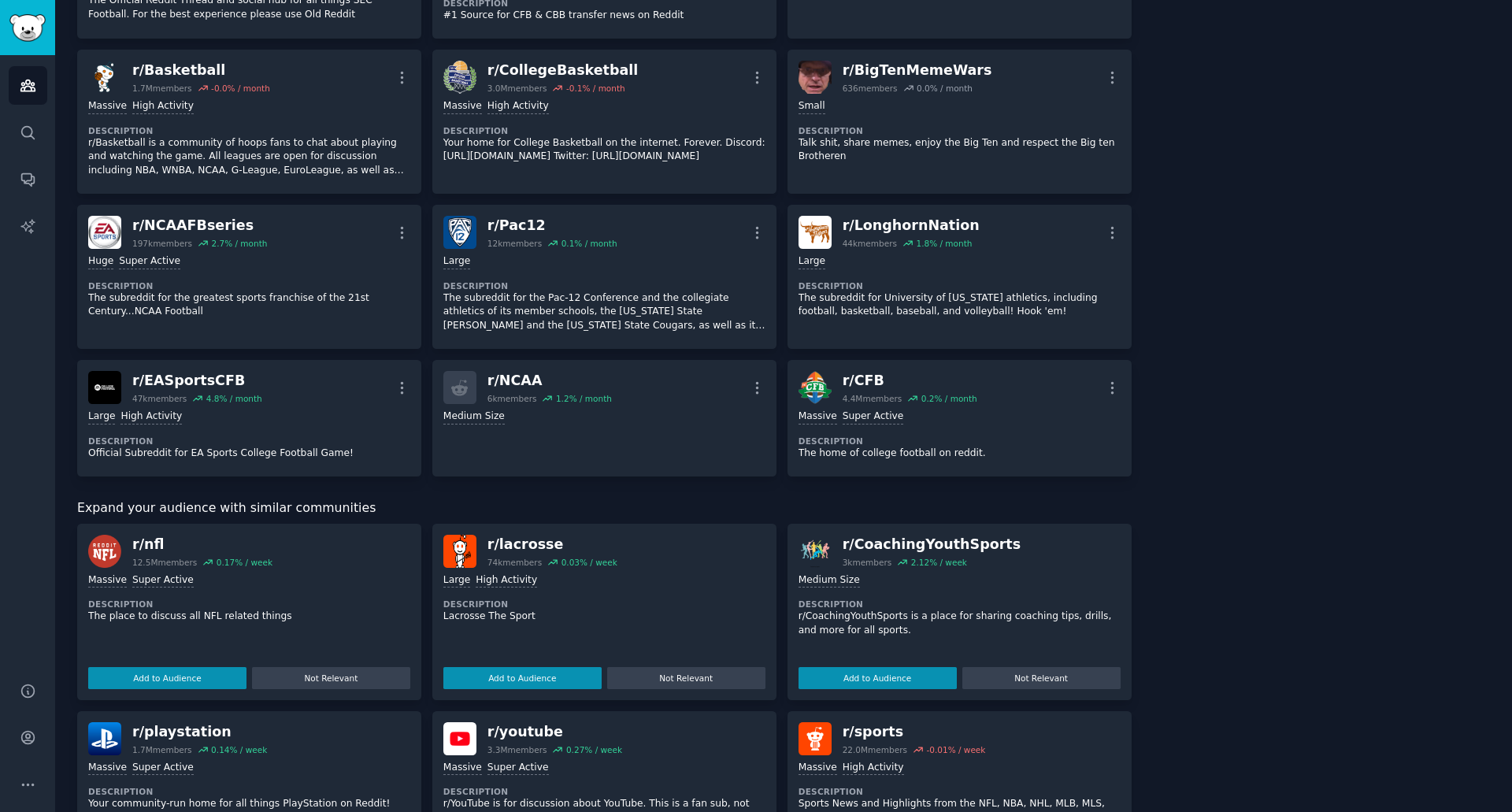
click at [1161, 464] on div "About this audience Custom Audience 10.0M Members ↑ 0.2 % / month Age Size Acti…" at bounding box center [1322, 347] width 337 height 1830
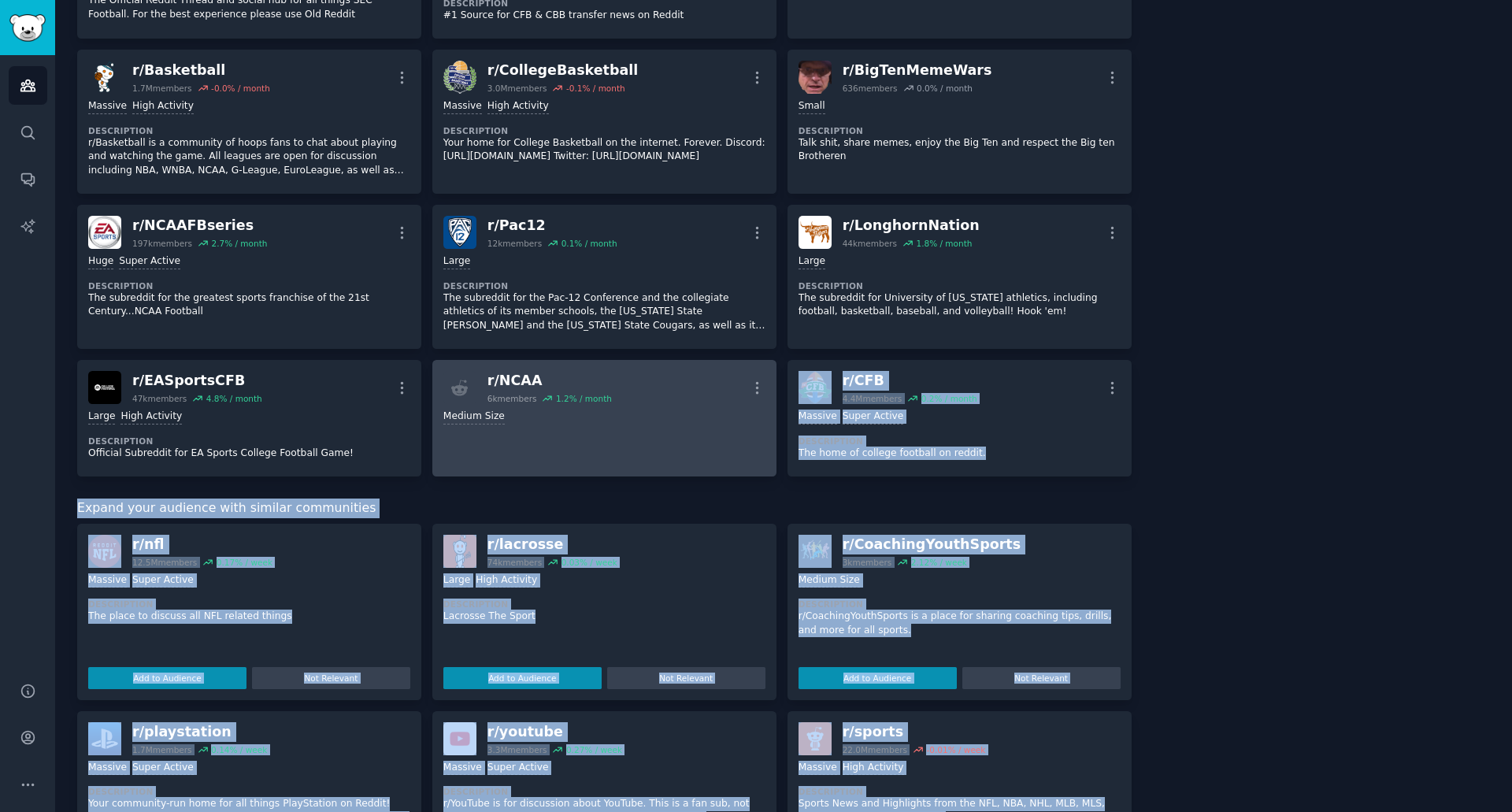
drag, startPoint x: 1161, startPoint y: 464, endPoint x: 719, endPoint y: 427, distance: 443.5
click at [711, 423] on div "Subreddits Sort by Recent r/ cfbmemes 67k members 2.4 % / month More Large High…" at bounding box center [783, 347] width 1412 height 1830
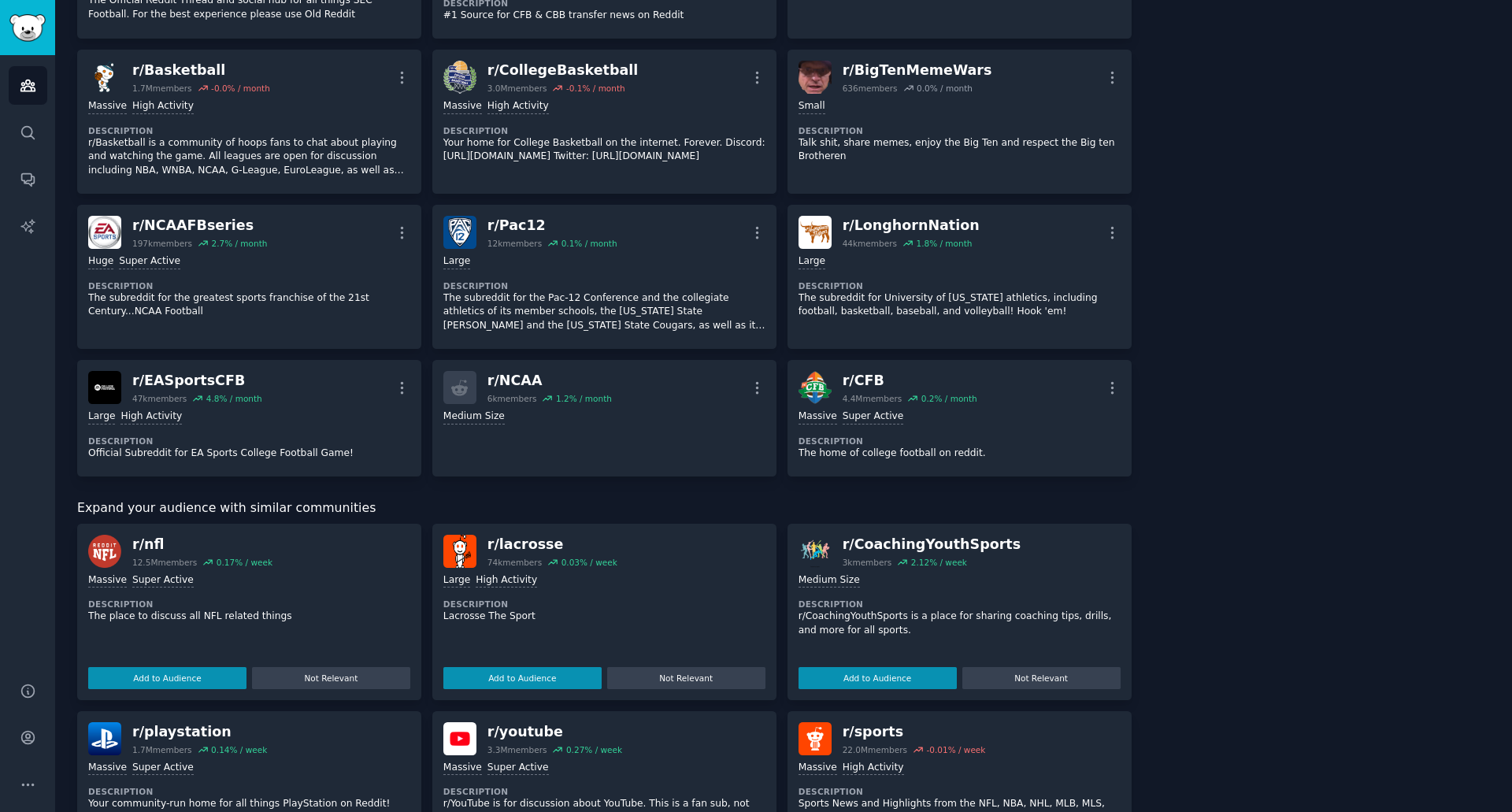
click at [1303, 462] on div "About this audience Custom Audience 10.0M Members ↑ 0.2 % / month Age Size Acti…" at bounding box center [1322, 347] width 337 height 1830
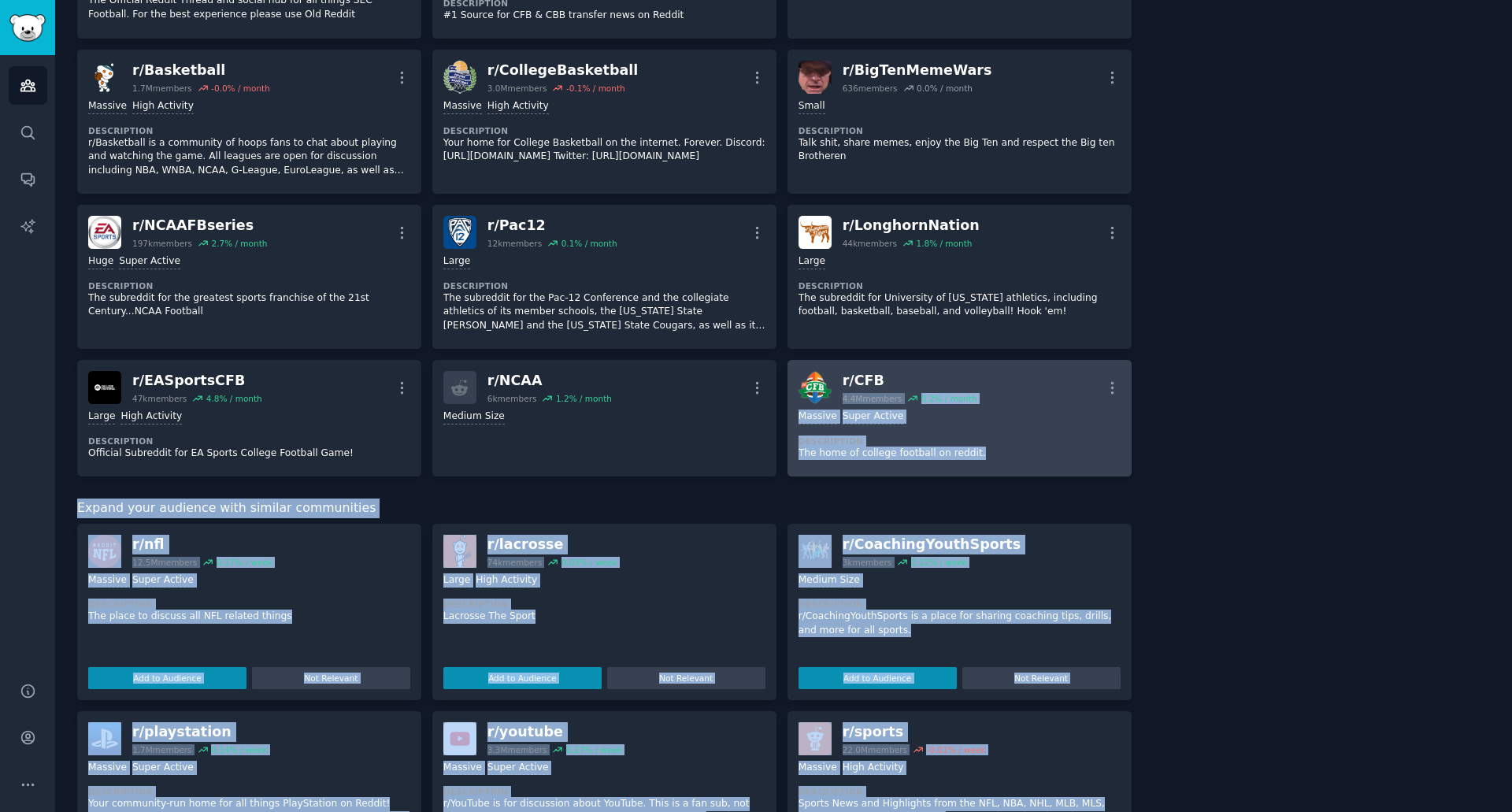
drag, startPoint x: 1191, startPoint y: 417, endPoint x: 1006, endPoint y: 389, distance: 187.1
click at [1006, 389] on div "Subreddits Sort by Recent r/ cfbmemes 67k members 2.4 % / month More Large High…" at bounding box center [783, 347] width 1412 height 1830
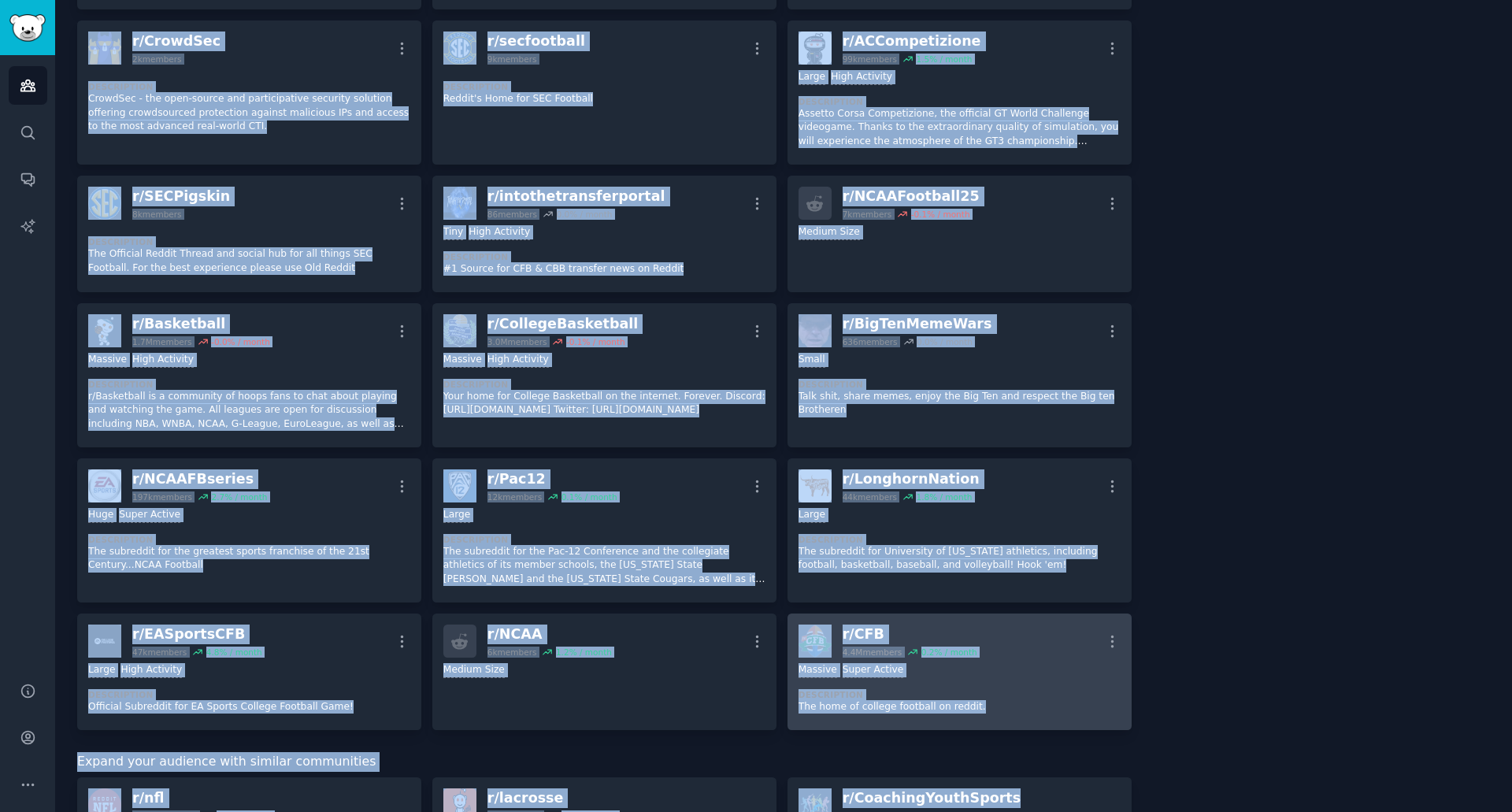
scroll to position [434, 0]
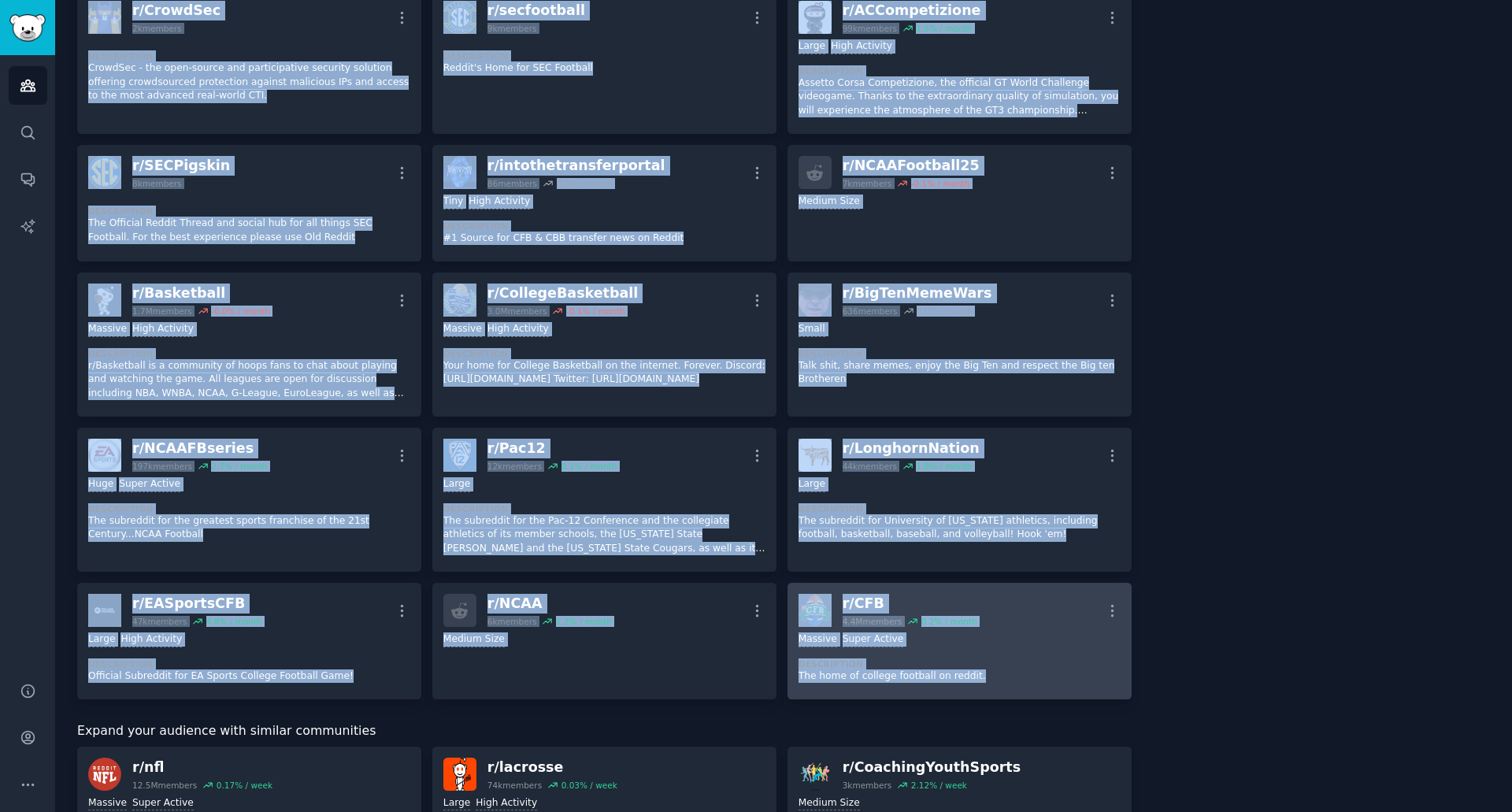
drag, startPoint x: 69, startPoint y: 94, endPoint x: 971, endPoint y: 691, distance: 1081.7
click at [971, 691] on div "fall college sports Info Edit Share Add Search Subreddits 21 Topics 200 Themes …" at bounding box center [783, 537] width 1457 height 1942
copy div "Subreddits Sort by Recent r/ cfbmemes 67k members 2.4 % / month More Large High…"
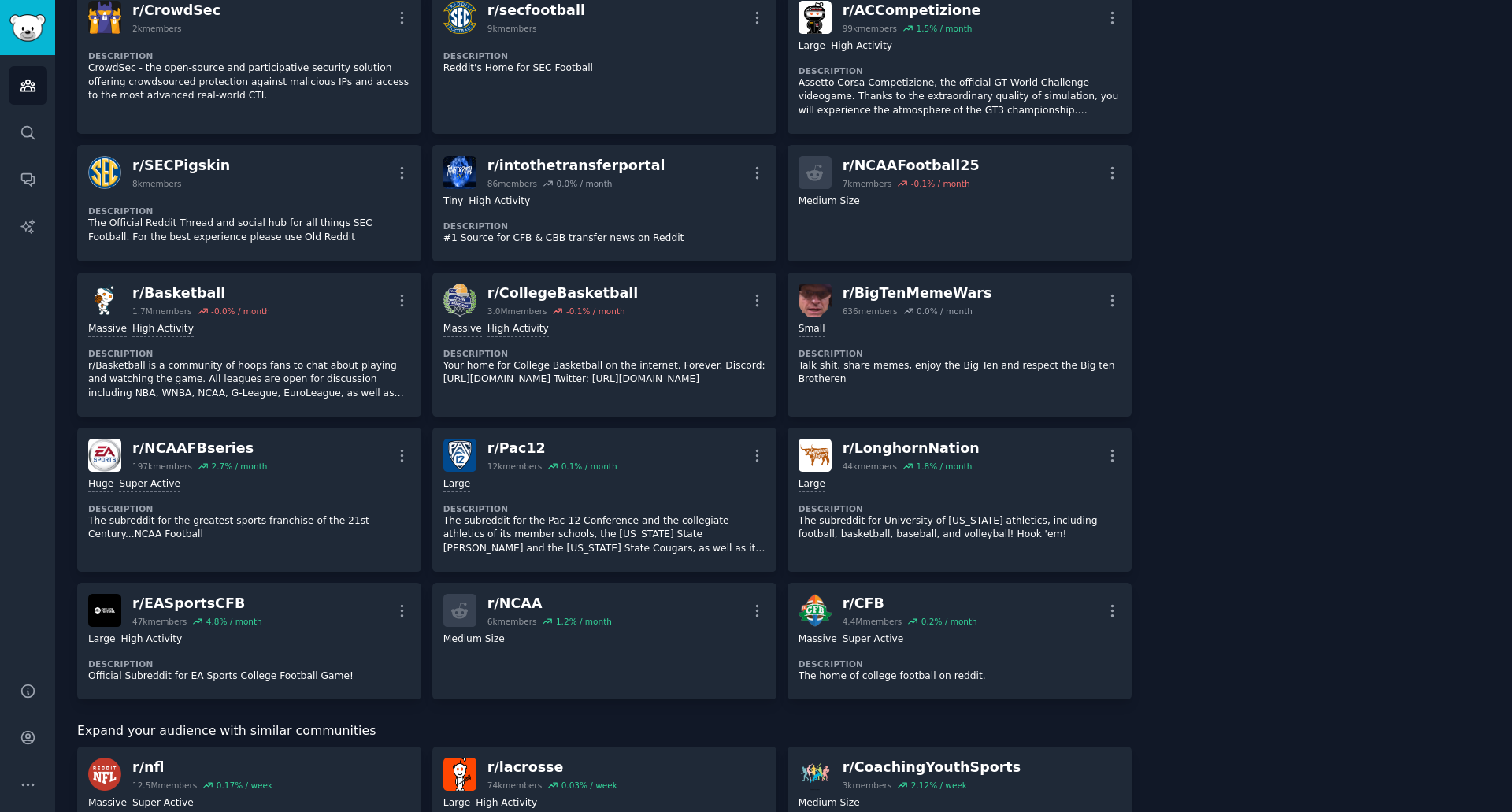
click at [1286, 98] on div "About this audience Custom Audience 10.0M Members ↑ 0.2 % / month Age Size Acti…" at bounding box center [1322, 570] width 337 height 1830
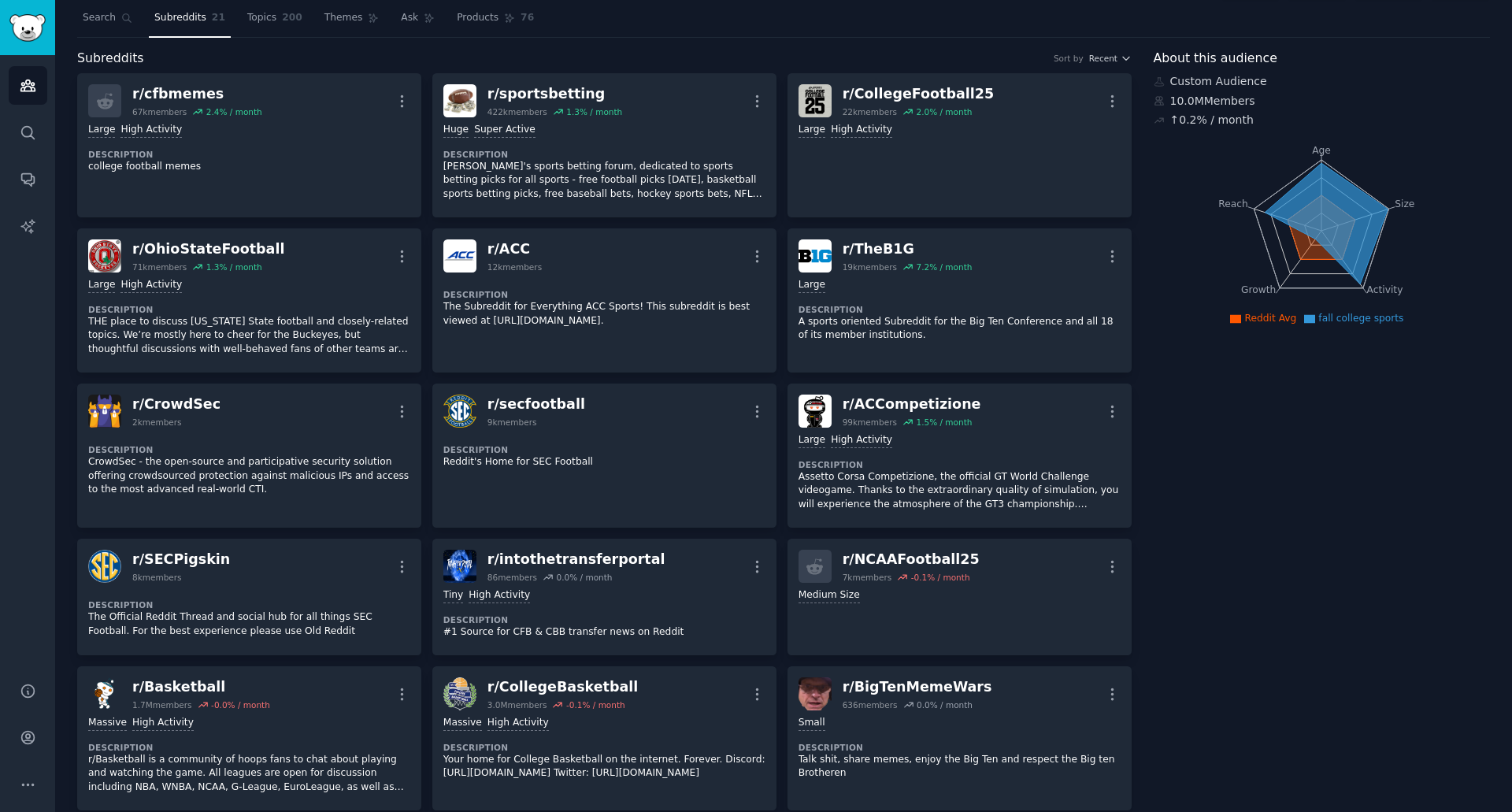
scroll to position [0, 0]
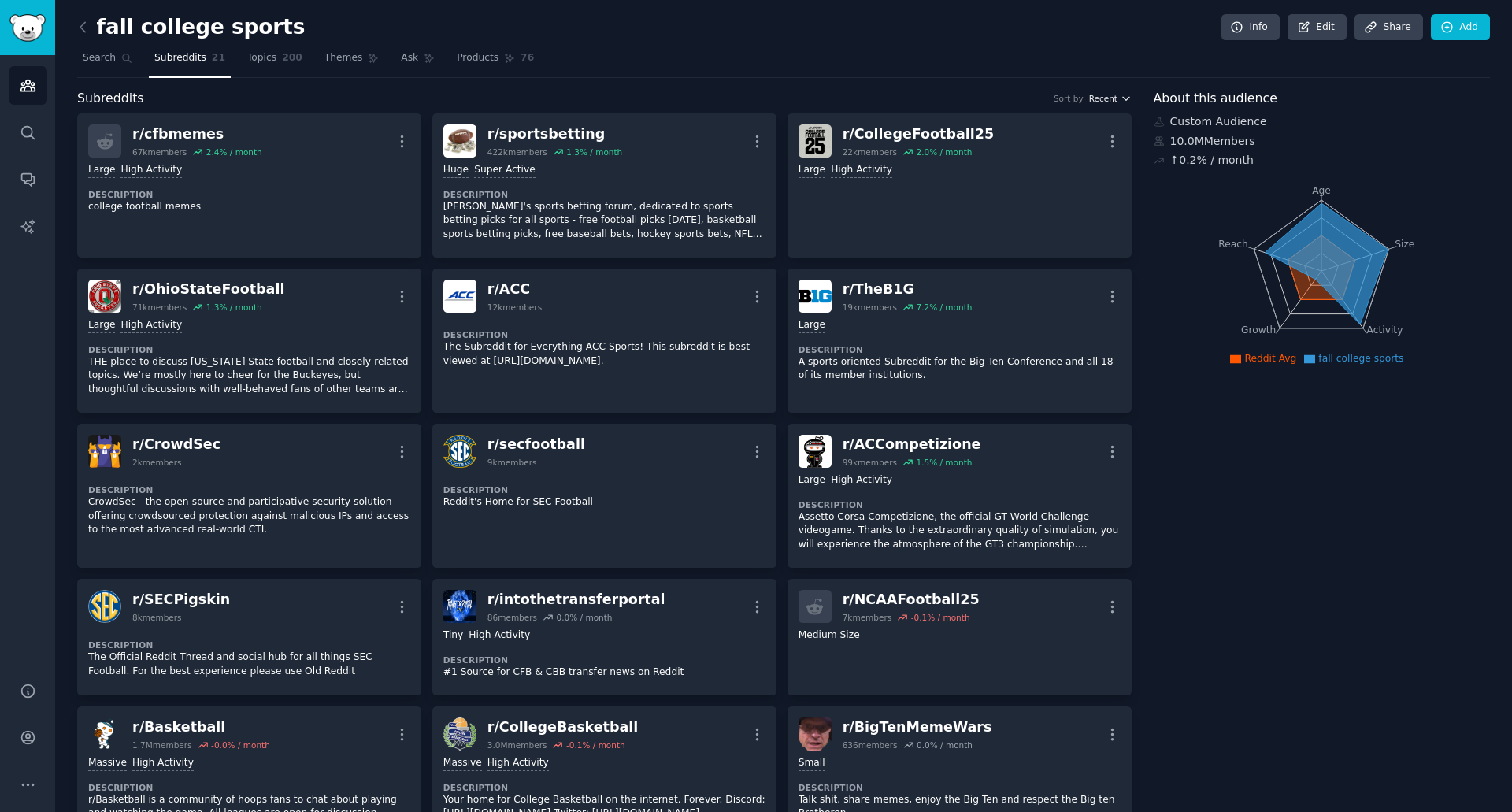
click at [1108, 97] on span "Recent" at bounding box center [1103, 99] width 28 height 11
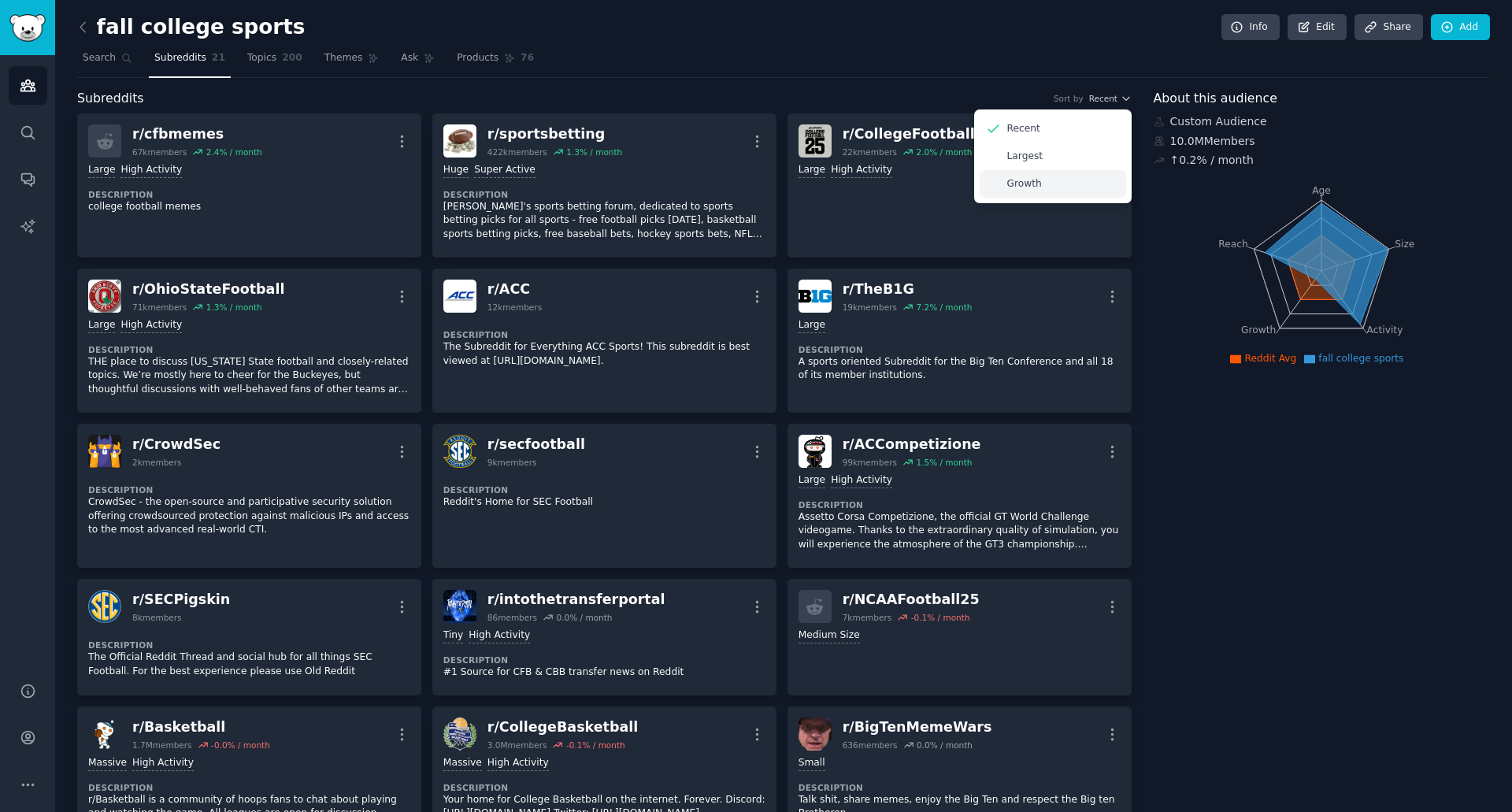
click at [1062, 185] on div "Growth" at bounding box center [1053, 184] width 146 height 27
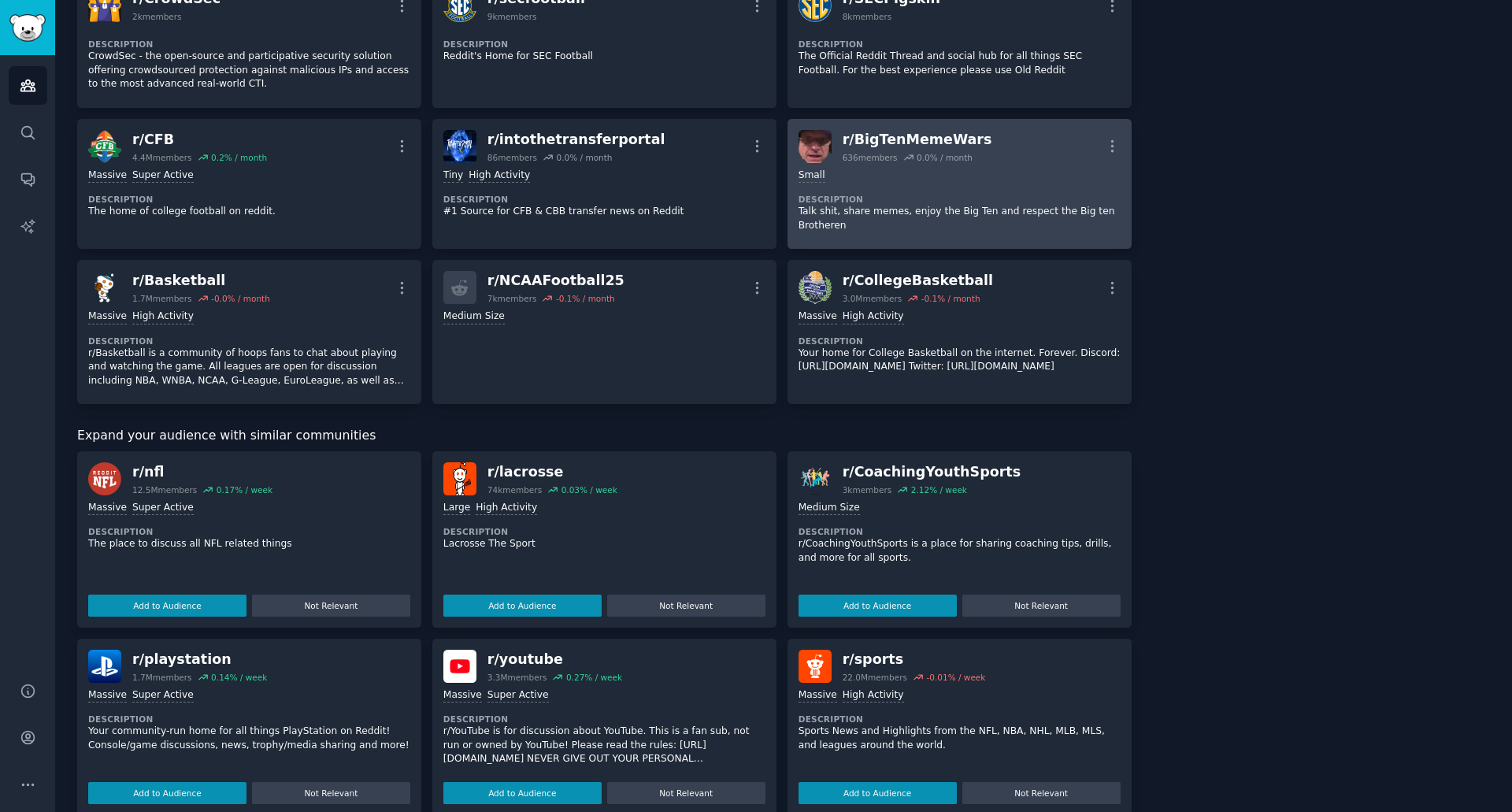
scroll to position [696, 0]
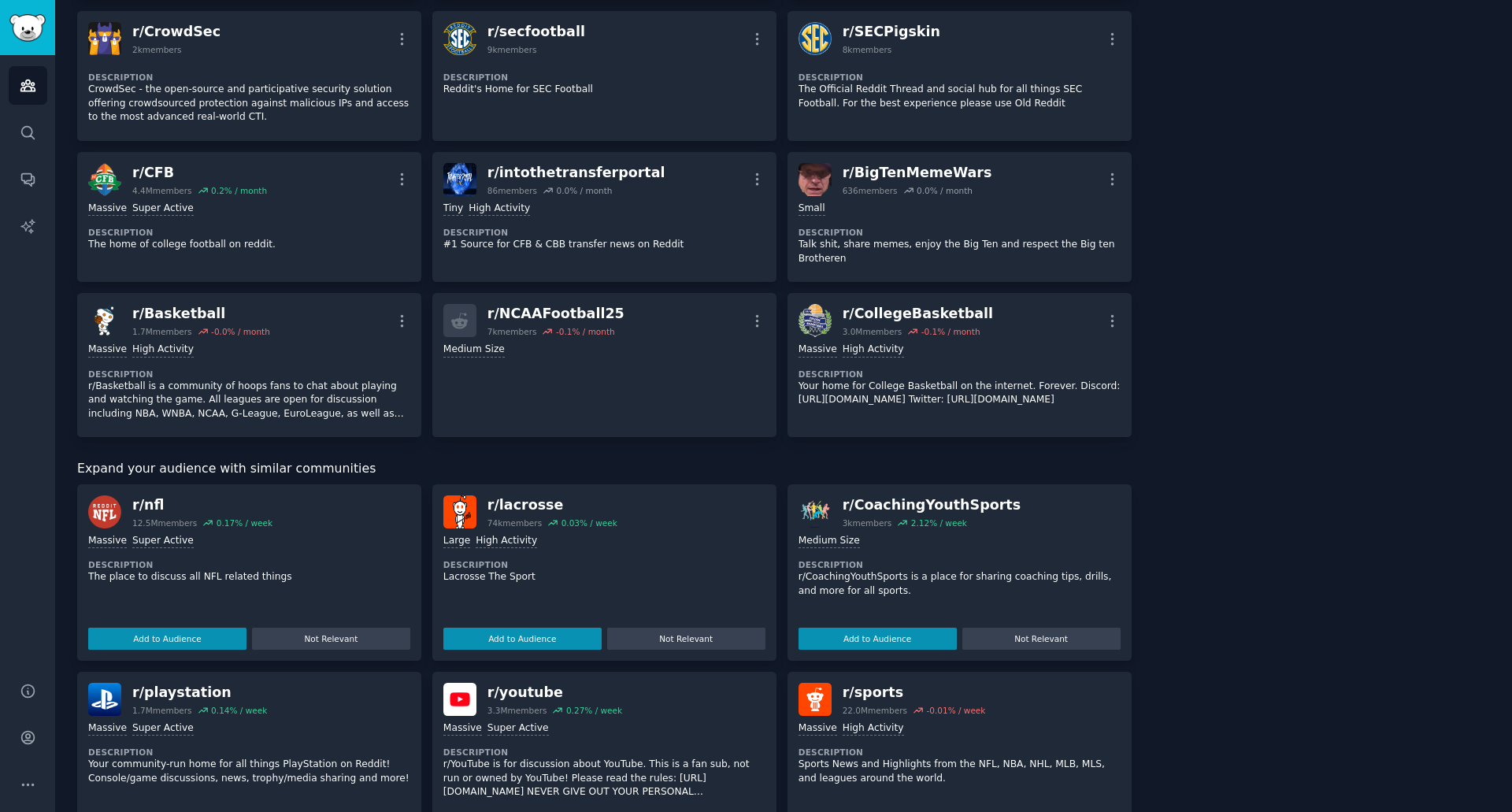
drag, startPoint x: 76, startPoint y: 94, endPoint x: 1133, endPoint y: 406, distance: 1102.1
click at [1133, 406] on div "fall college sports Info Edit Share Add Search Subreddits 21 Topics 200 Themes …" at bounding box center [783, 274] width 1457 height 1941
copy div "Subreddits Sort by Growth r/ TheB1G 19k members 7.2 % / month More Large Descri…"
click at [1237, 271] on div "About this audience Custom Audience 10.0M Members ↑ 0.2 % / month Age Size Acti…" at bounding box center [1322, 309] width 337 height 1830
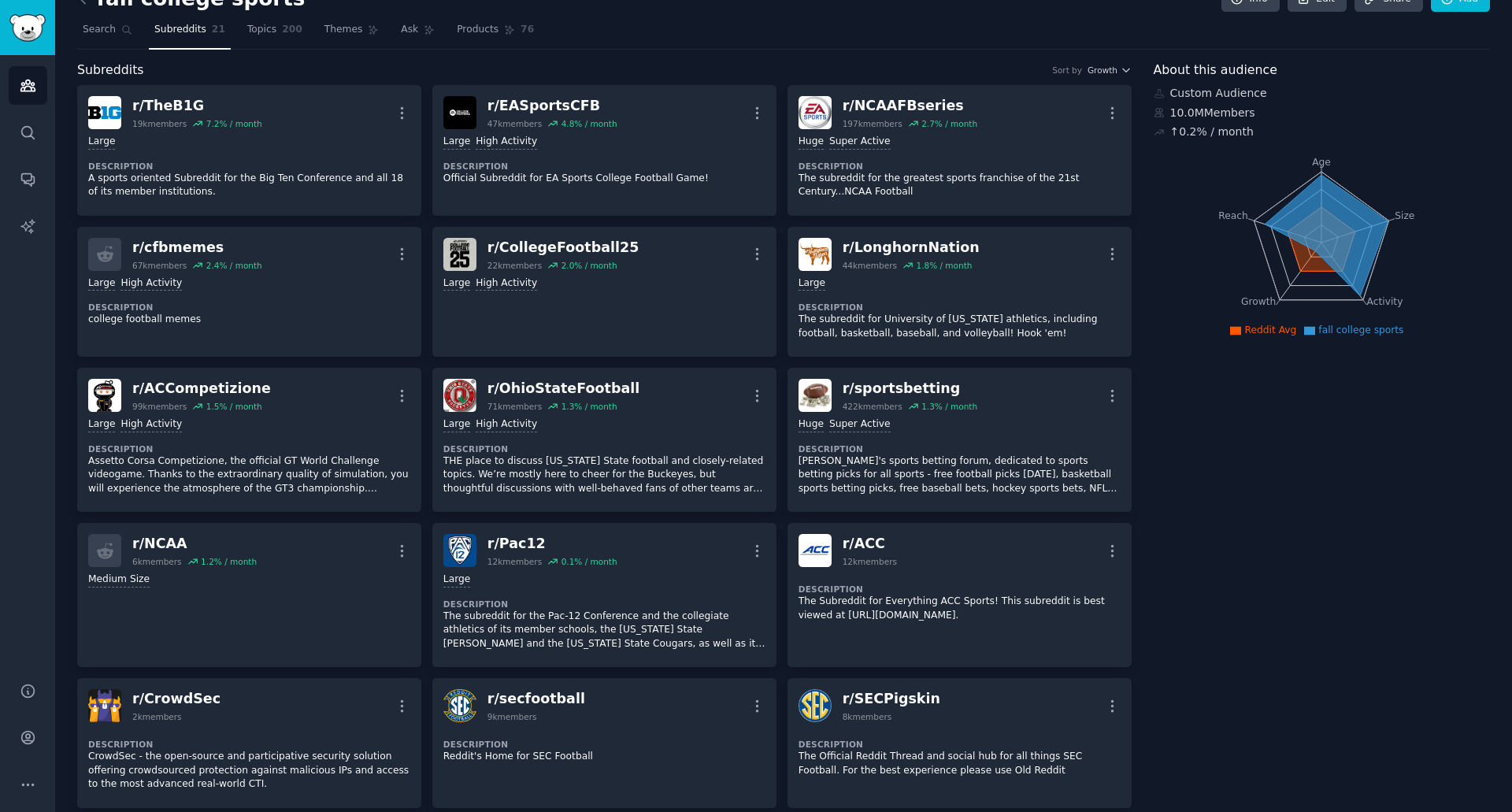
scroll to position [0, 0]
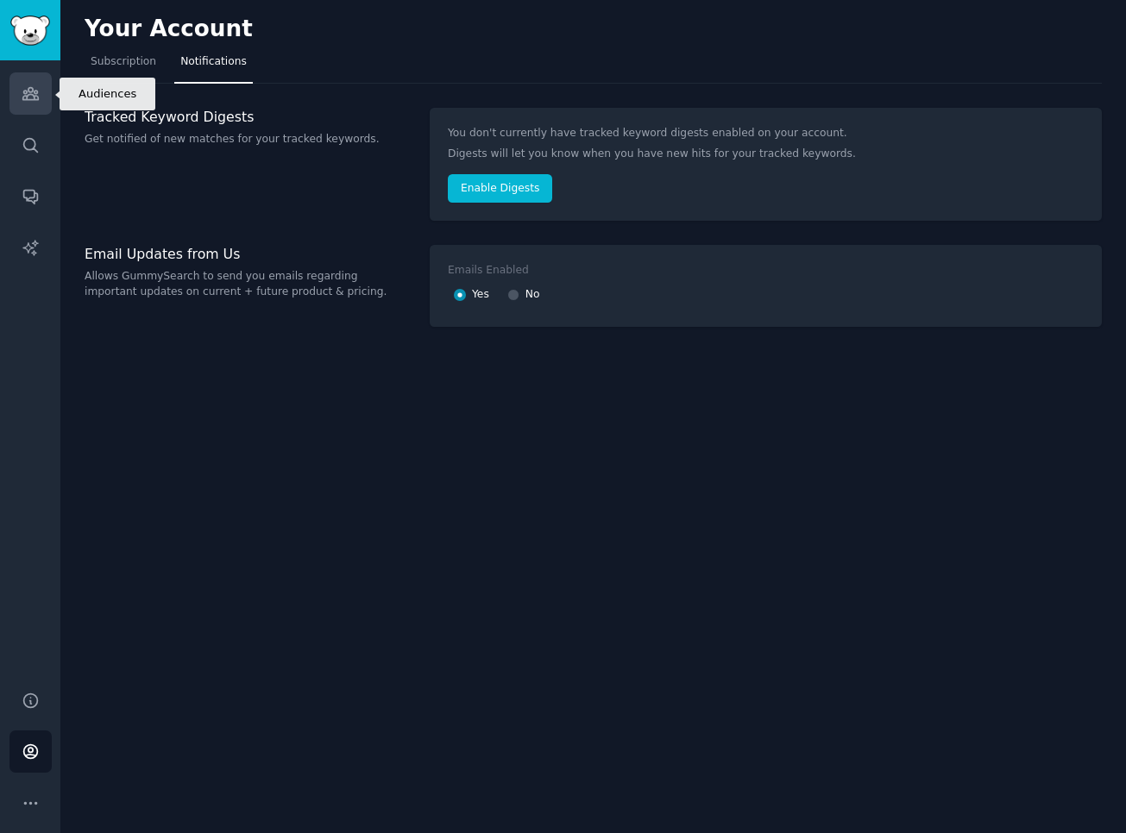
click at [28, 102] on icon "Sidebar" at bounding box center [31, 94] width 18 height 18
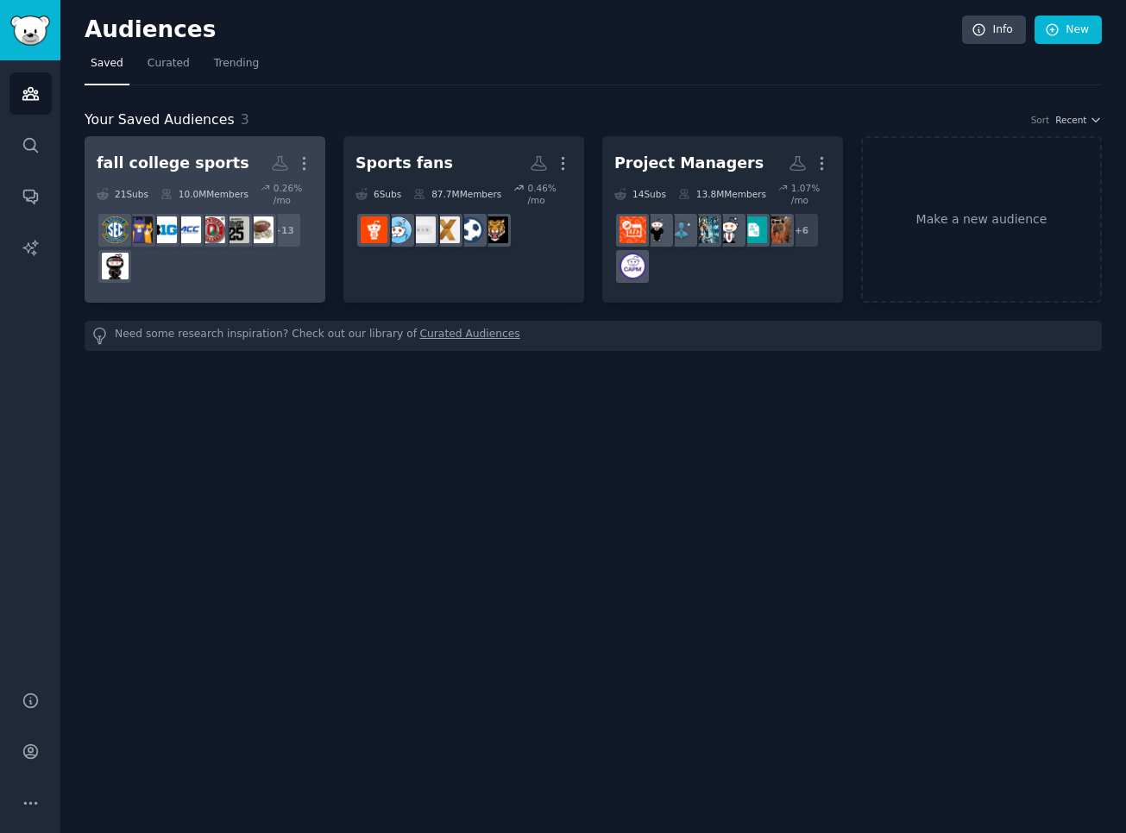
click at [170, 161] on div "fall college sports" at bounding box center [173, 164] width 153 height 22
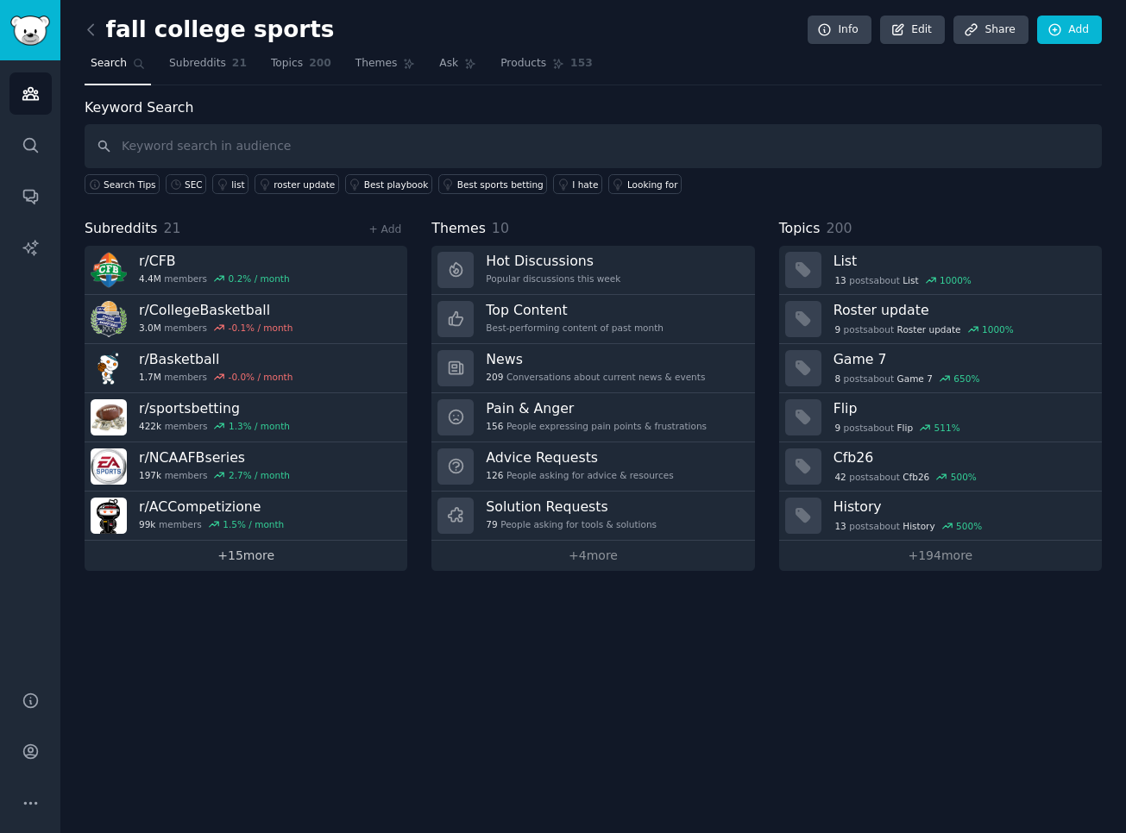
click at [243, 561] on link "+ 15 more" at bounding box center [246, 556] width 323 height 30
